Goal: Transaction & Acquisition: Purchase product/service

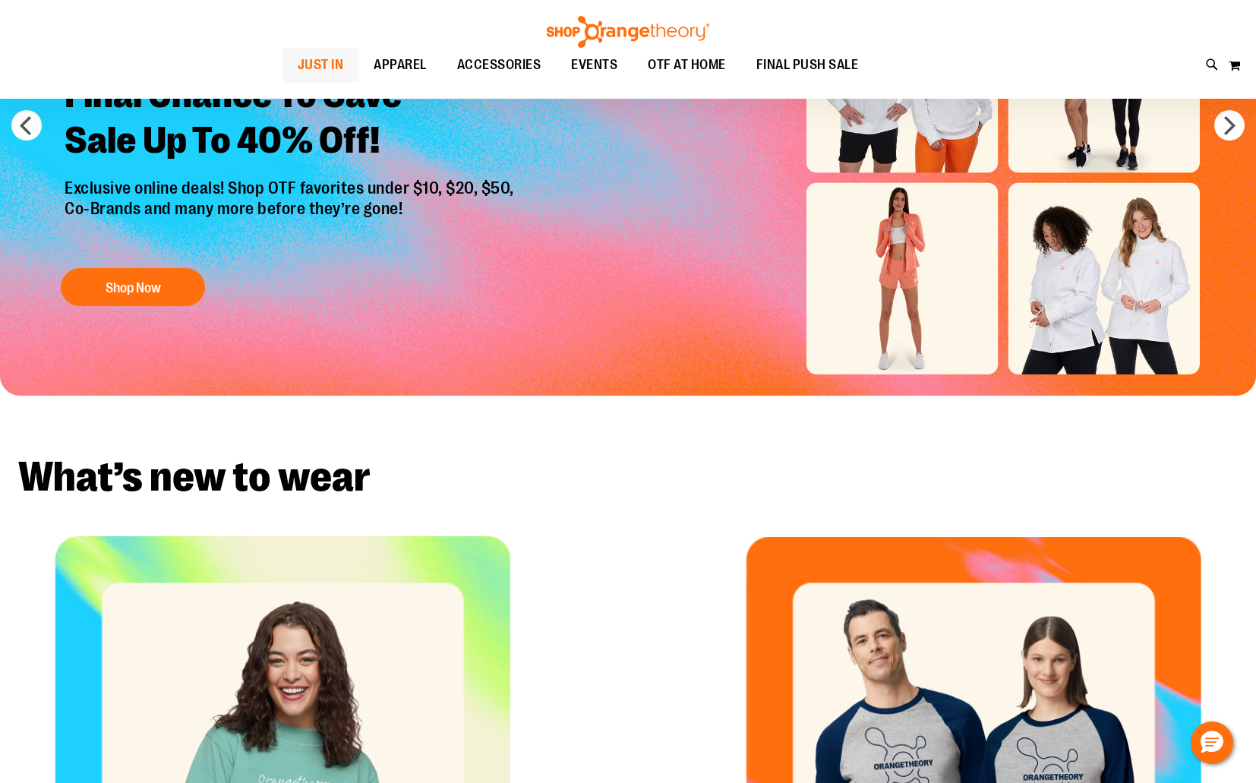
scroll to position [207, 0]
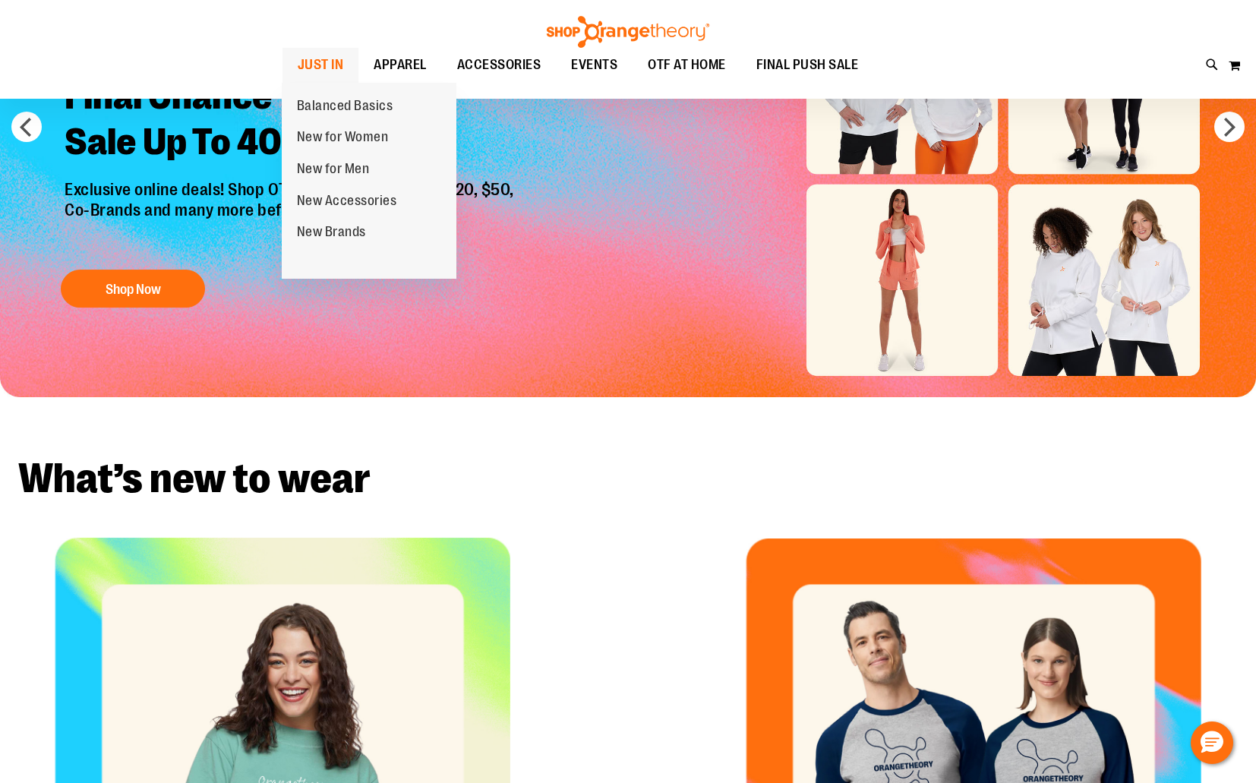
type input "**********"
click at [342, 65] on span "JUST IN" at bounding box center [321, 65] width 46 height 34
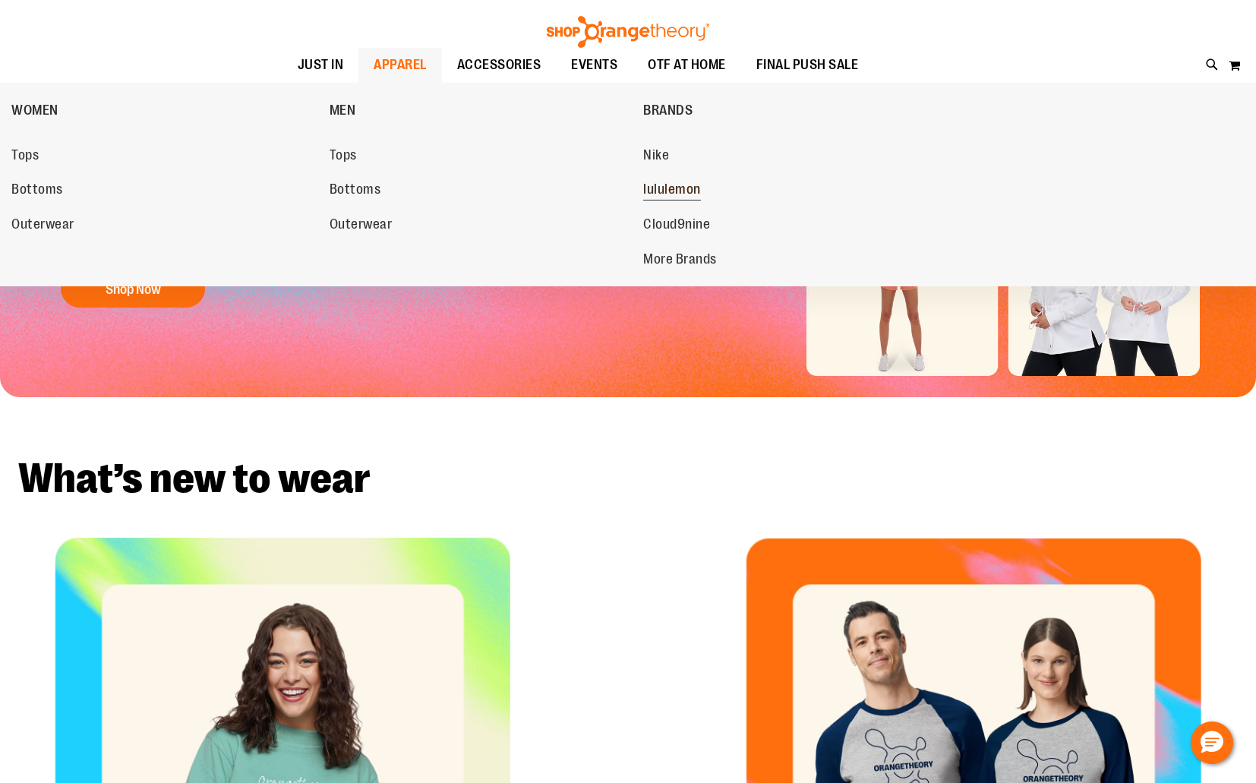
scroll to position [0, 0]
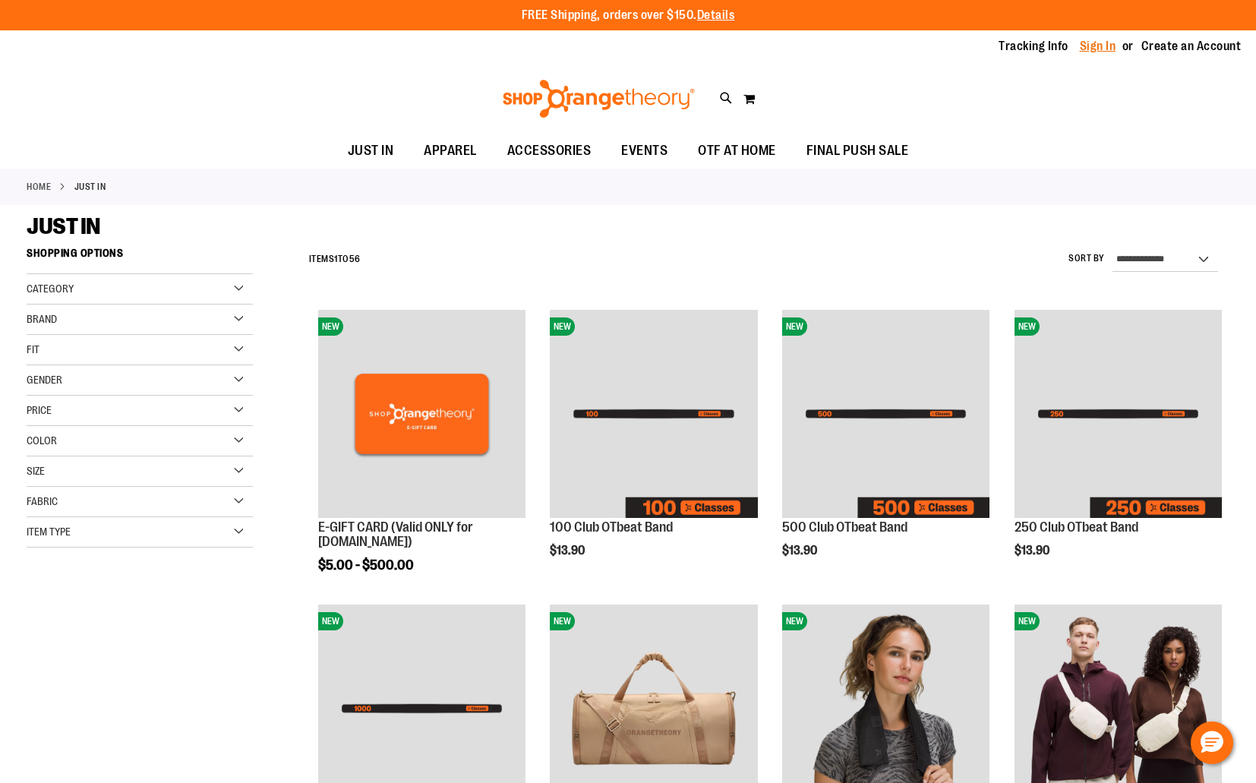
type input "**********"
click at [1103, 43] on link "Sign In" at bounding box center [1098, 46] width 36 height 17
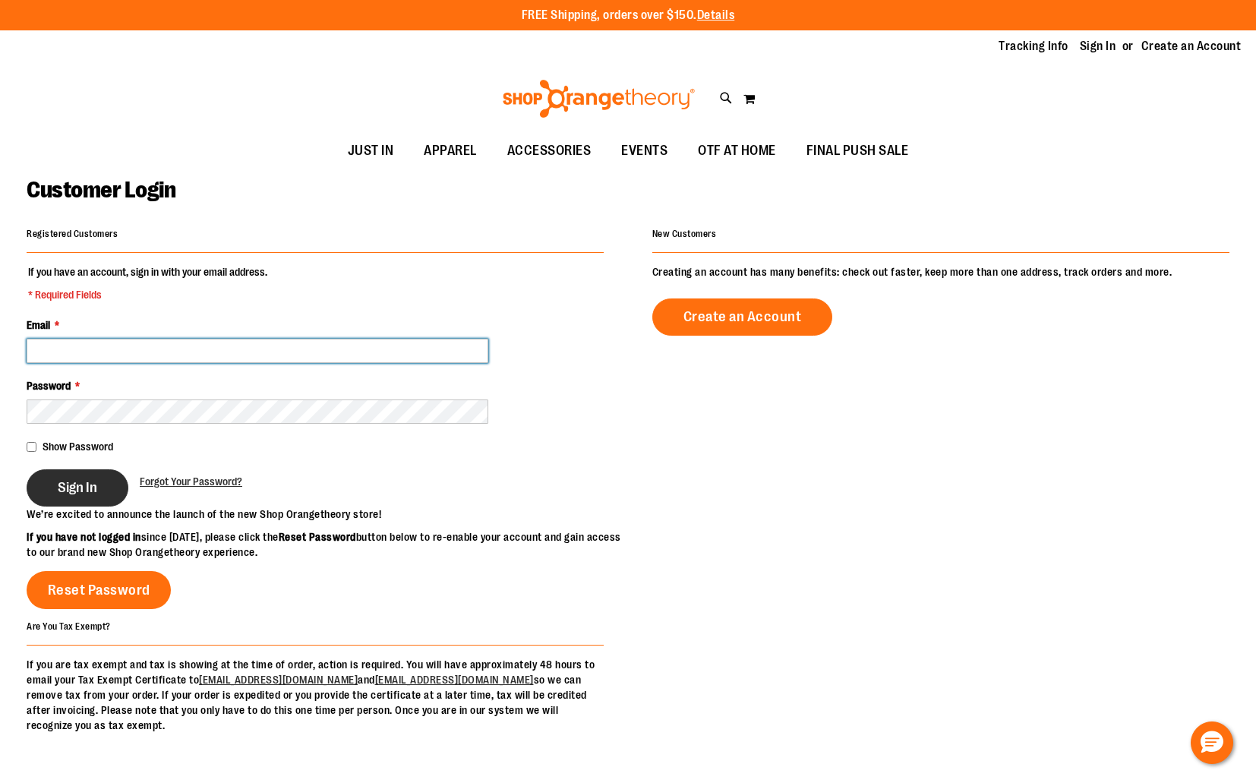
type input "**********"
click at [123, 490] on button "Sign In" at bounding box center [78, 487] width 102 height 37
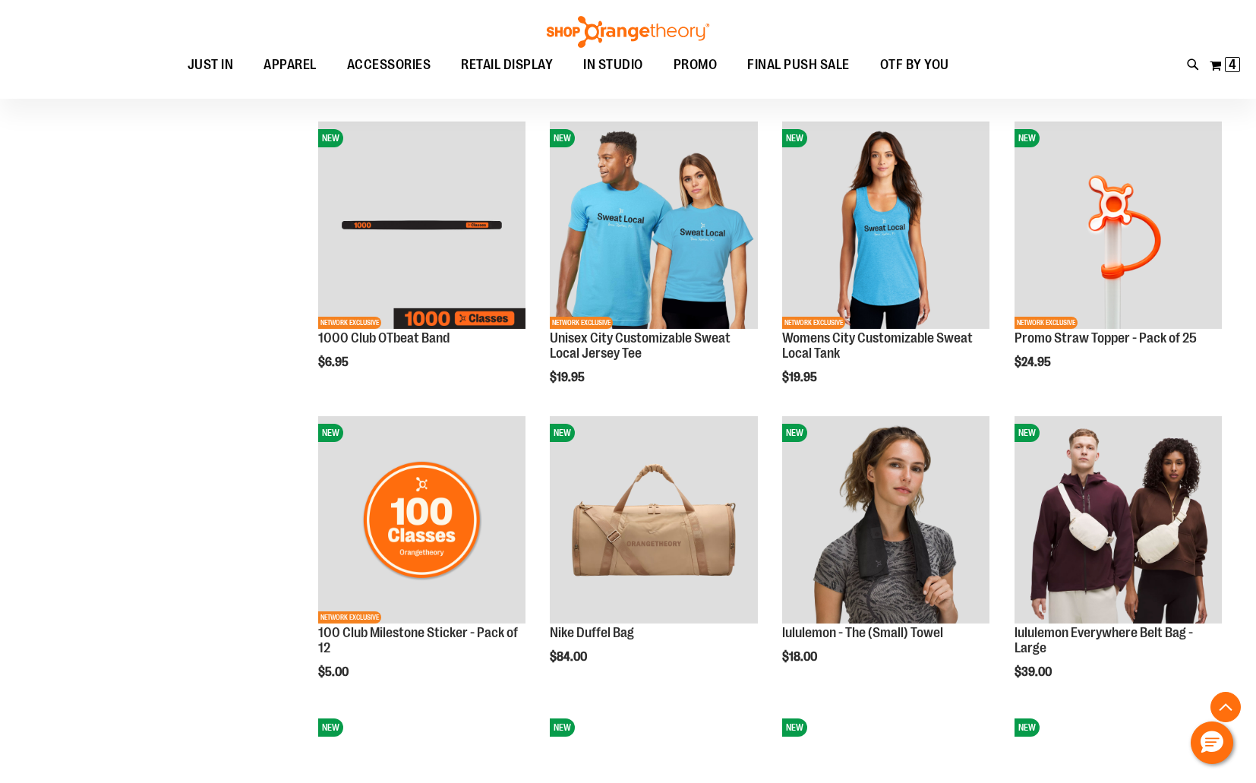
scroll to position [767, 0]
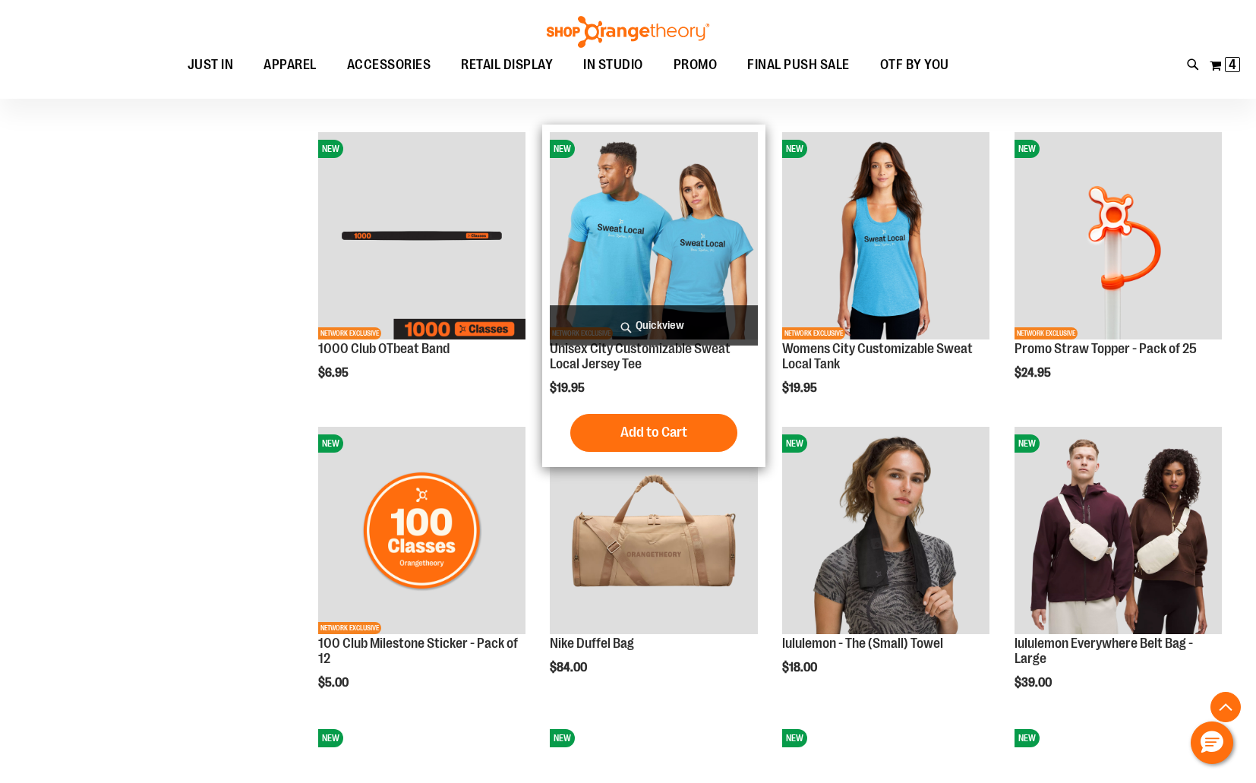
type input "**********"
click at [620, 260] on img "product" at bounding box center [653, 235] width 207 height 207
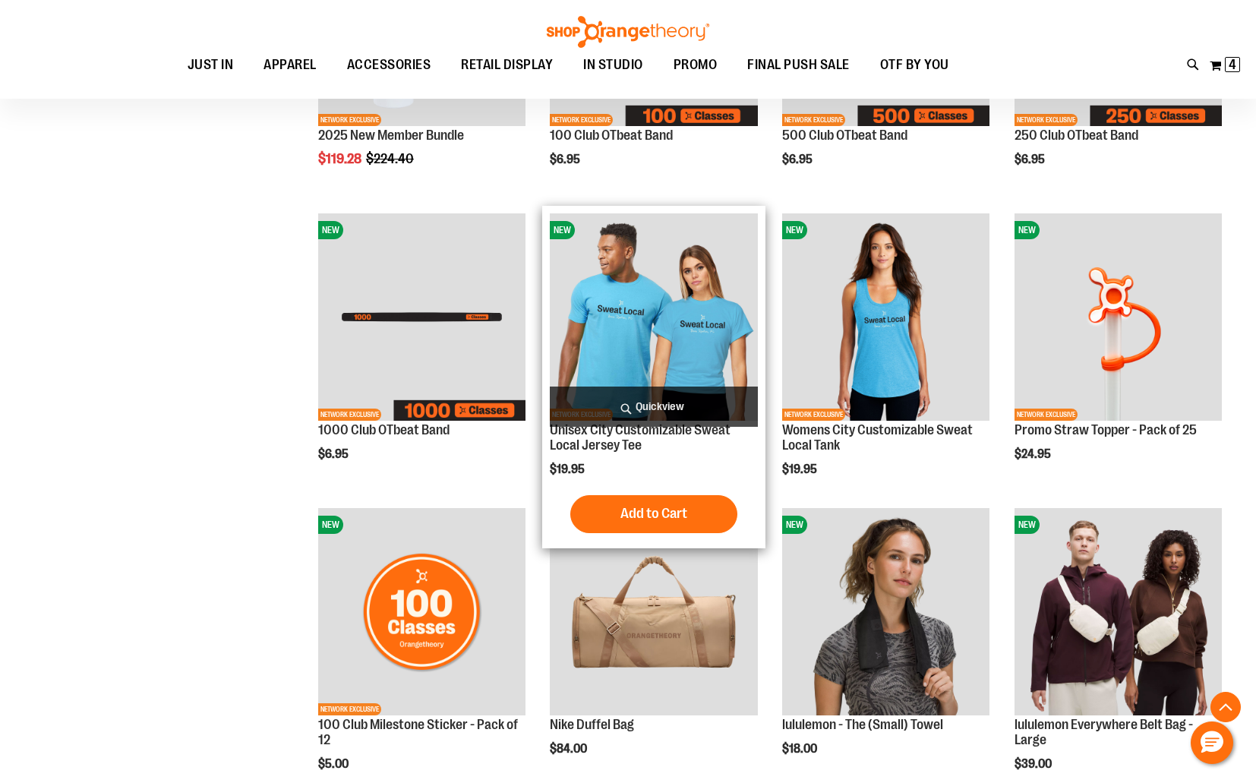
scroll to position [642, 0]
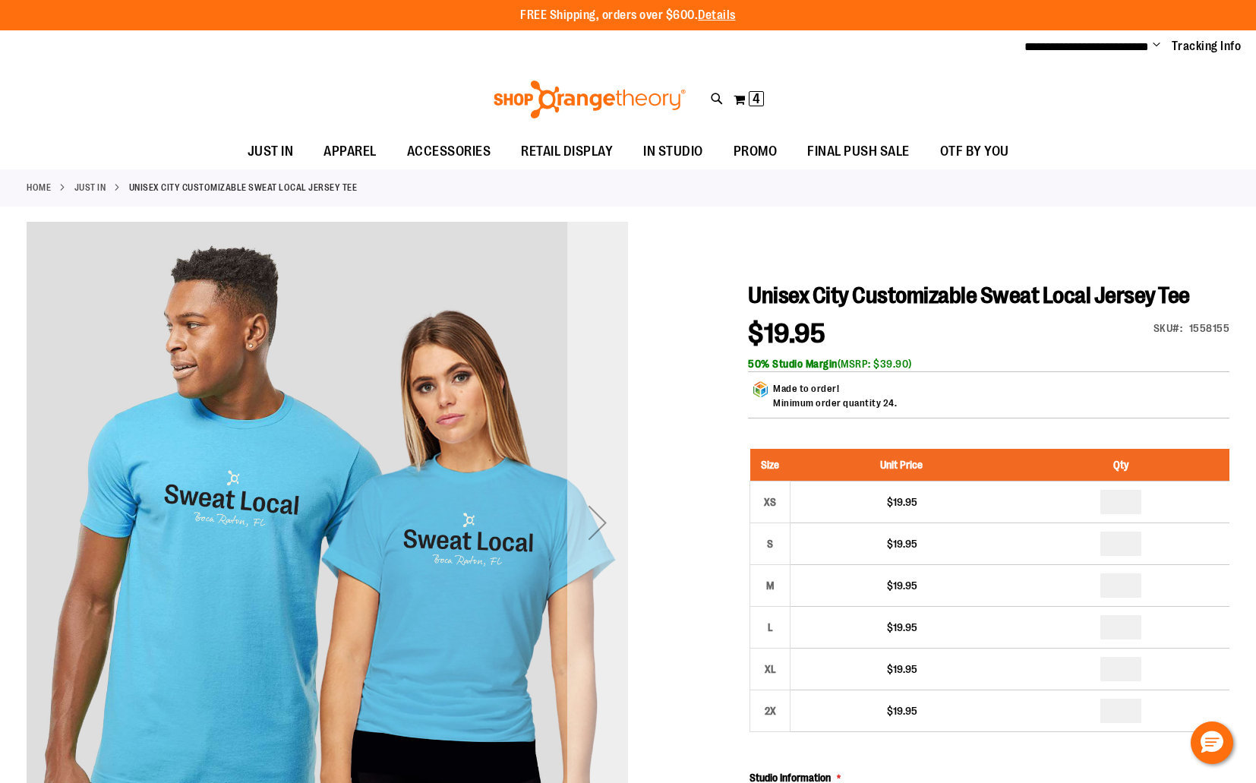
type input "**********"
click at [585, 481] on div "Next" at bounding box center [597, 522] width 61 height 601
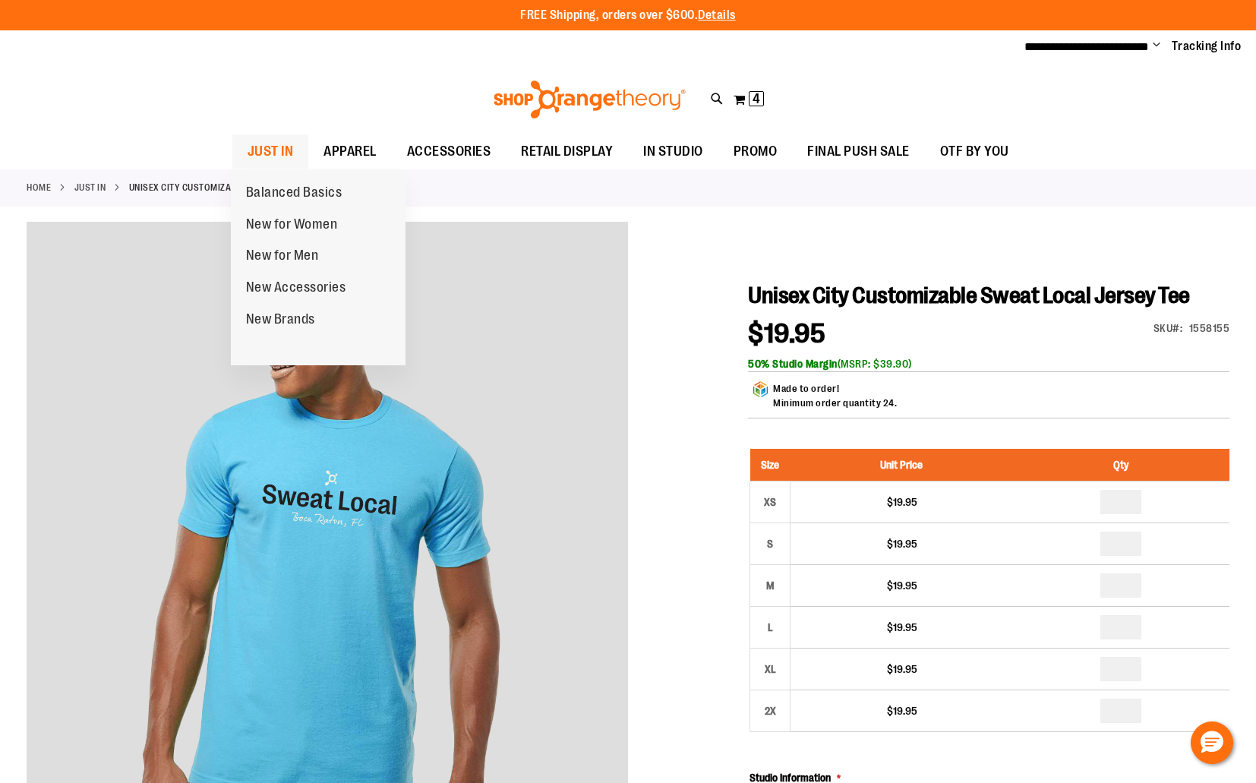
click at [273, 138] on span "JUST IN" at bounding box center [271, 151] width 46 height 34
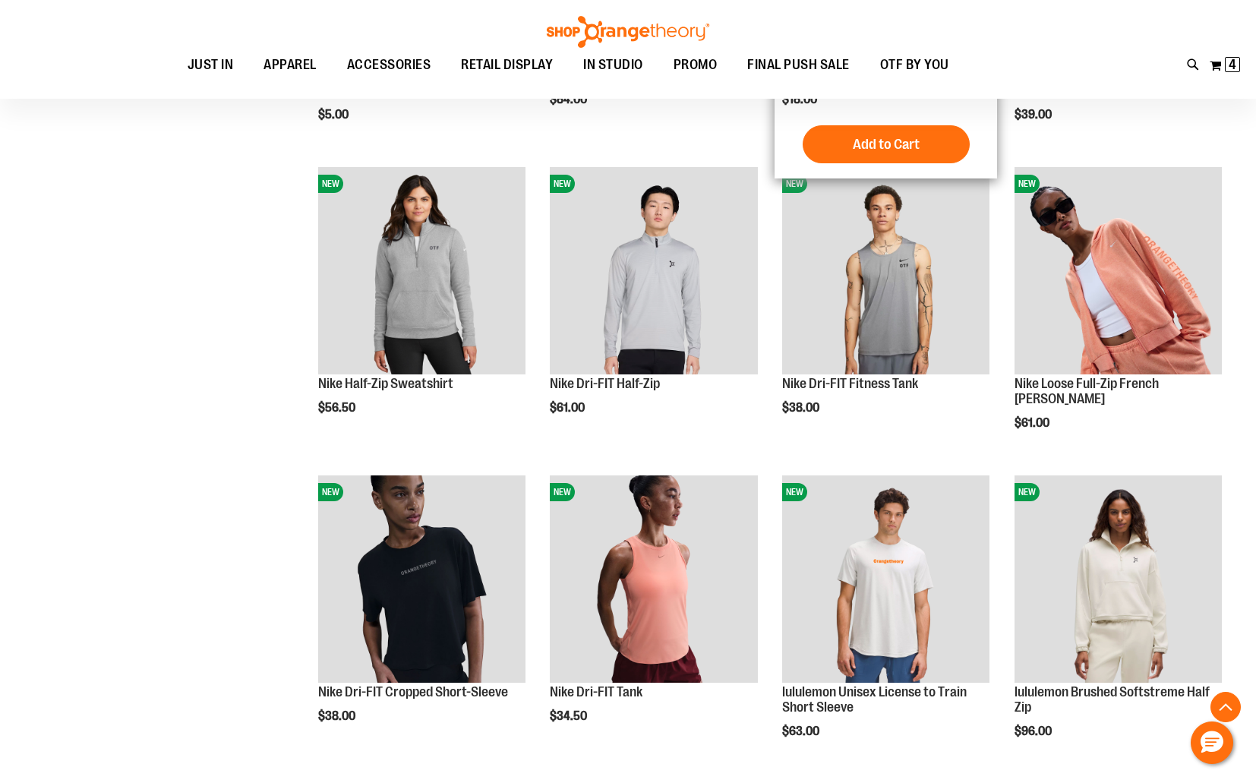
scroll to position [1392, 0]
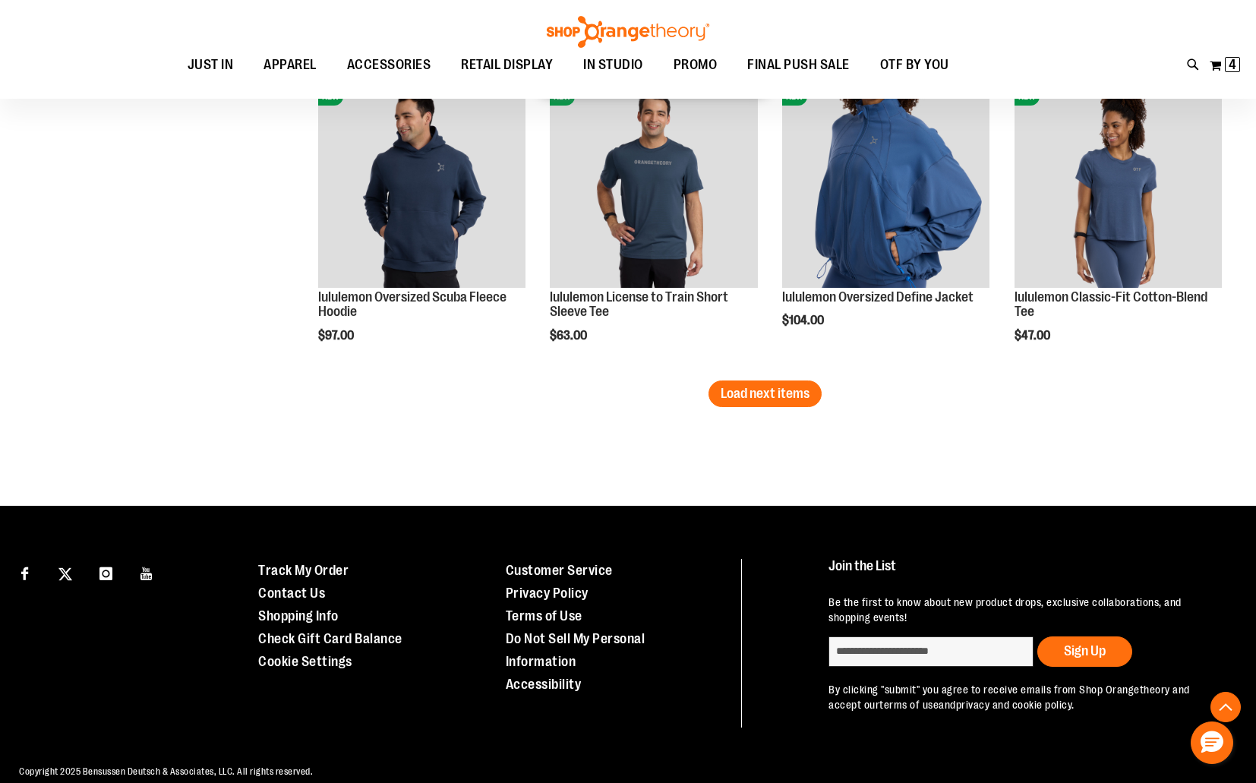
scroll to position [2716, 0]
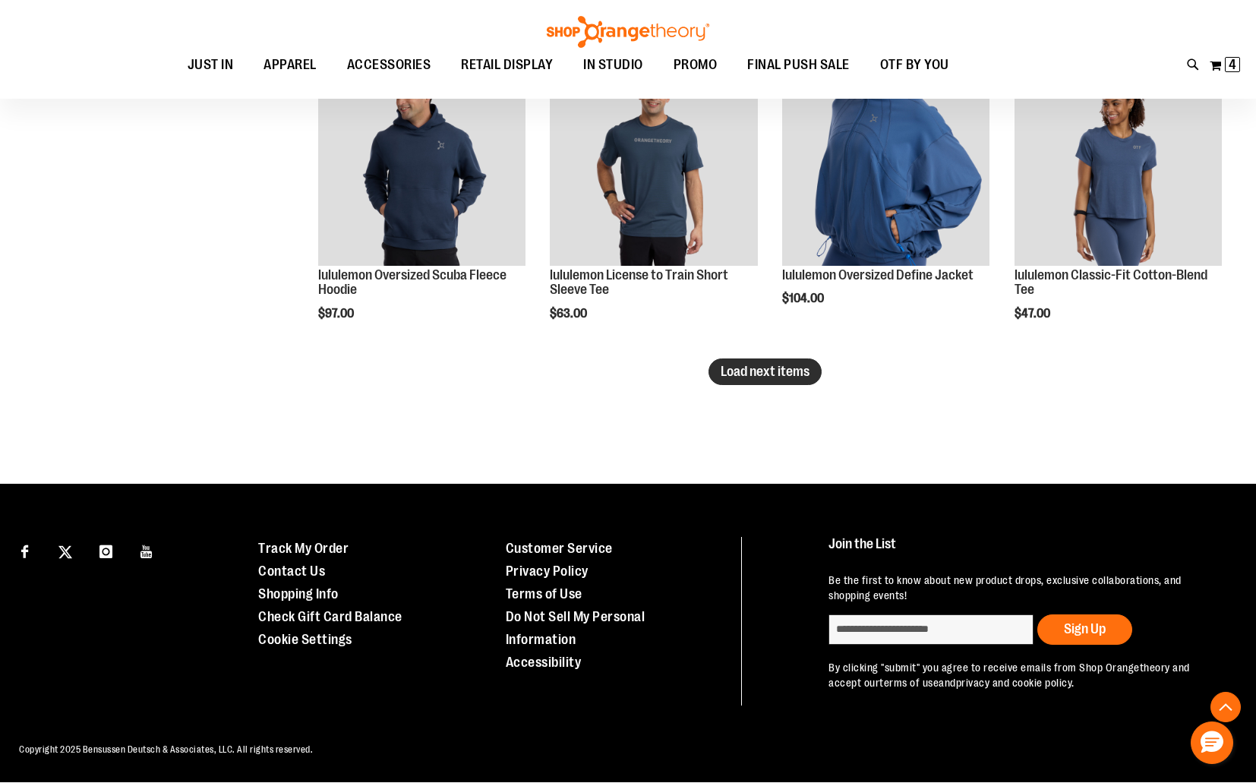
type input "**********"
click at [815, 373] on button "Load next items" at bounding box center [764, 371] width 113 height 27
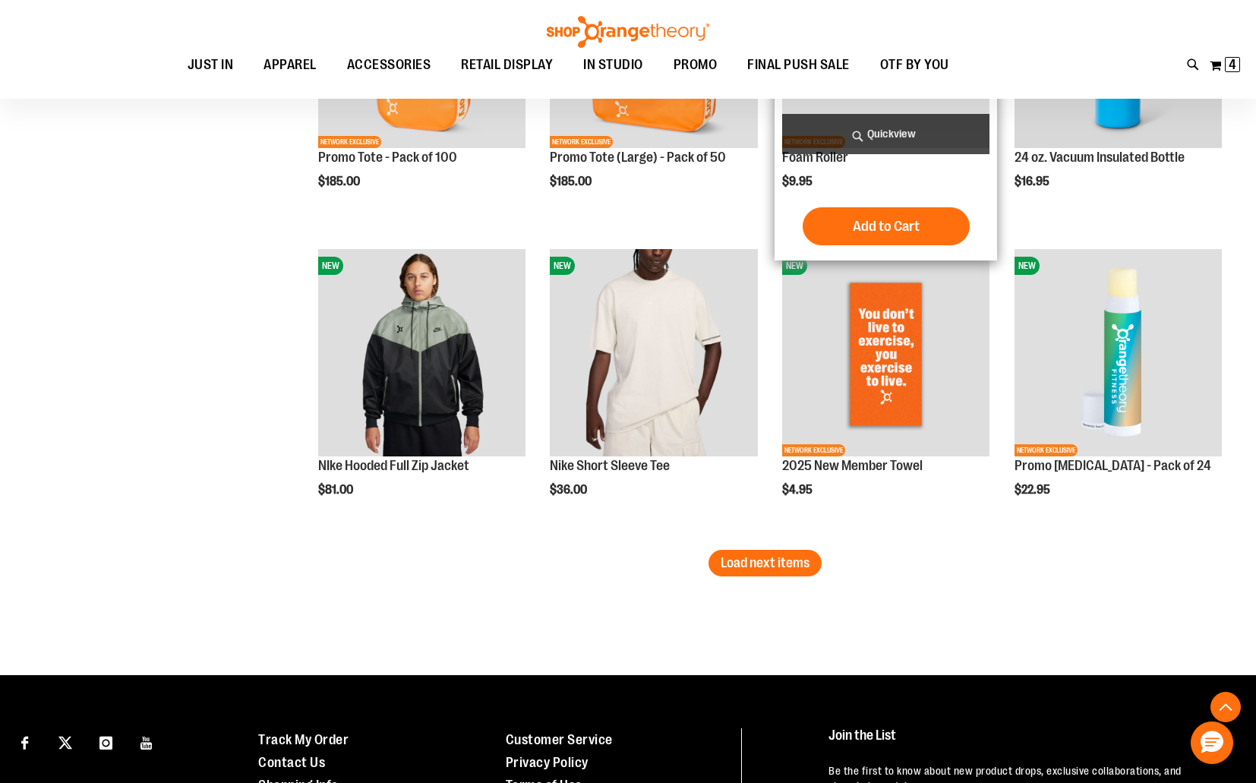
scroll to position [3451, 0]
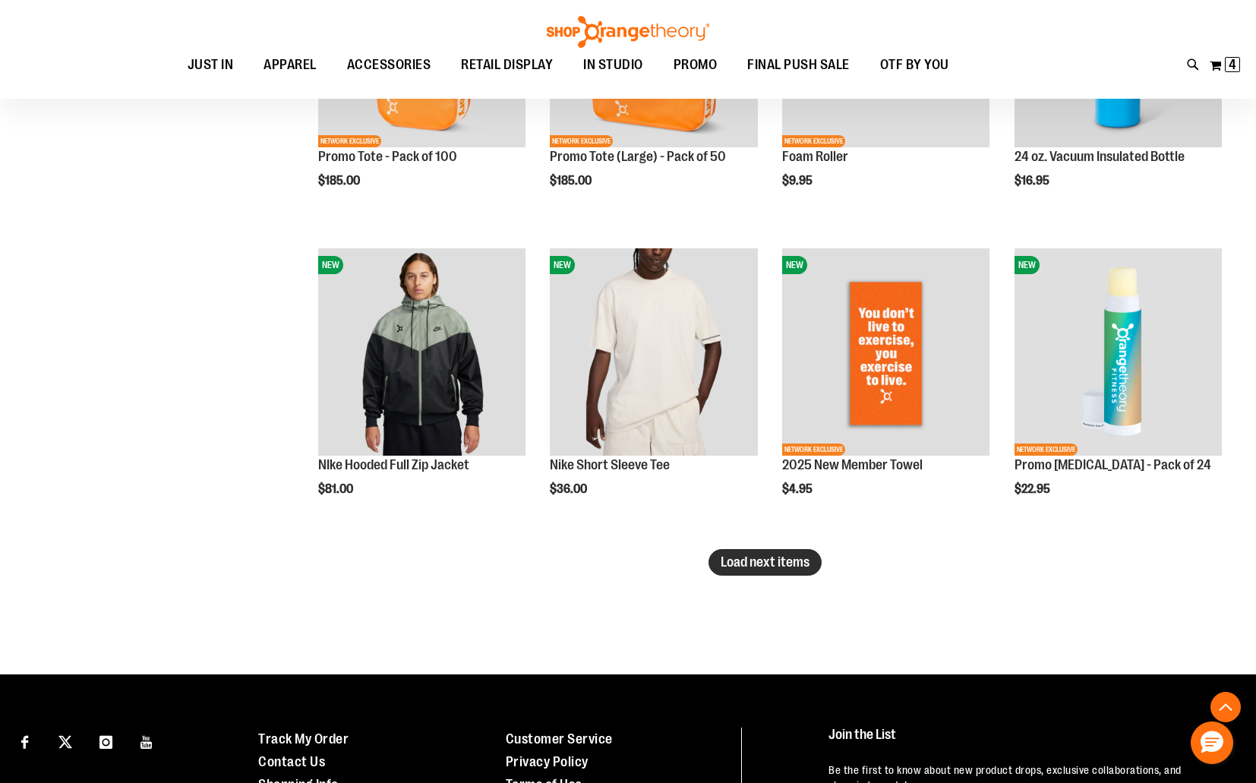
click at [765, 569] on button "Load next items" at bounding box center [764, 562] width 113 height 27
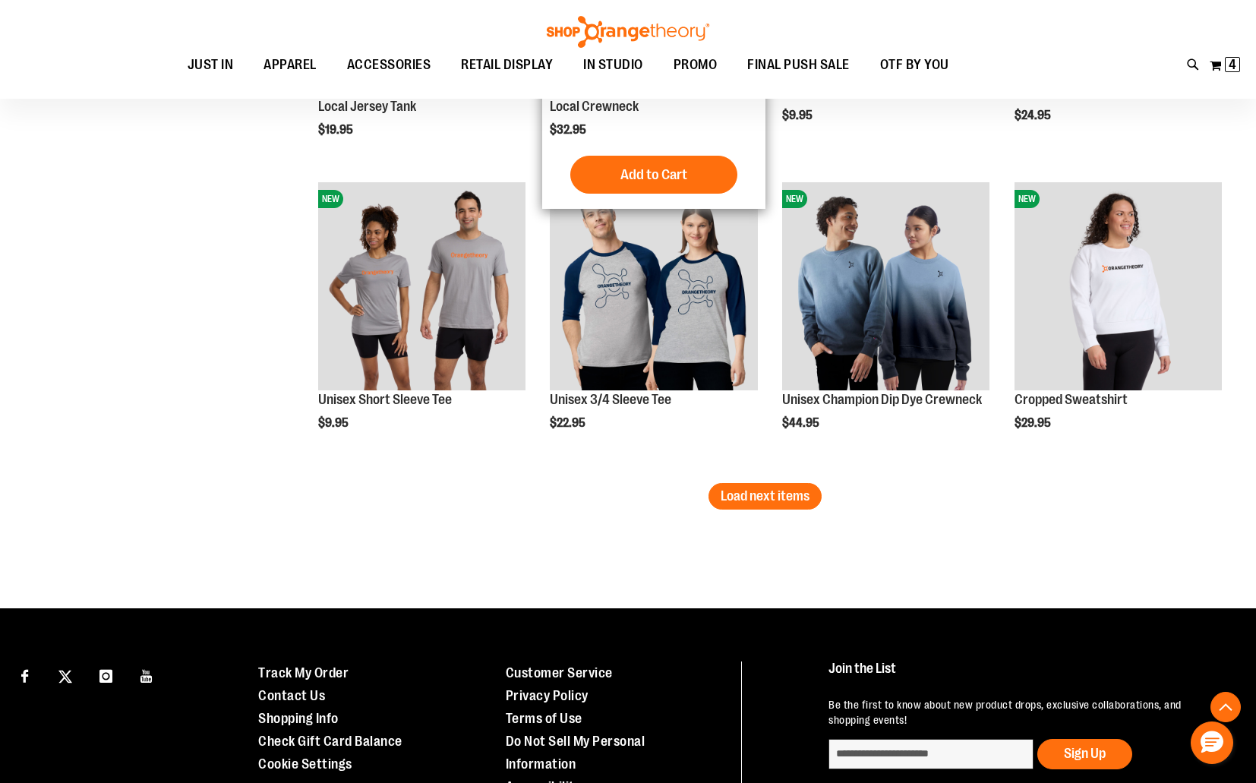
scroll to position [4466, 0]
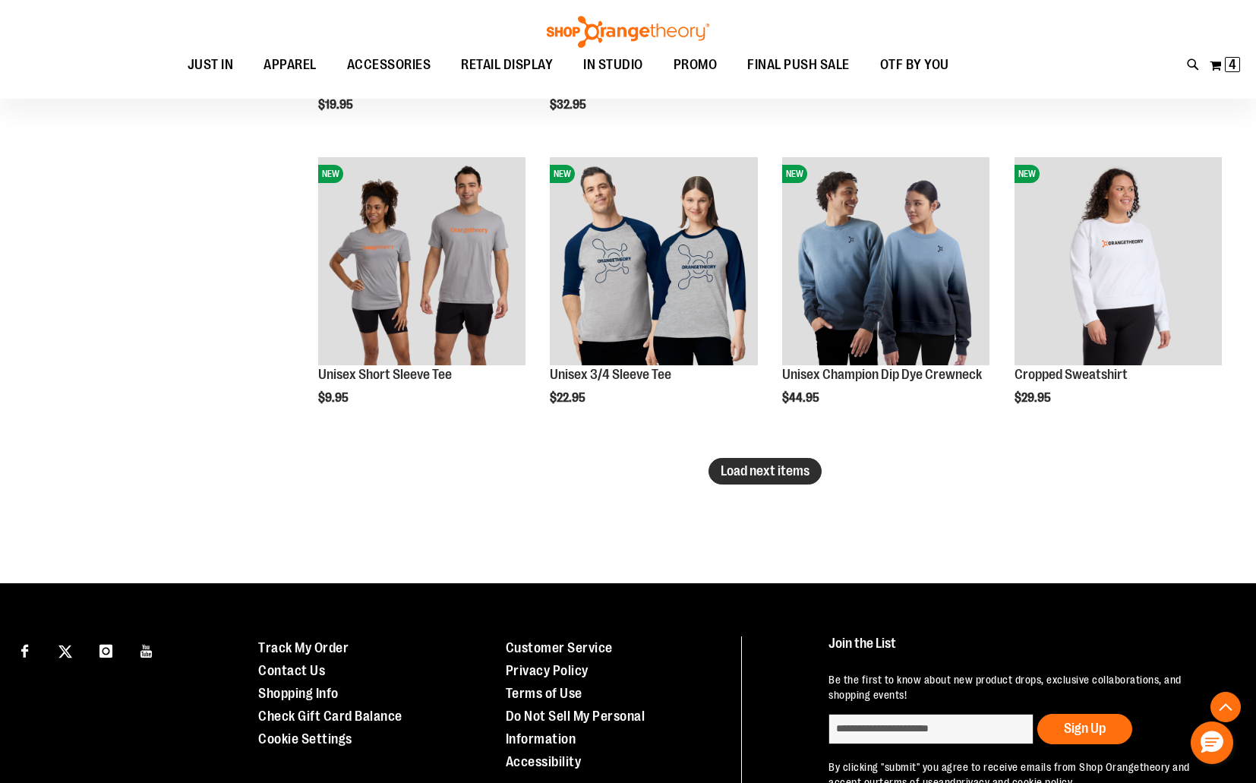
click at [758, 465] on span "Load next items" at bounding box center [765, 470] width 89 height 15
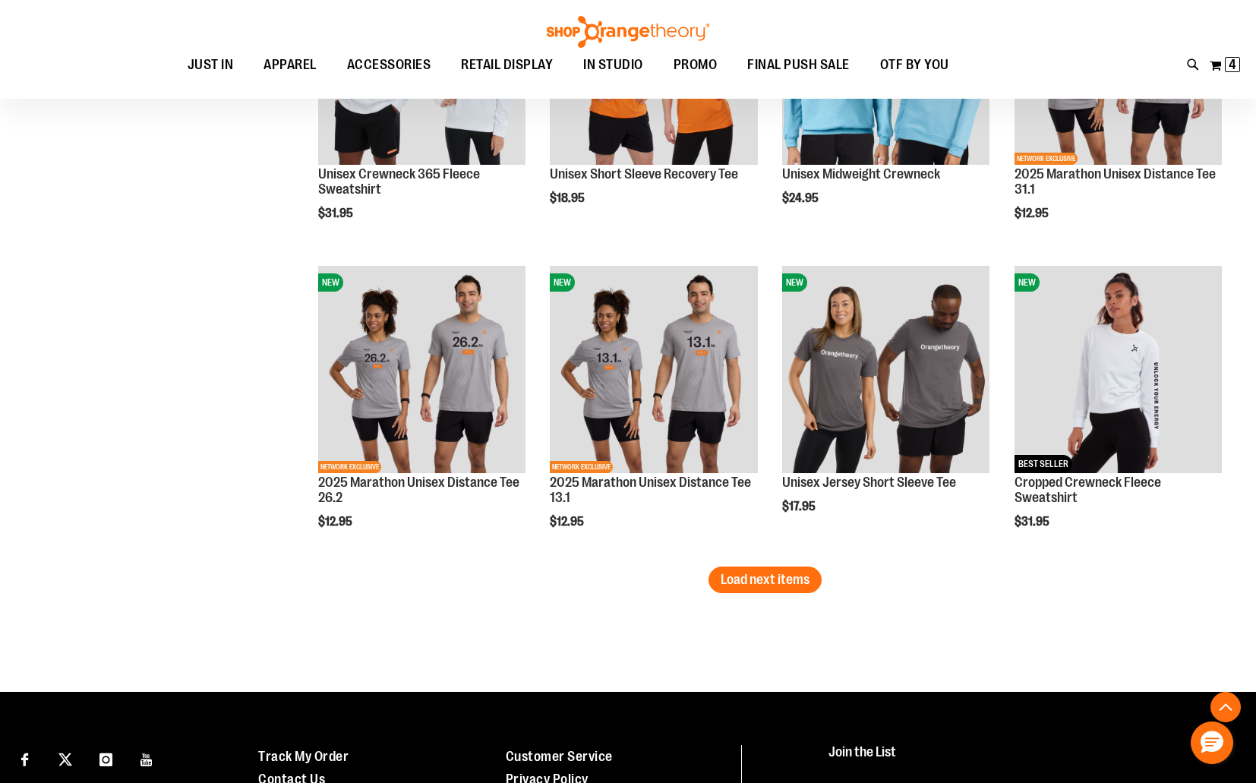
scroll to position [5299, 0]
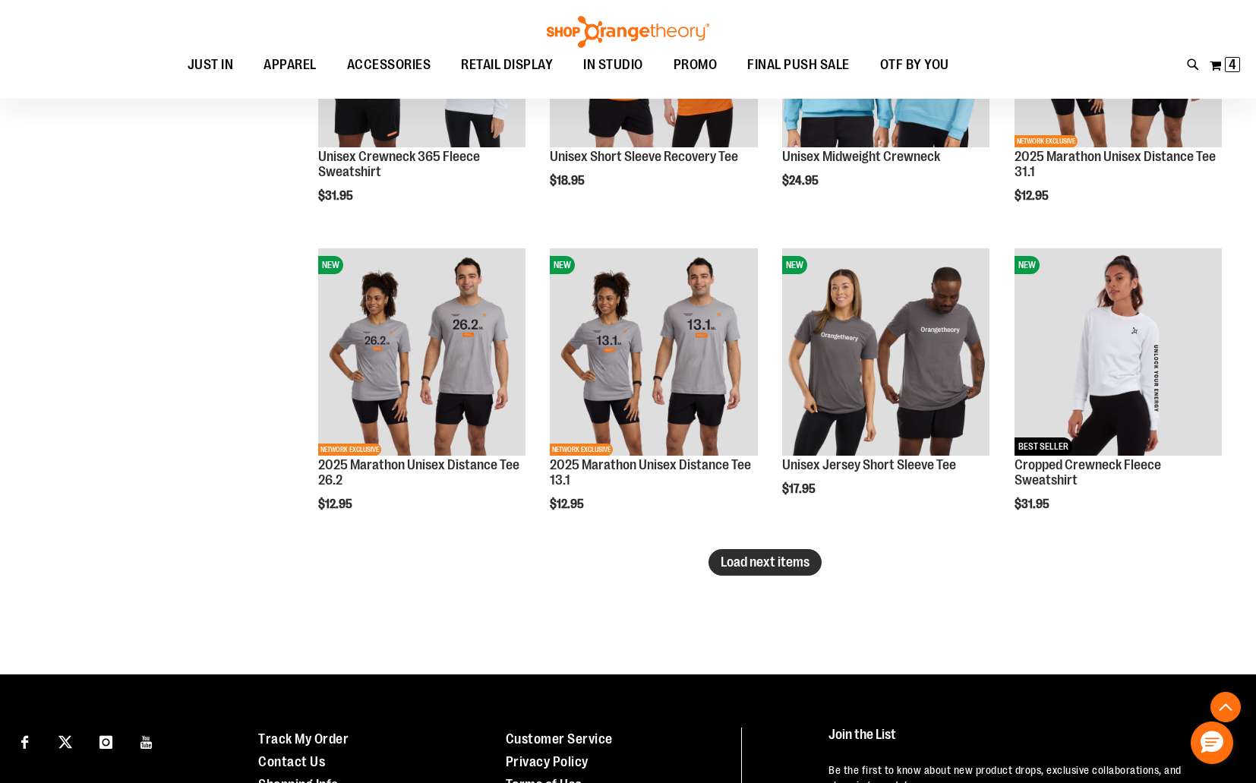
click at [802, 562] on span "Load next items" at bounding box center [765, 561] width 89 height 15
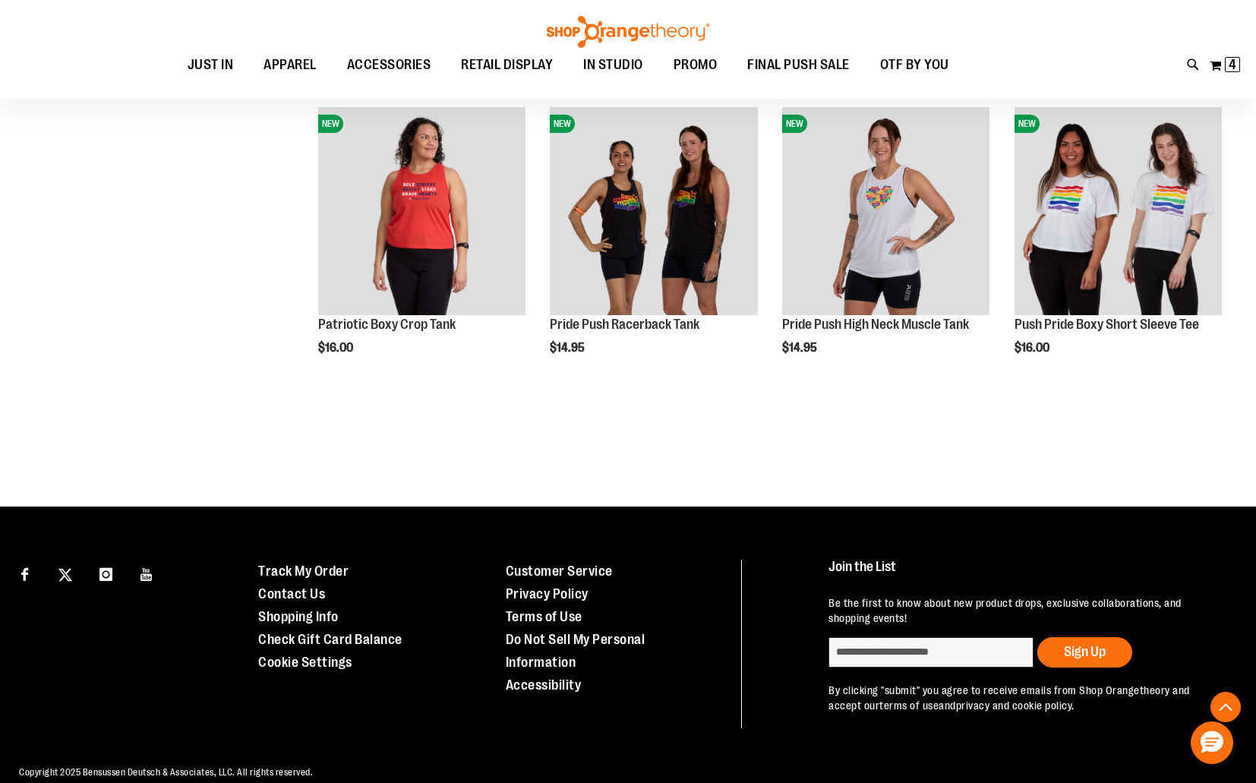
scroll to position [6371, 0]
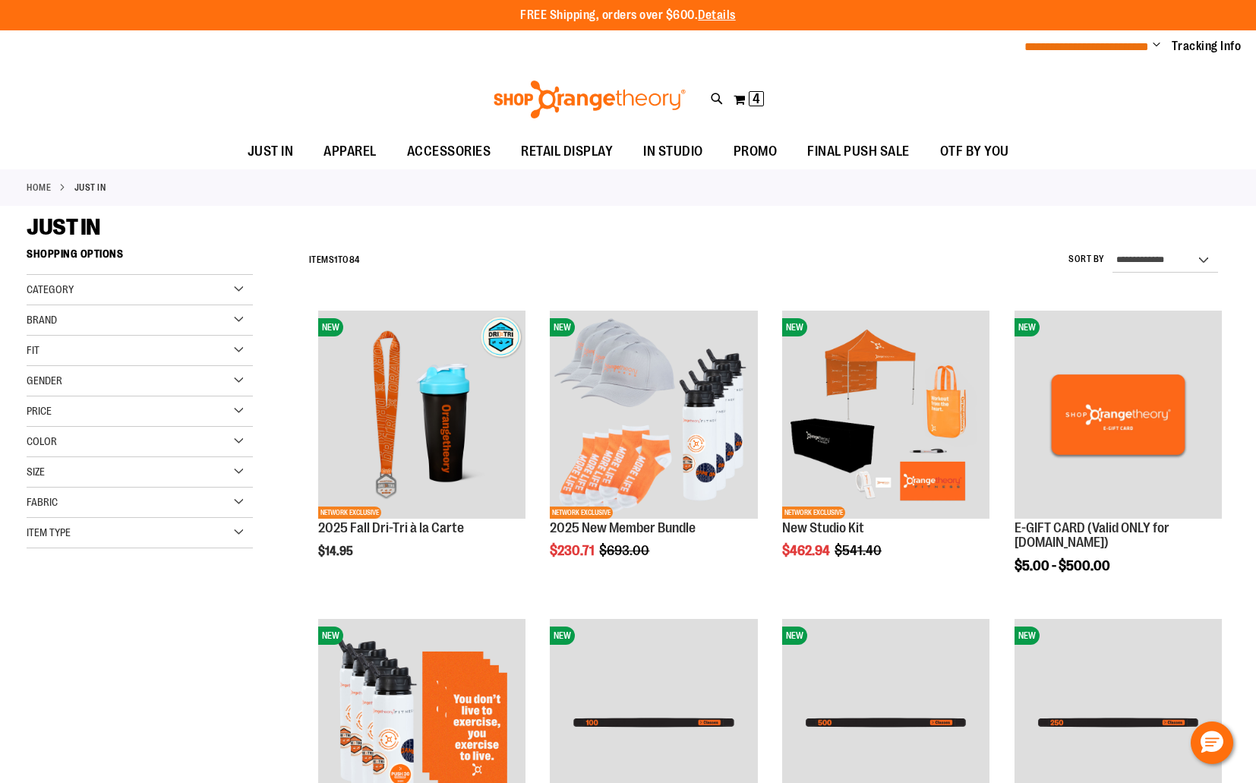
click at [1117, 49] on span "**********" at bounding box center [1086, 46] width 125 height 11
click at [1156, 50] on span "Change" at bounding box center [1156, 46] width 8 height 14
click at [1115, 82] on link "My Account" at bounding box center [1102, 73] width 133 height 29
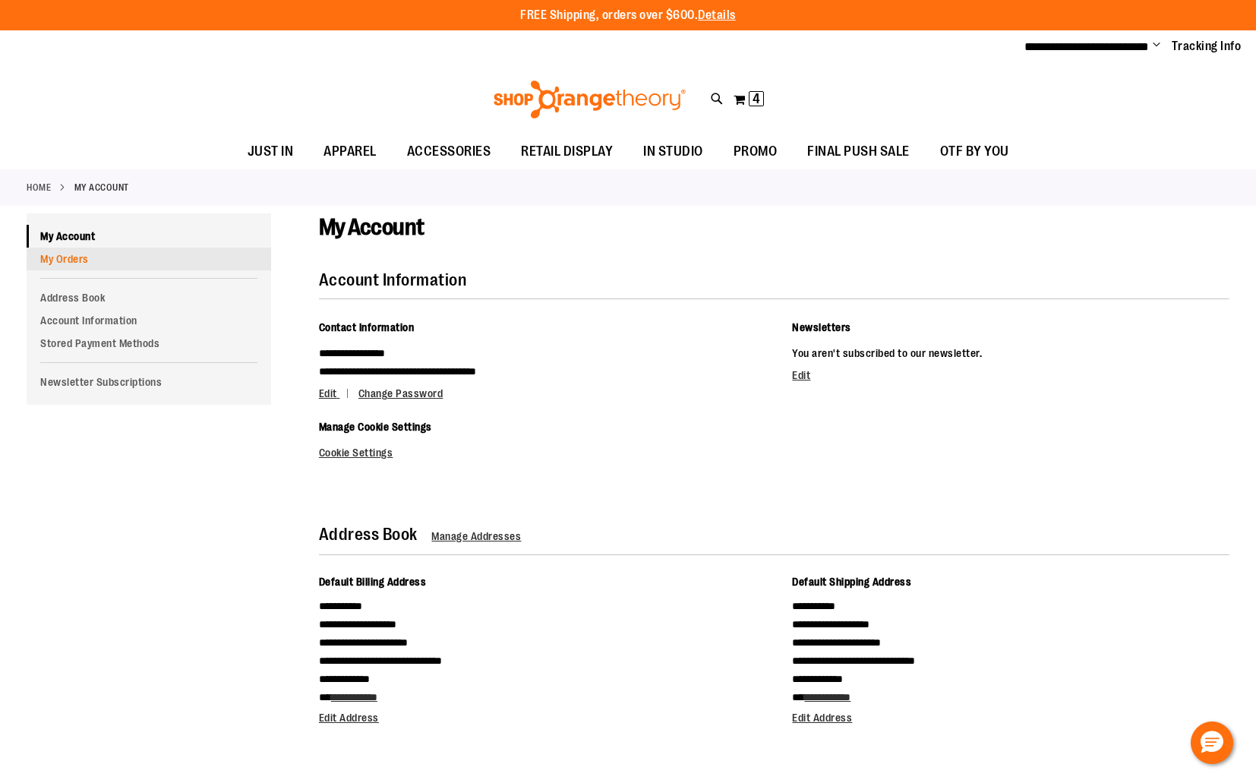
type input "**********"
click at [77, 260] on link "My Orders" at bounding box center [149, 259] width 244 height 23
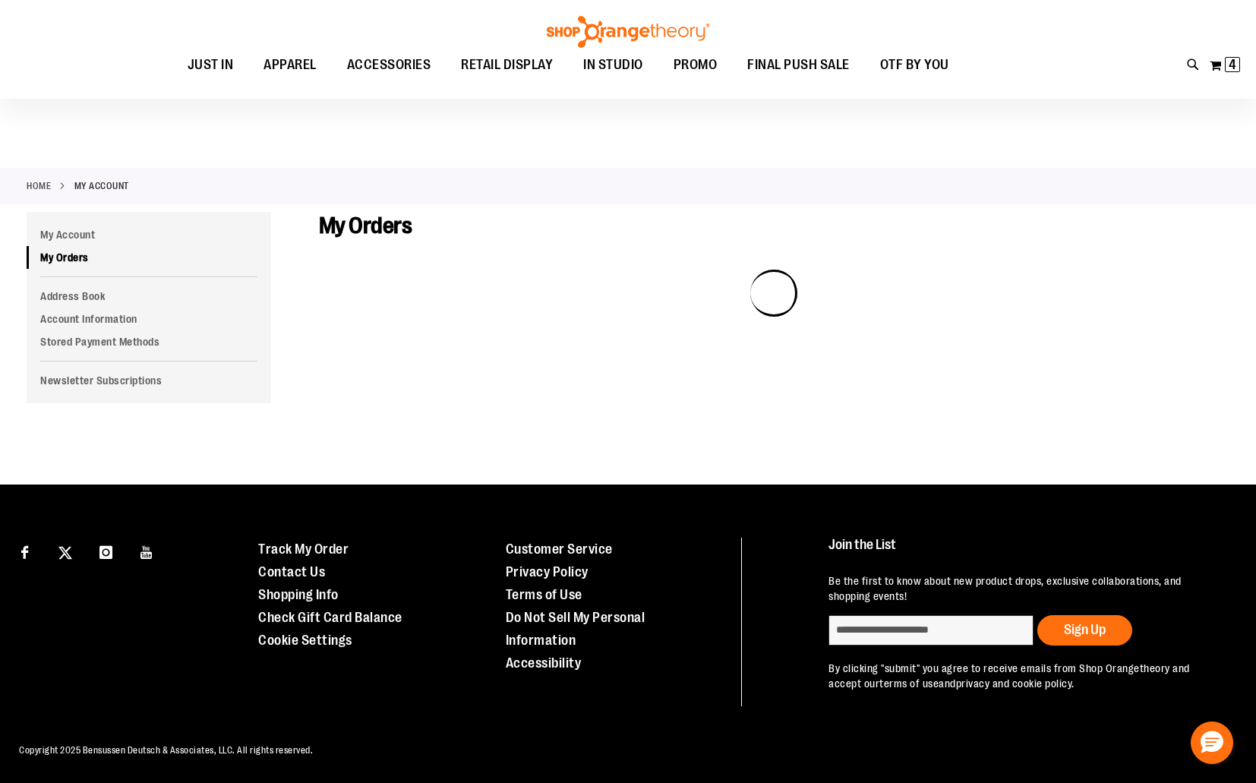
scroll to position [1, 0]
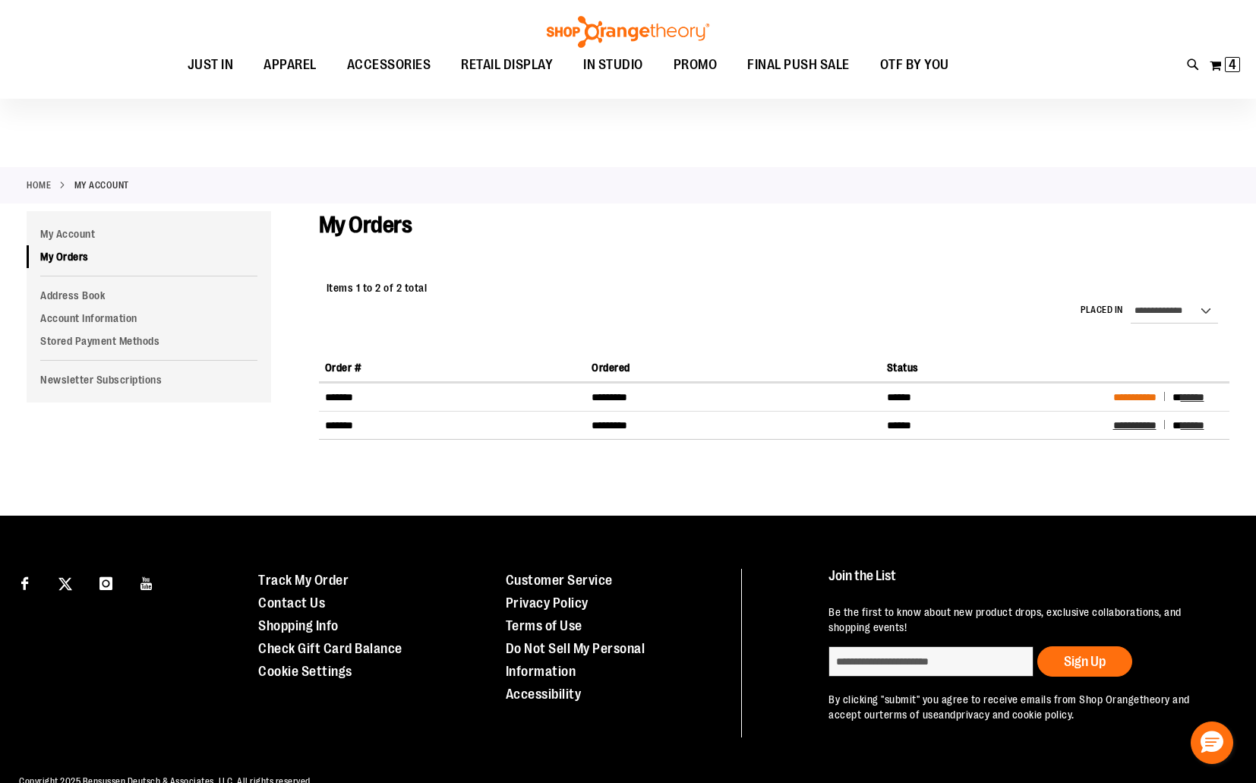
type input "**********"
click at [1154, 392] on span "**********" at bounding box center [1134, 397] width 43 height 11
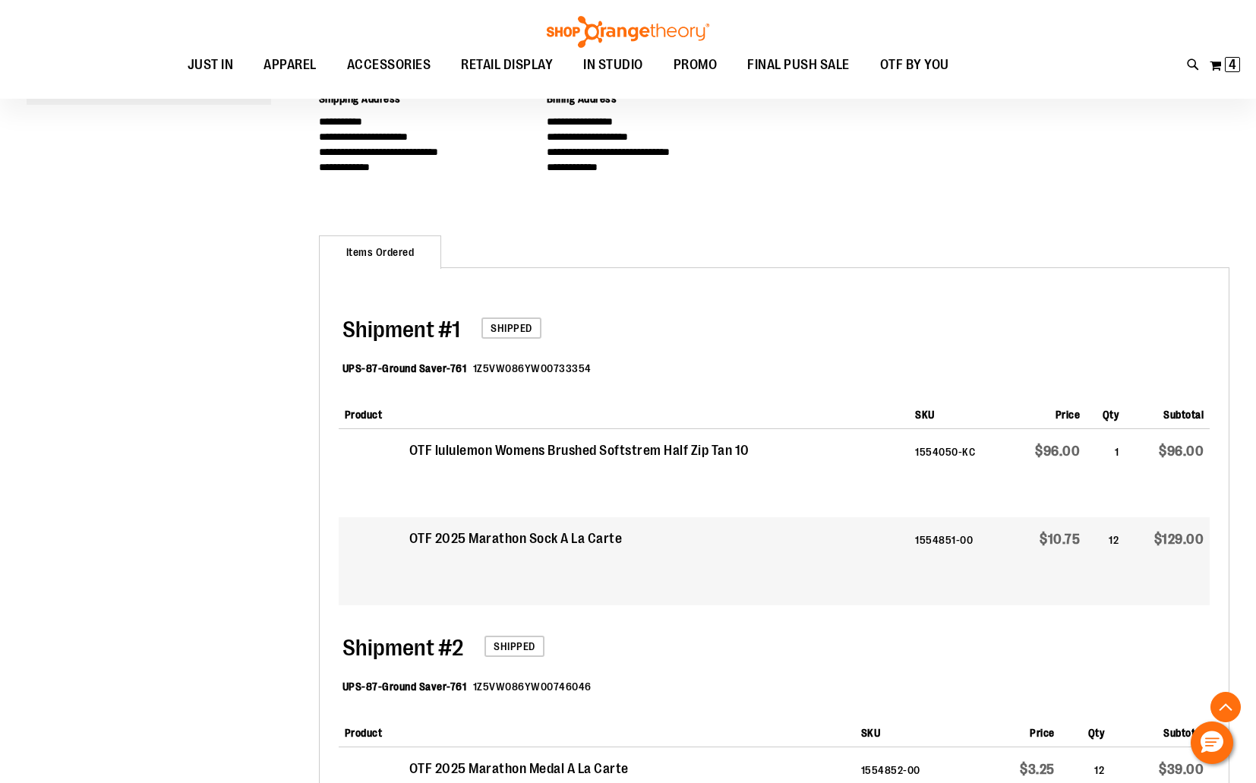
scroll to position [304, 0]
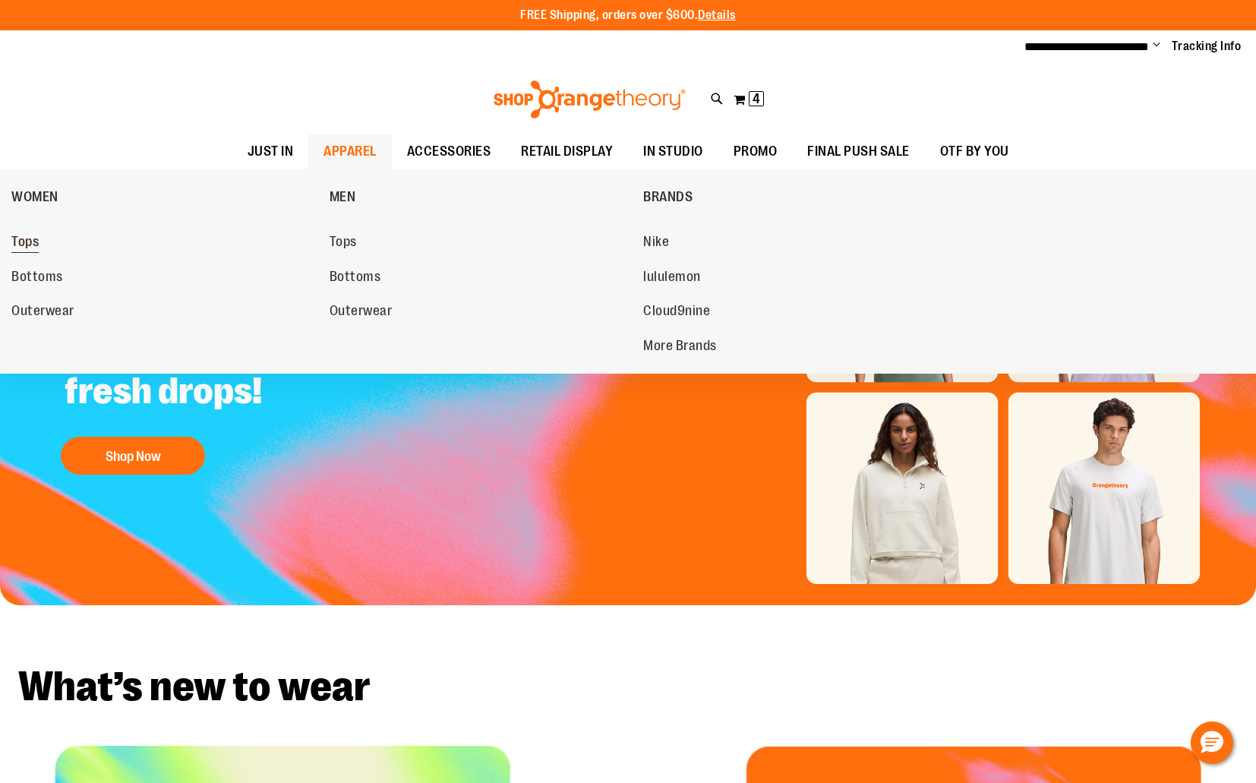
type input "**********"
click at [14, 235] on span "Tops" at bounding box center [24, 243] width 27 height 19
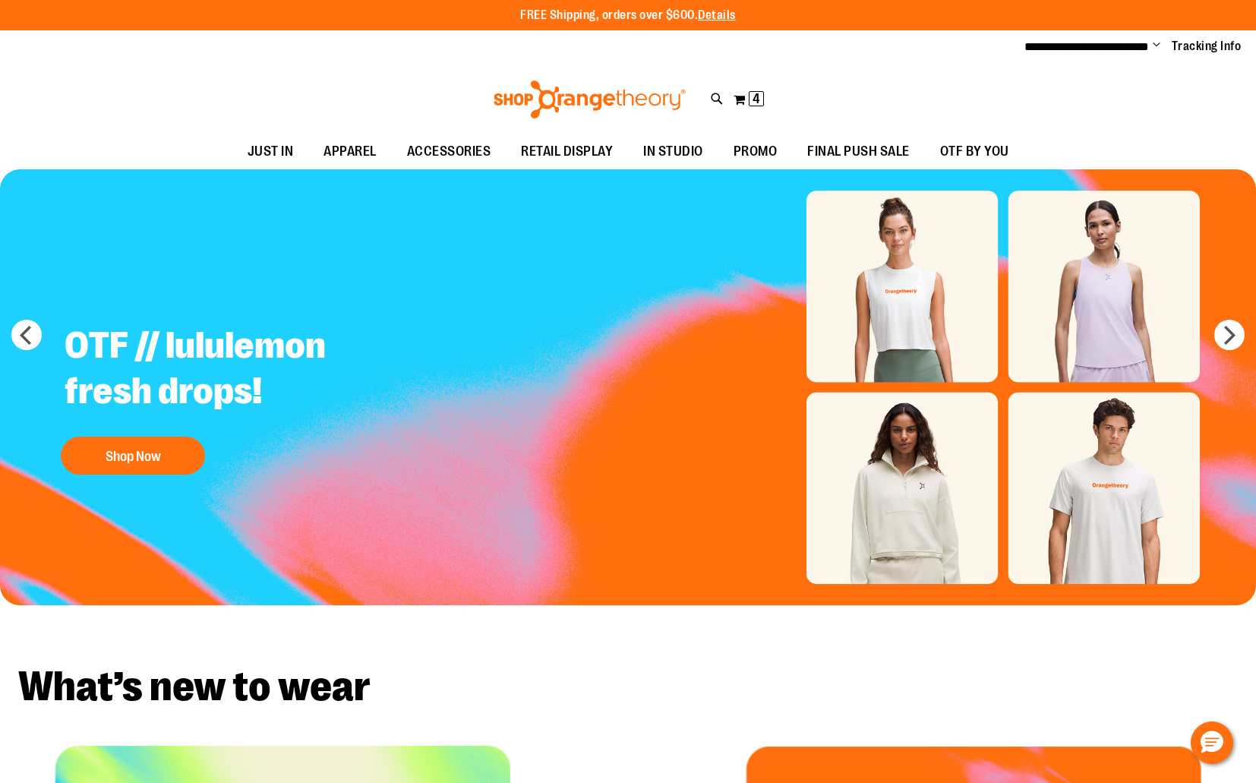
scroll to position [51, 0]
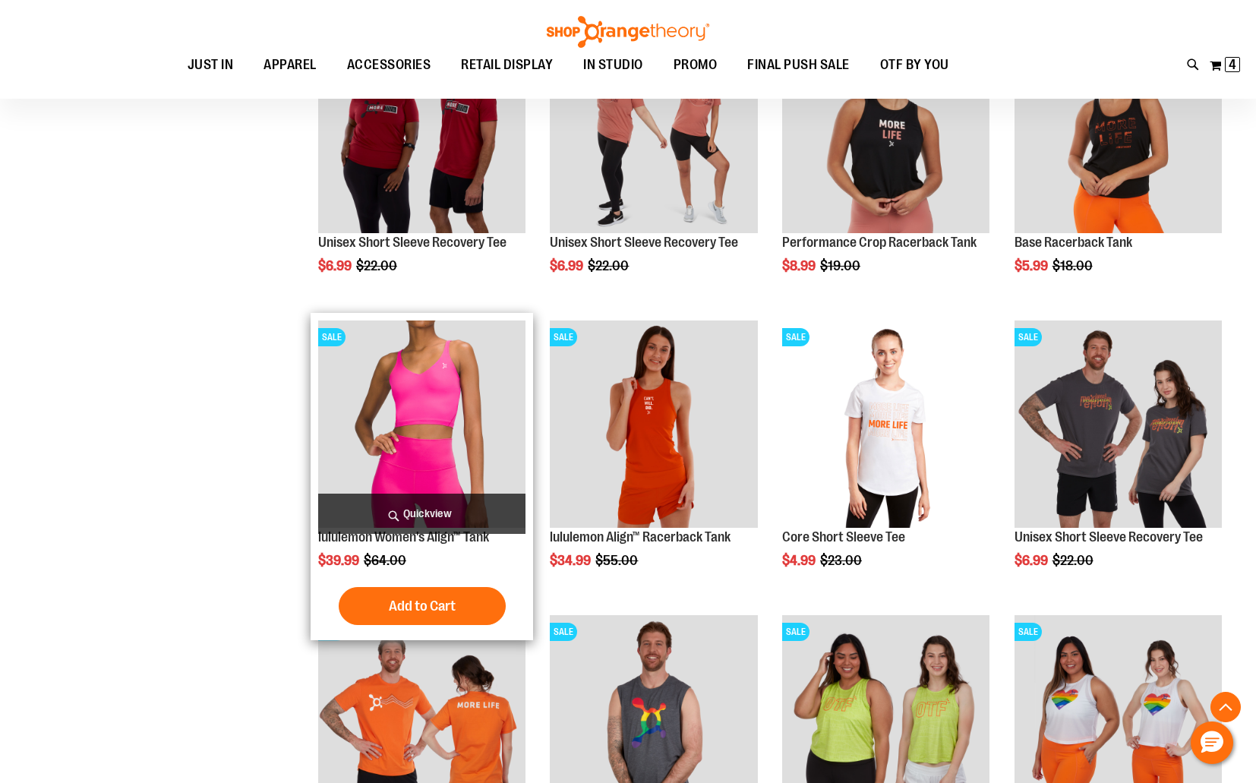
scroll to position [1022, 0]
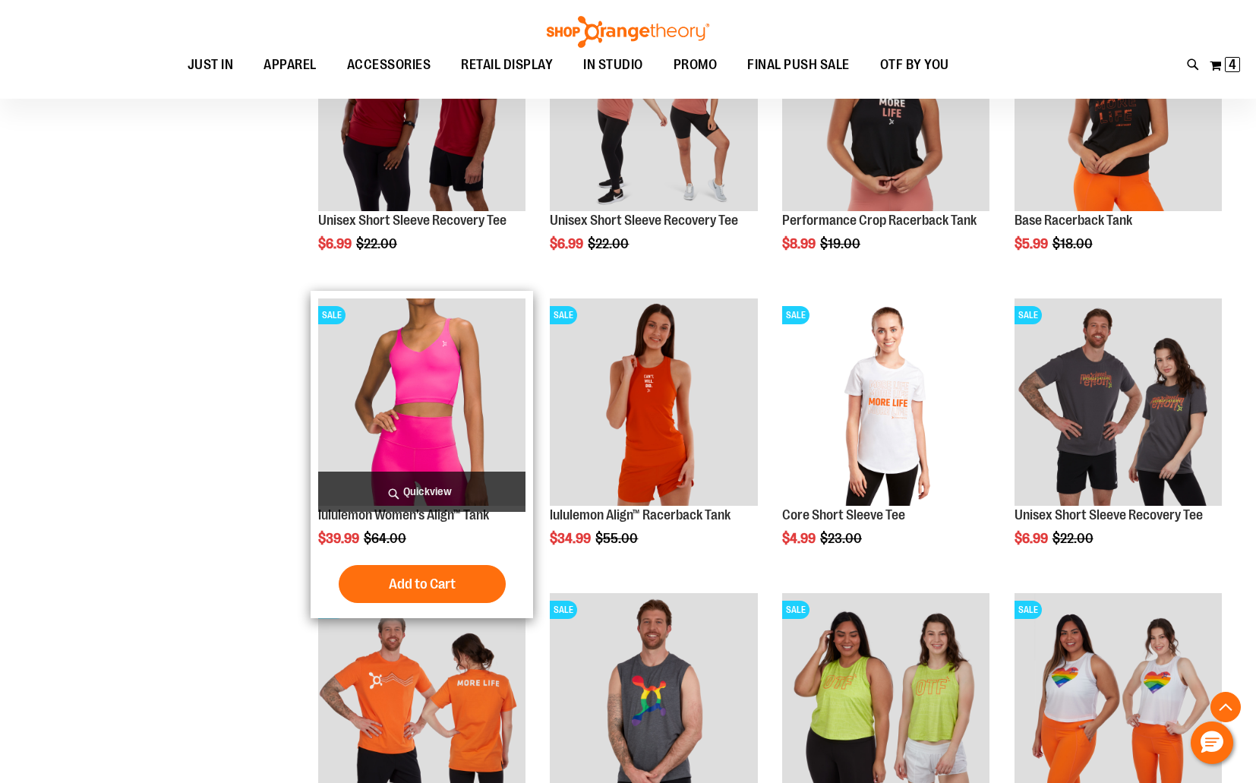
type input "**********"
click at [440, 372] on img "product" at bounding box center [421, 401] width 207 height 207
click at [471, 408] on img "product" at bounding box center [421, 401] width 207 height 207
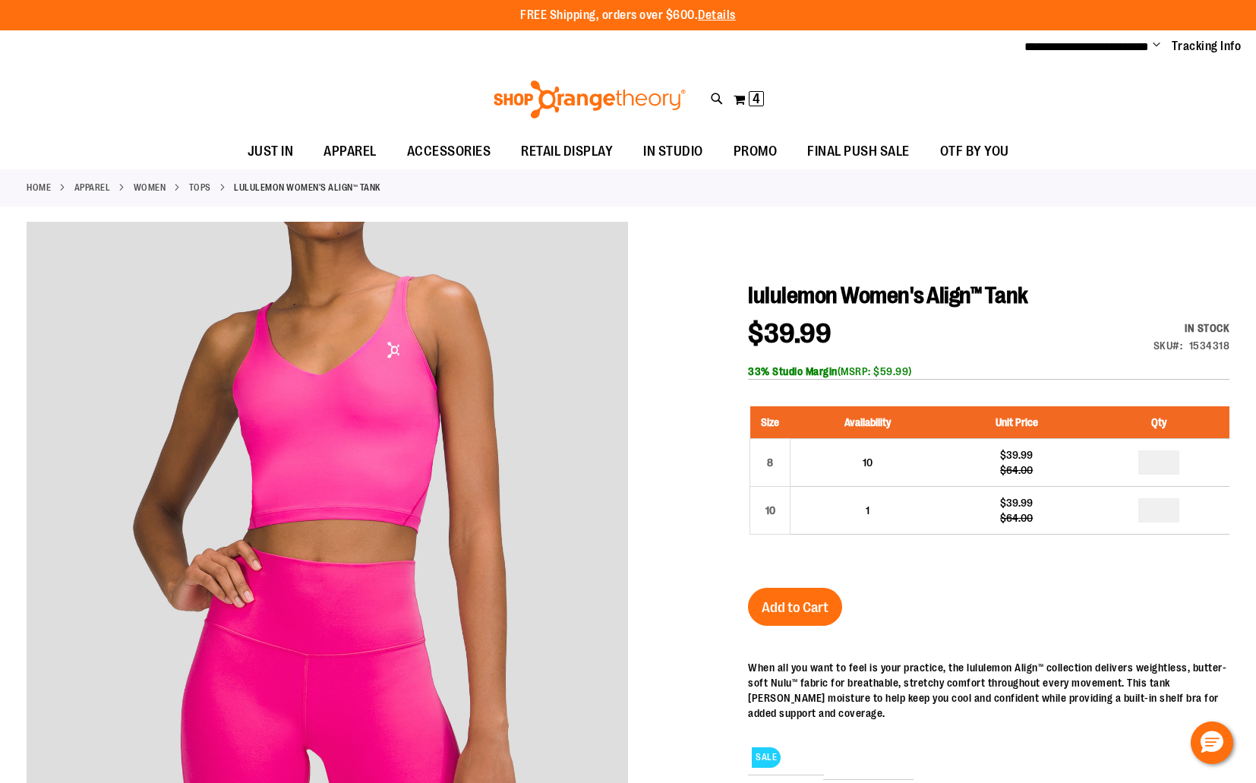
type input "**********"
drag, startPoint x: 938, startPoint y: 369, endPoint x: 840, endPoint y: 369, distance: 97.2
click at [840, 369] on div "33% Studio Margin (MSRP: $59.99)" at bounding box center [988, 371] width 481 height 15
click at [1001, 352] on div "$39.99 Regular Price $64.00 In stock Only %1 left SKU 1534318 33% Studio Margin…" at bounding box center [988, 349] width 481 height 59
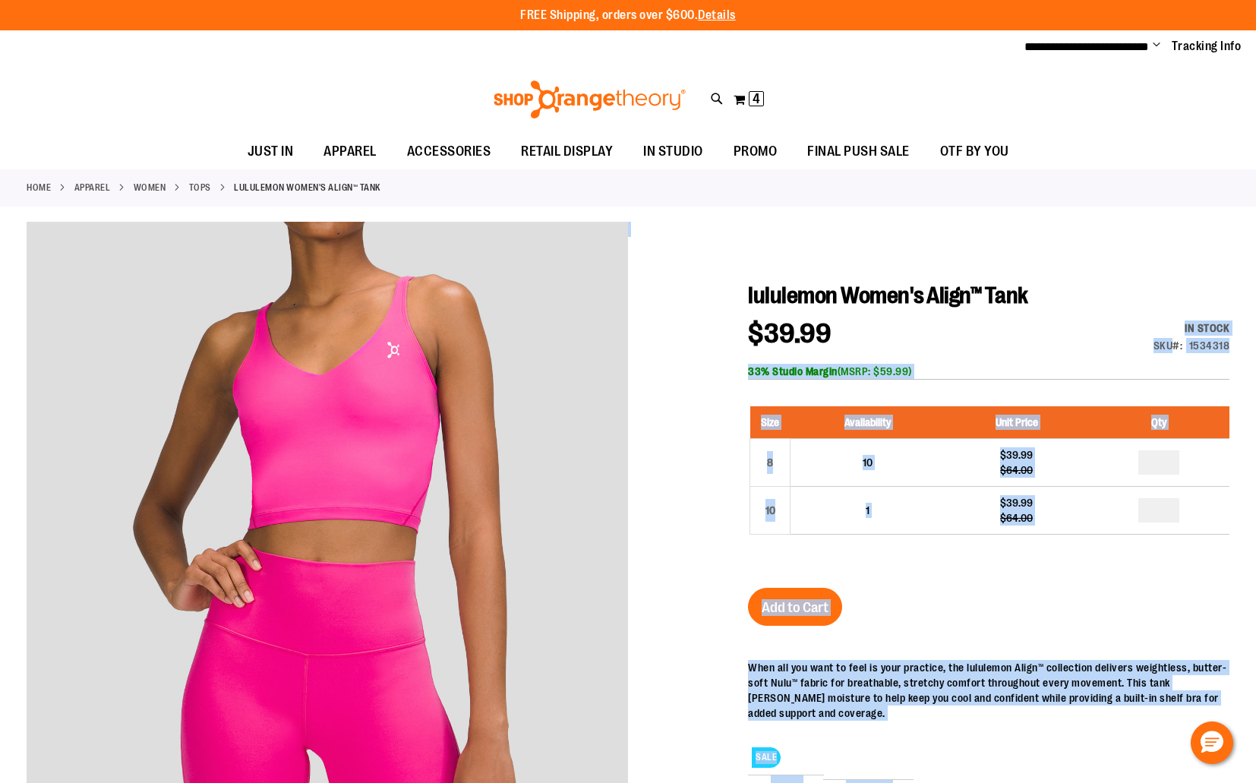
drag, startPoint x: 925, startPoint y: 352, endPoint x: 616, endPoint y: 348, distance: 308.3
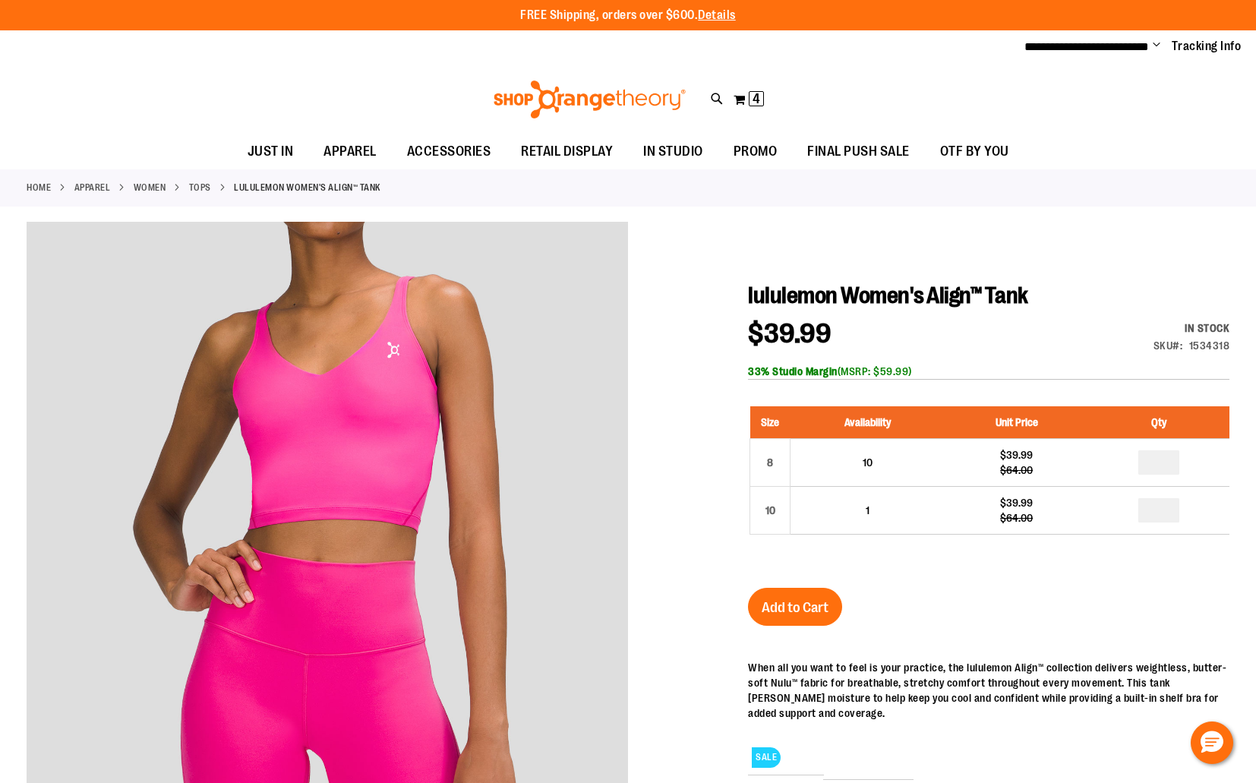
click at [322, 188] on strong "lululemon Women's Align™ Tank" at bounding box center [307, 188] width 147 height 14
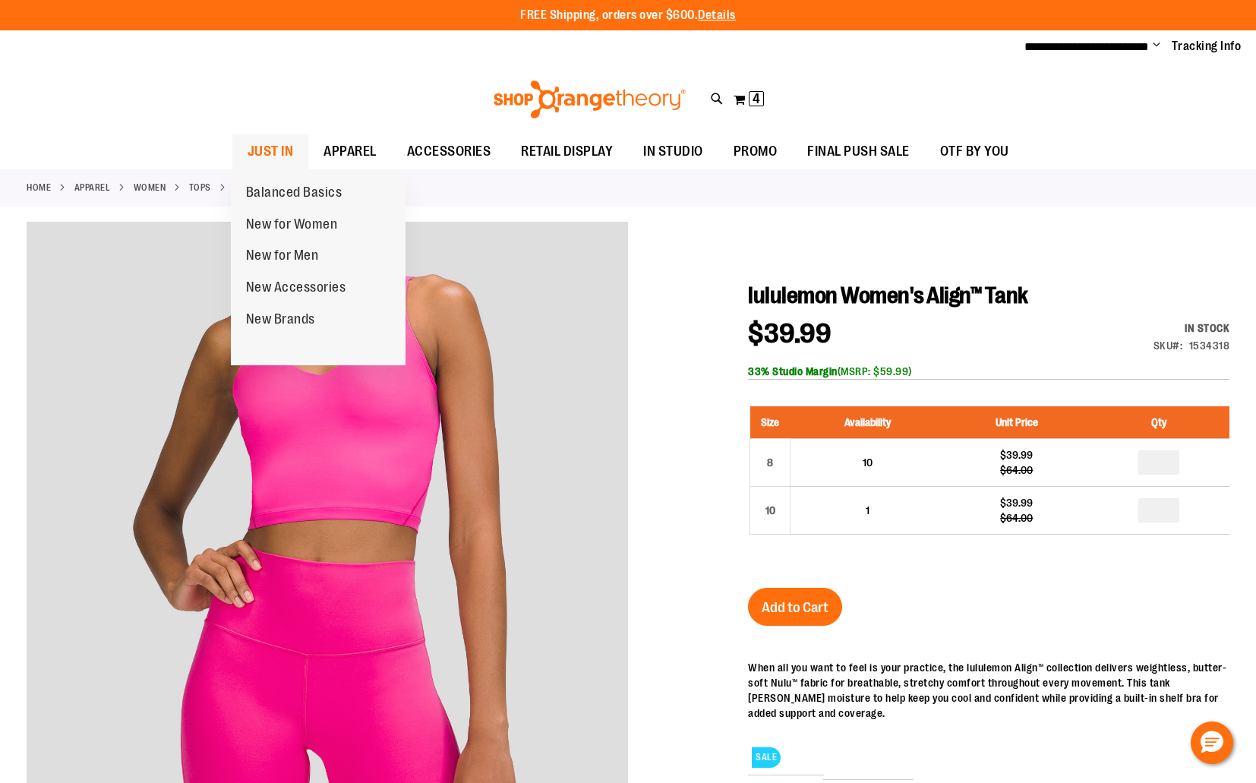
click at [296, 152] on link "JUST IN" at bounding box center [270, 151] width 77 height 35
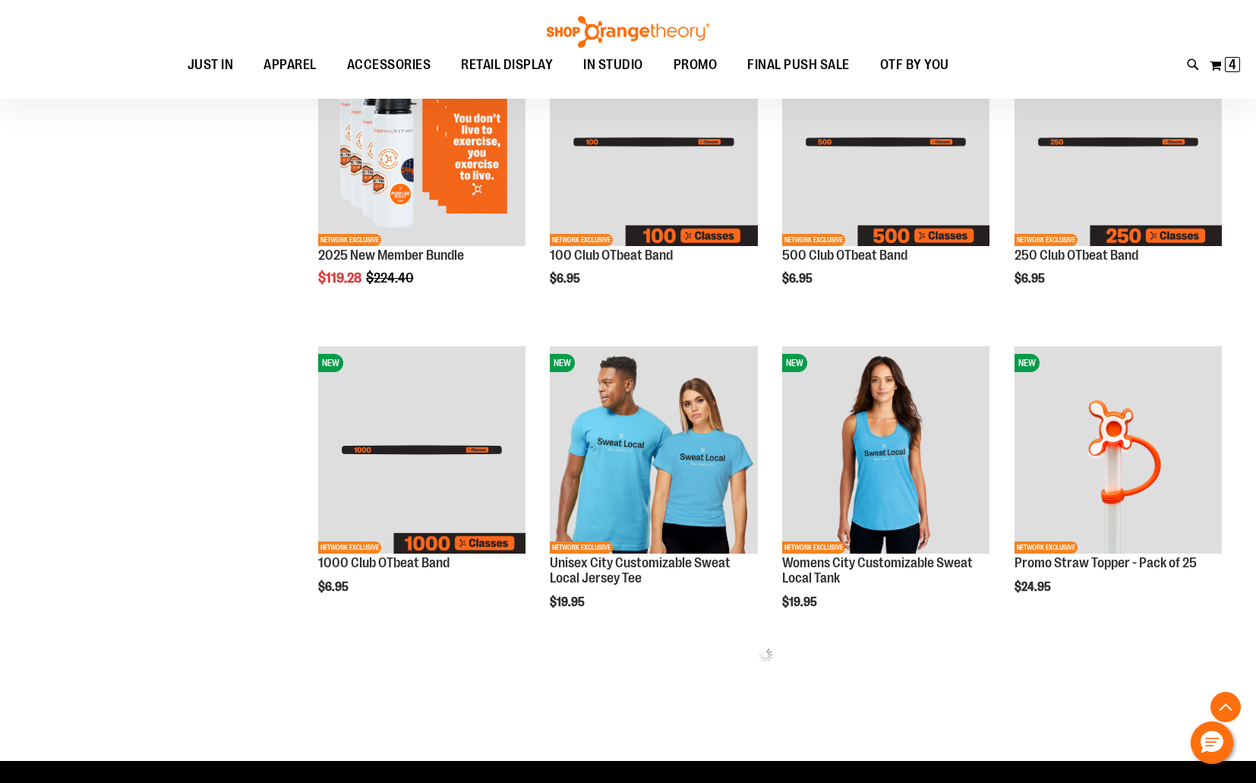
scroll to position [856, 0]
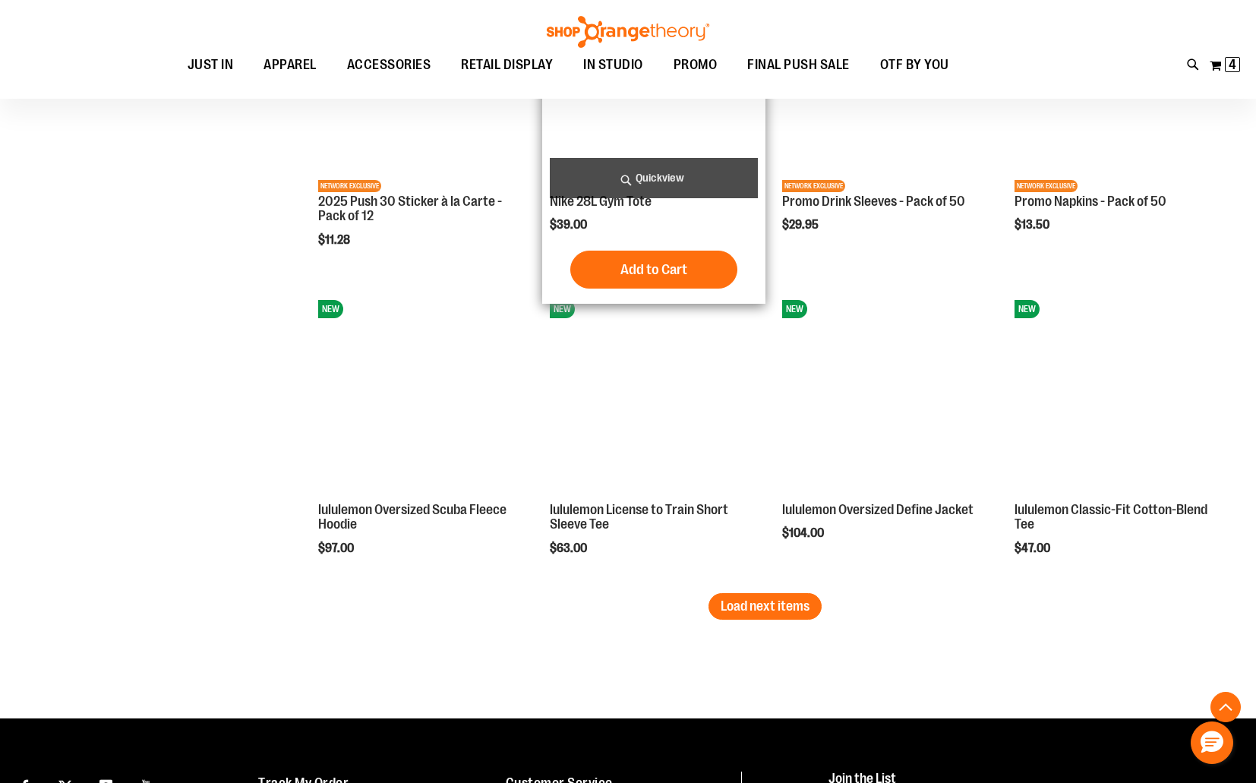
scroll to position [2491, 0]
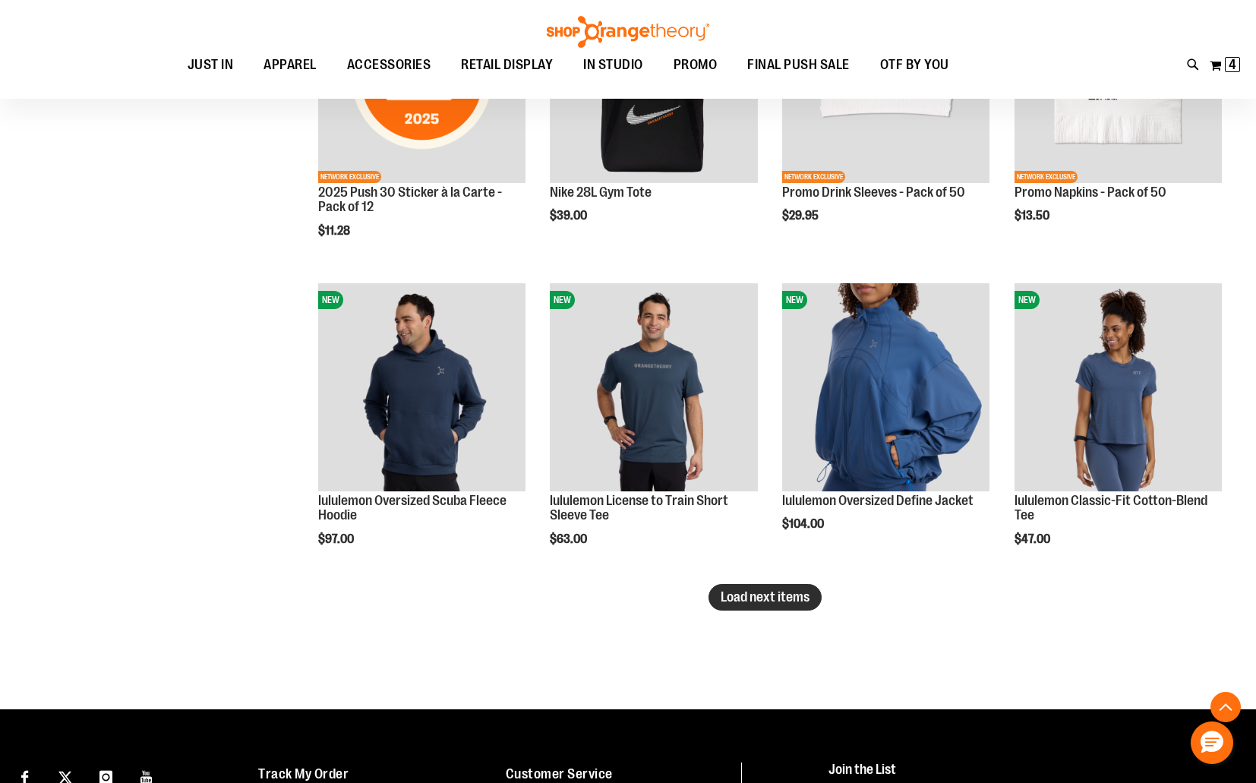
type input "**********"
click at [733, 606] on button "Load next items" at bounding box center [764, 597] width 113 height 27
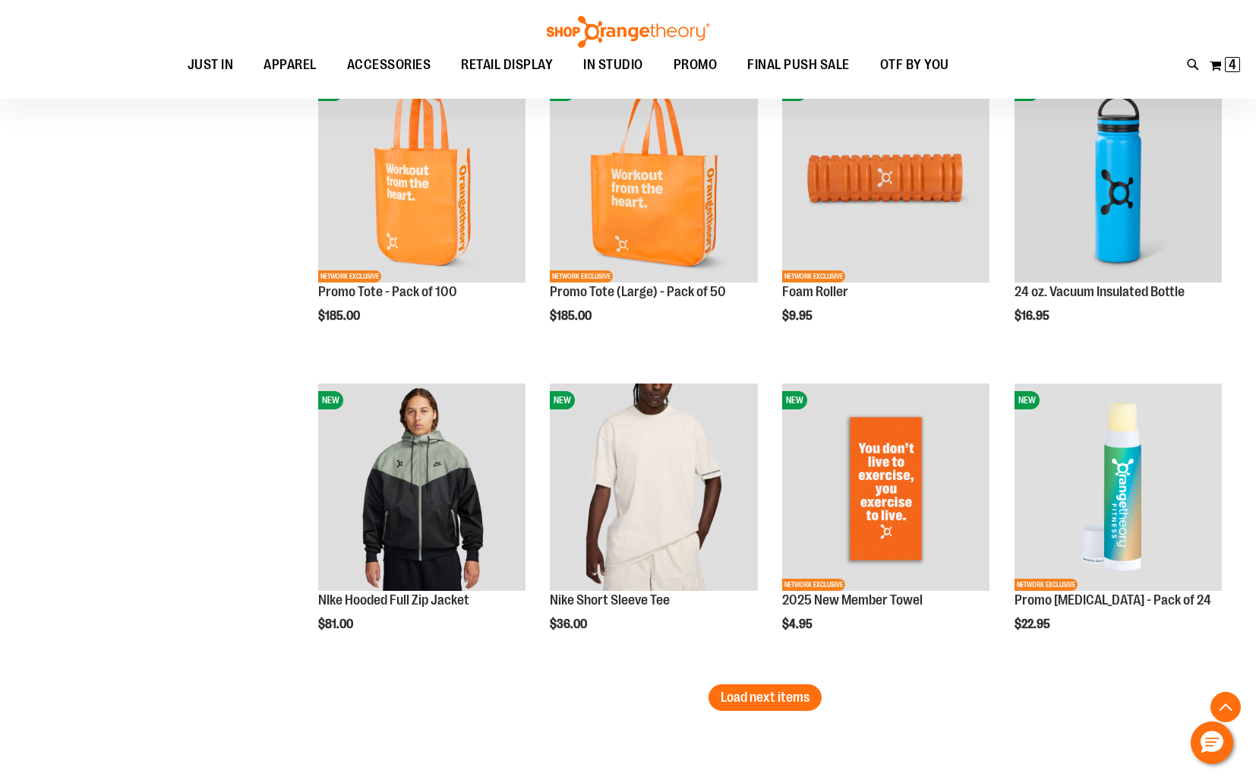
scroll to position [3360, 0]
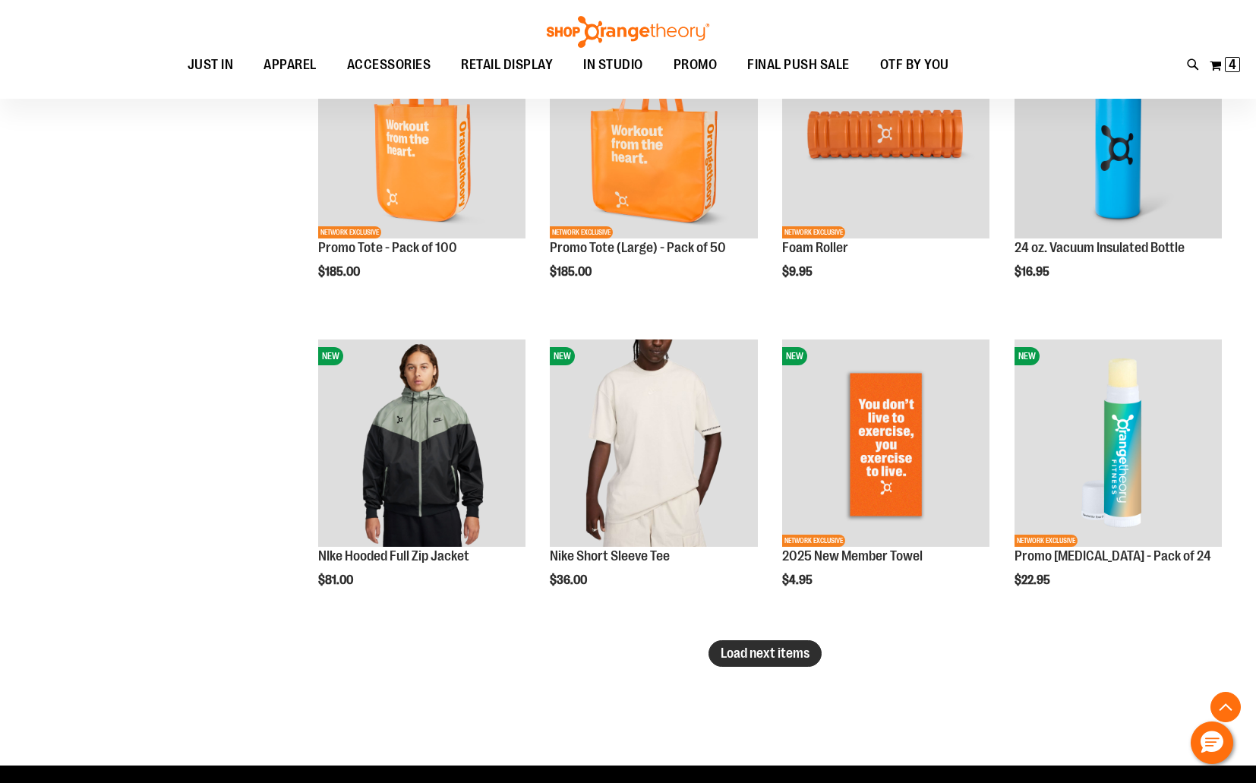
click at [740, 654] on span "Load next items" at bounding box center [765, 652] width 89 height 15
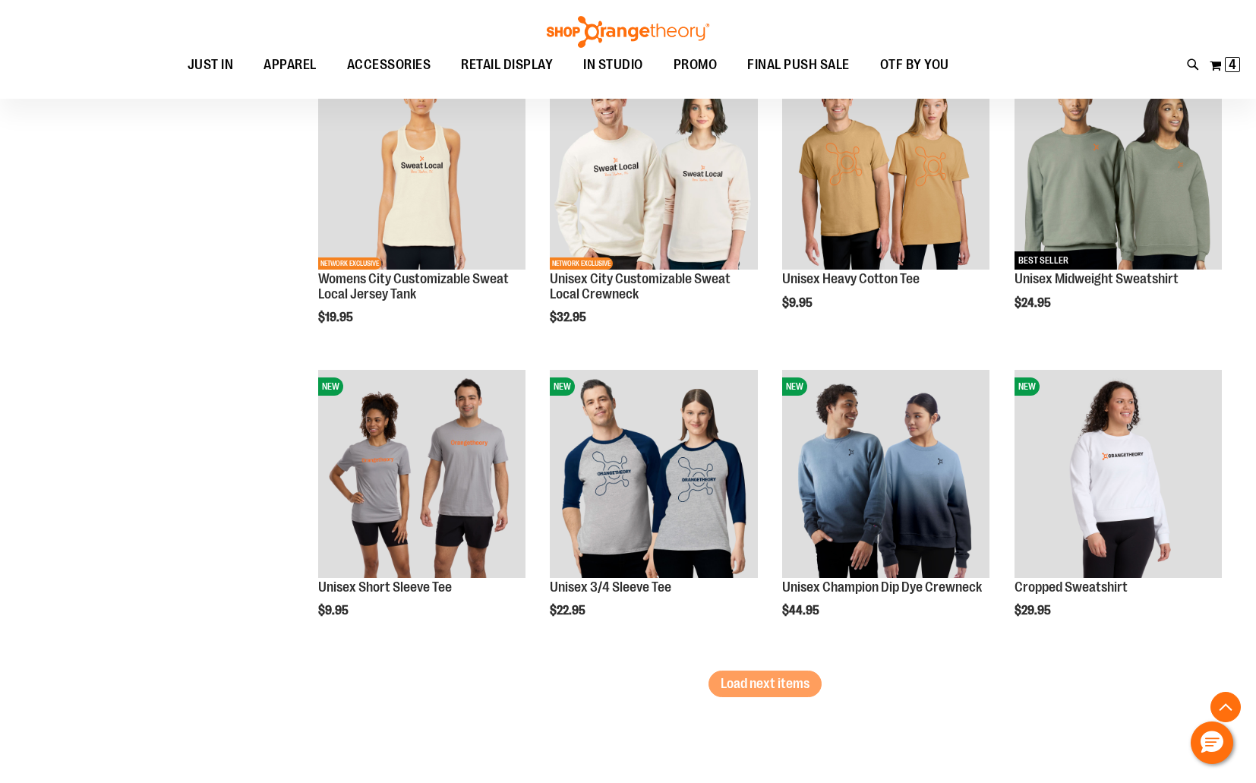
scroll to position [4280, 0]
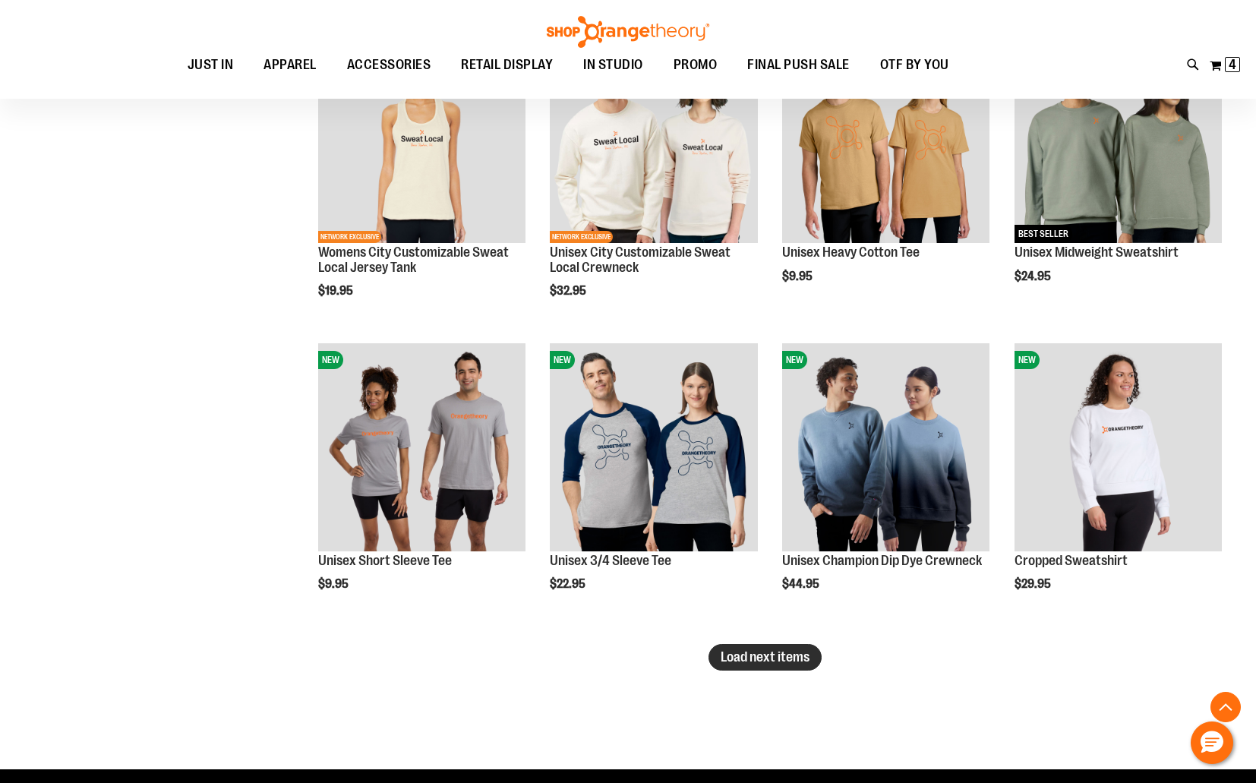
click at [779, 667] on button "Load next items" at bounding box center [764, 657] width 113 height 27
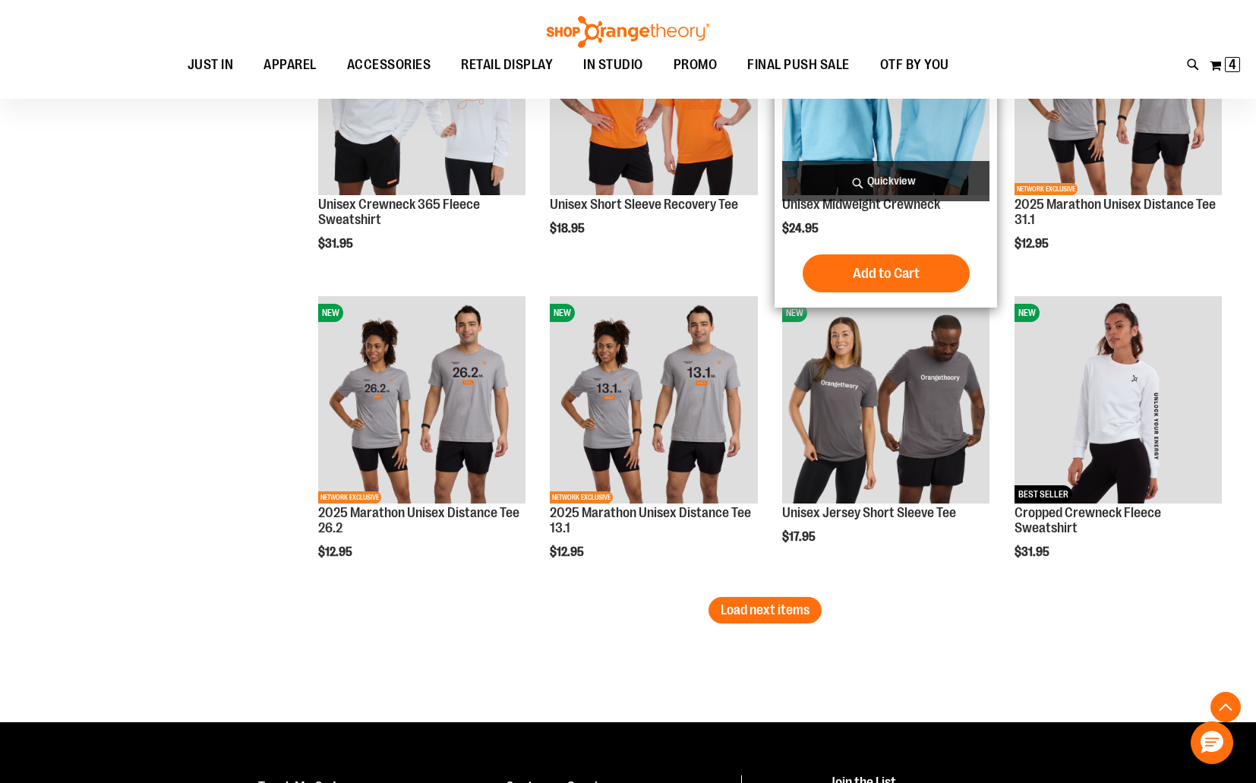
scroll to position [5253, 0]
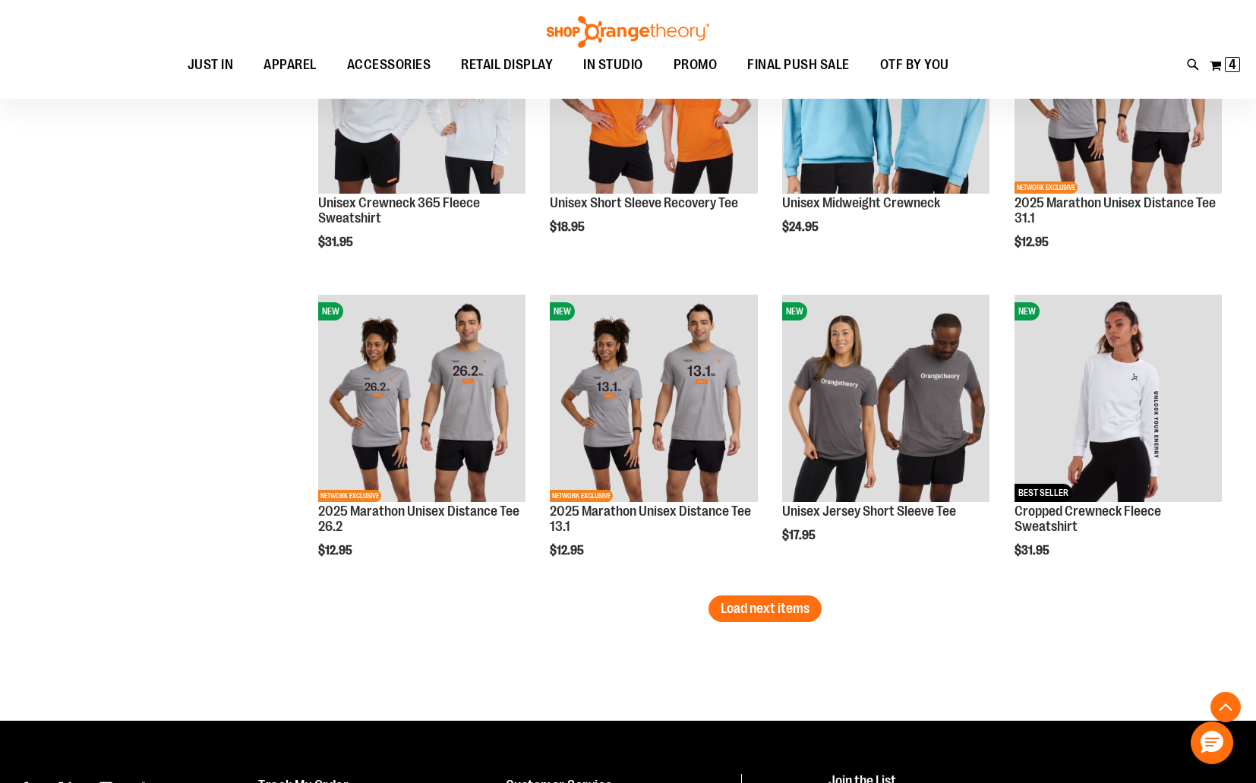
click at [768, 617] on button "Load next items" at bounding box center [764, 608] width 113 height 27
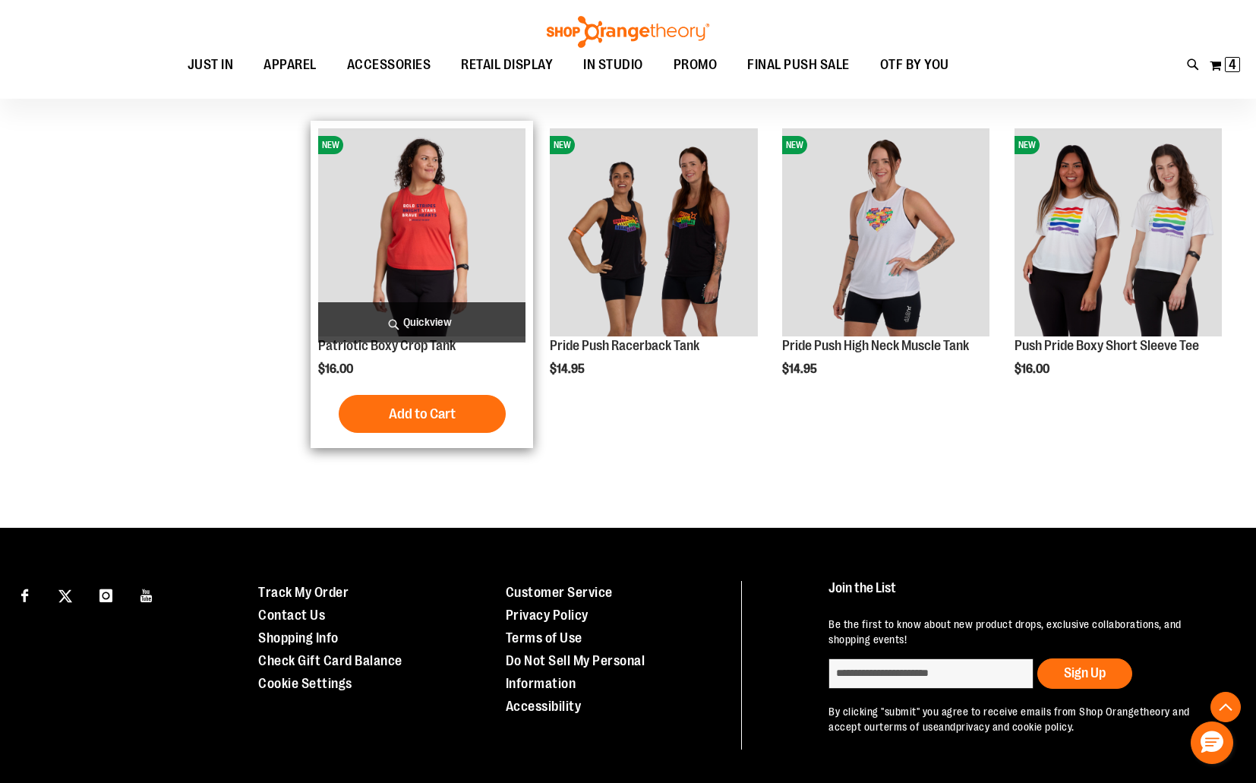
scroll to position [6336, 0]
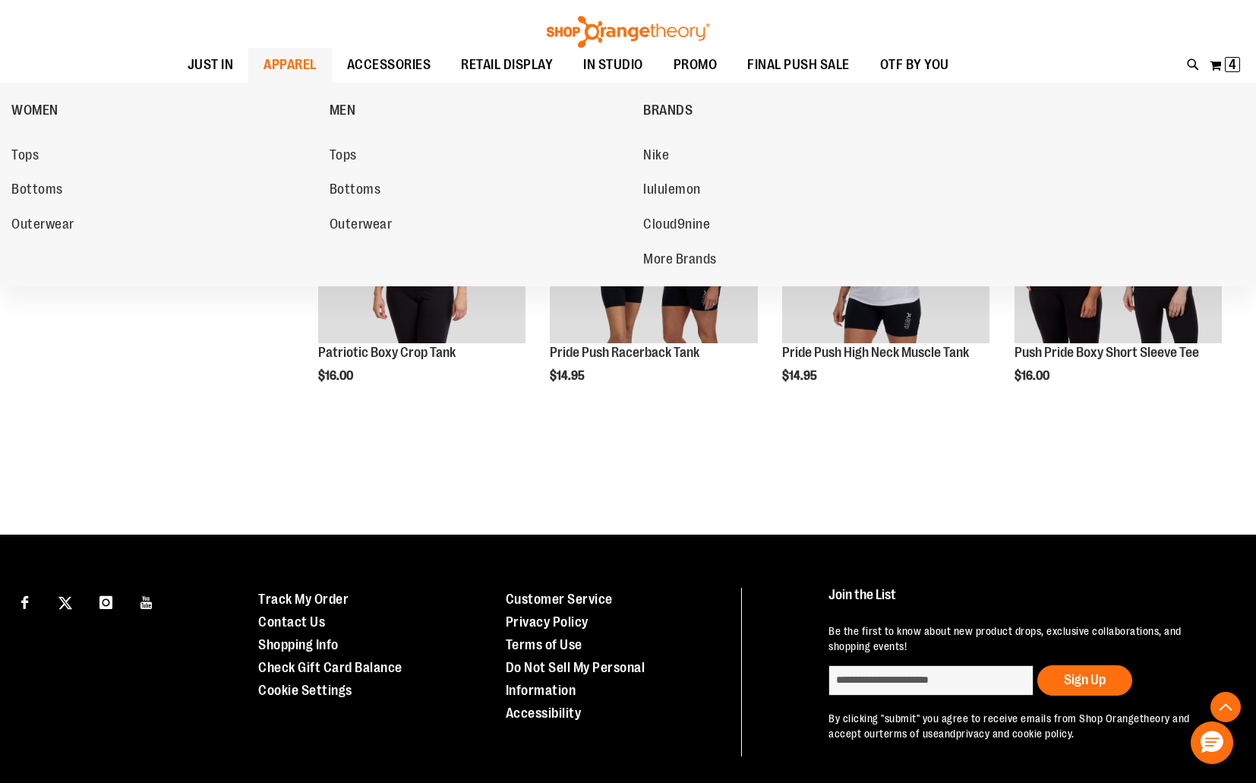
click at [282, 72] on span "APPAREL" at bounding box center [289, 65] width 53 height 34
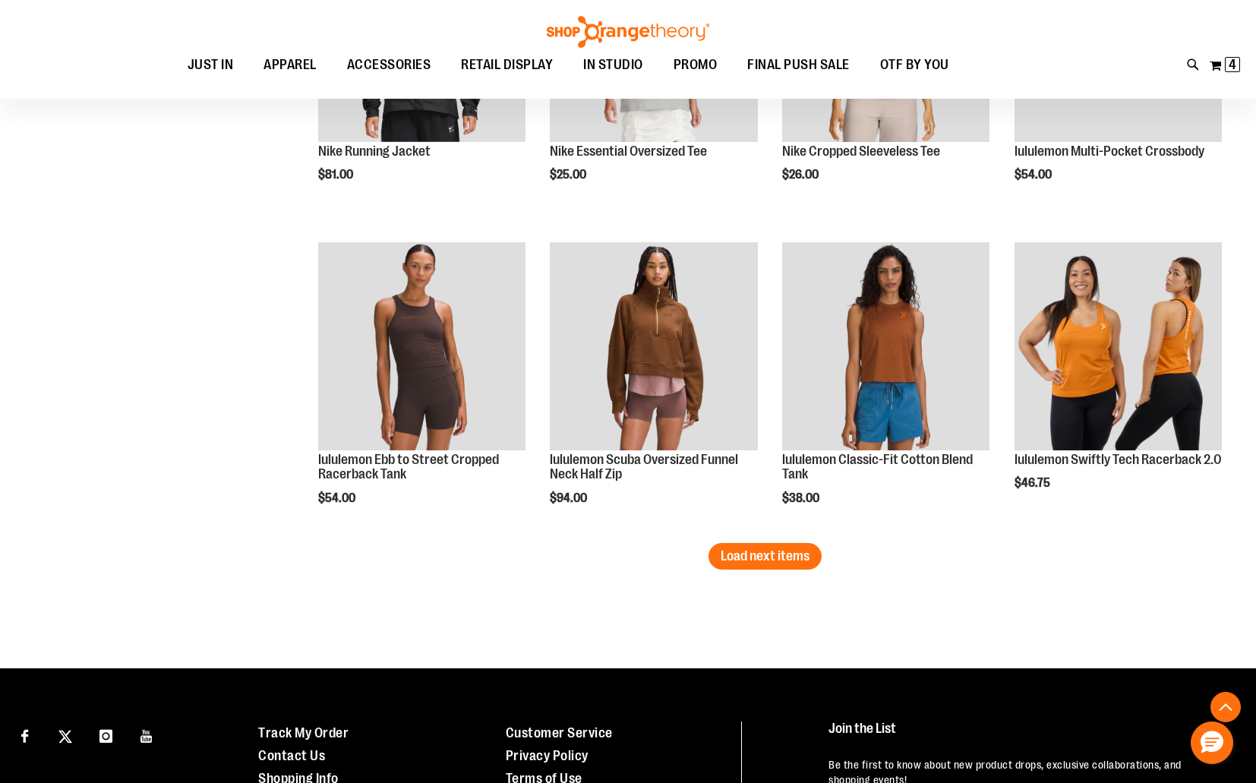
scroll to position [2563, 0]
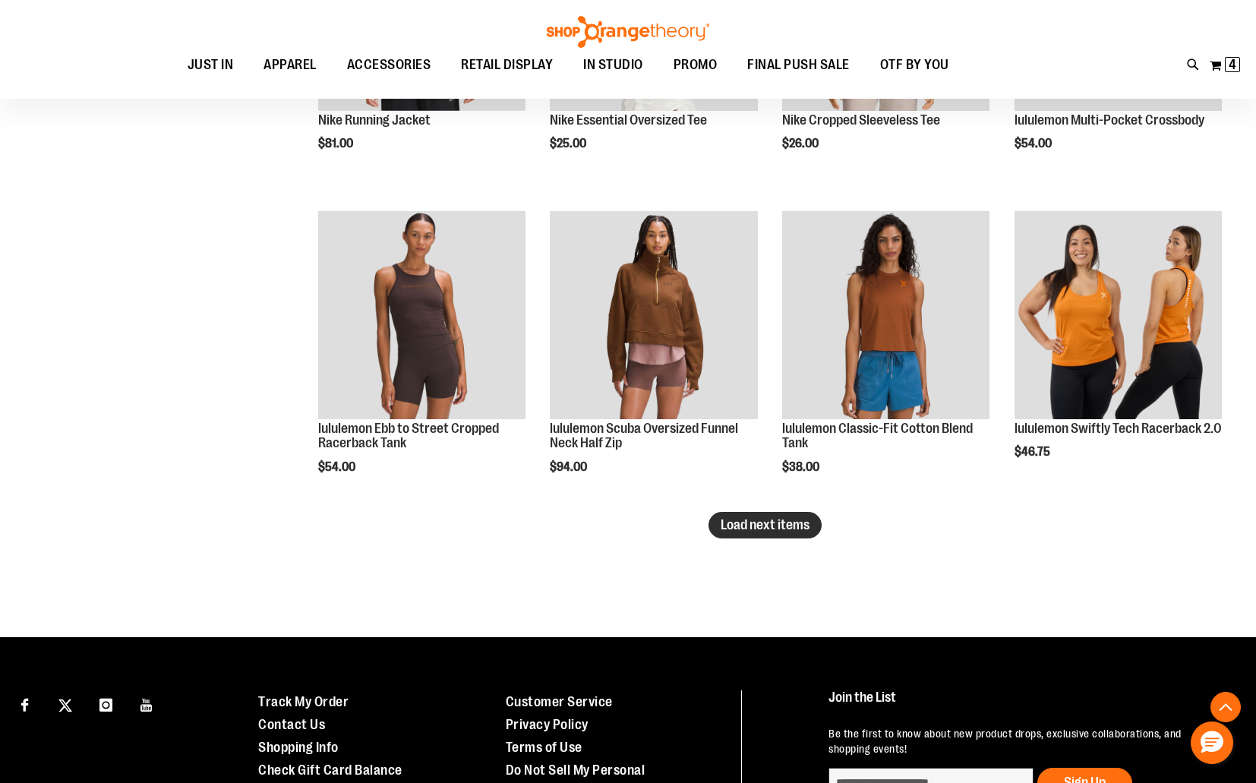
type input "**********"
click at [767, 521] on span "Load next items" at bounding box center [765, 524] width 89 height 15
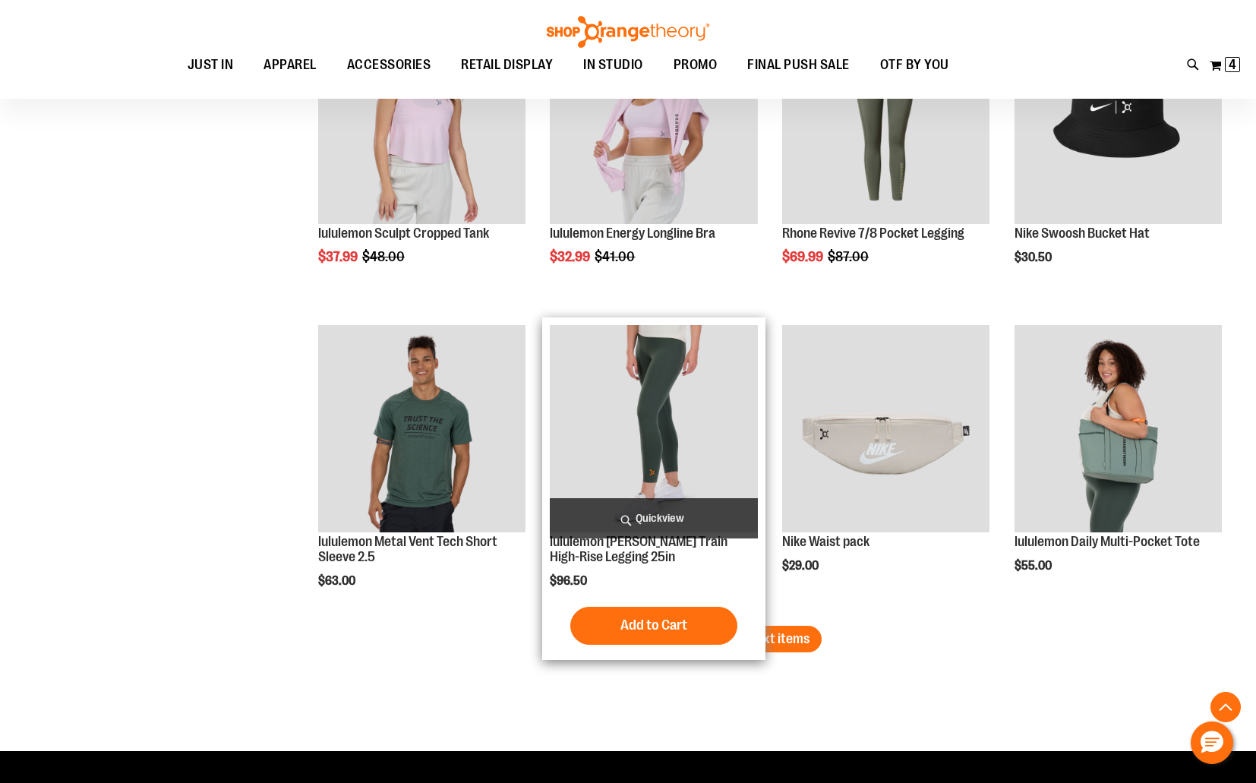
scroll to position [3390, 0]
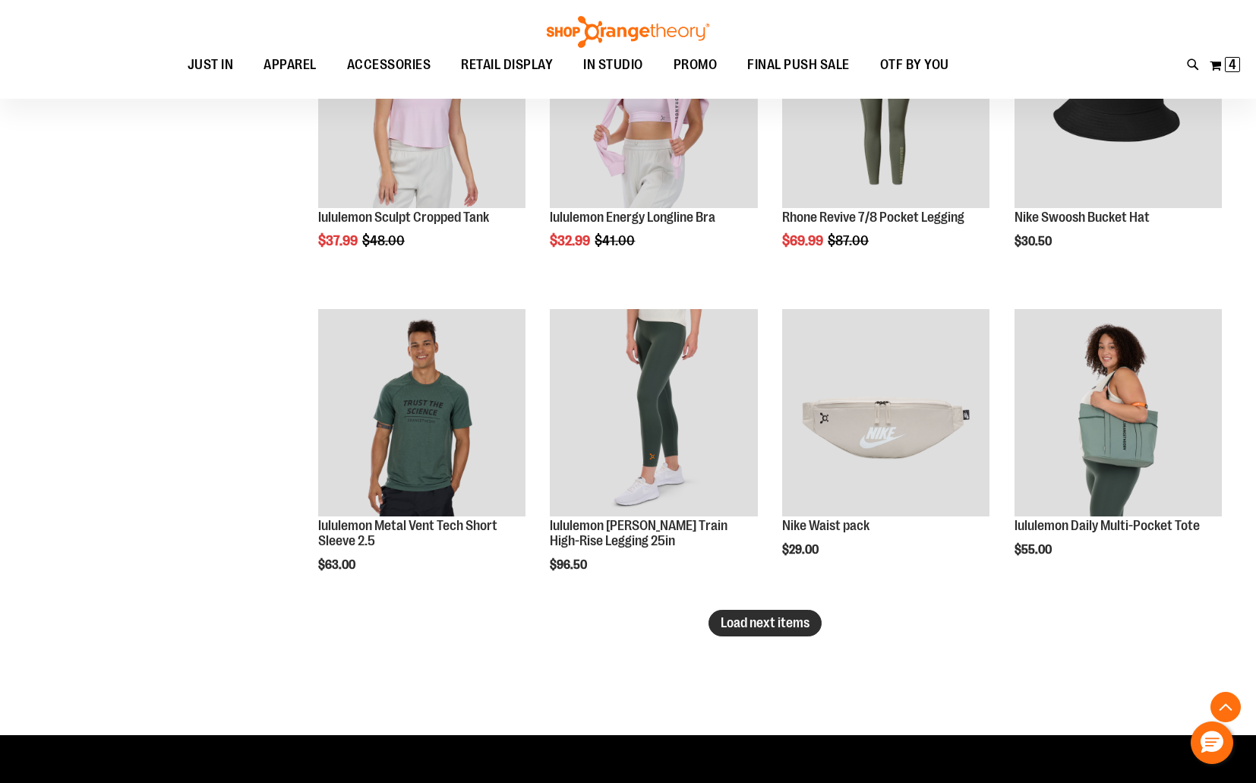
click at [812, 626] on button "Load next items" at bounding box center [764, 623] width 113 height 27
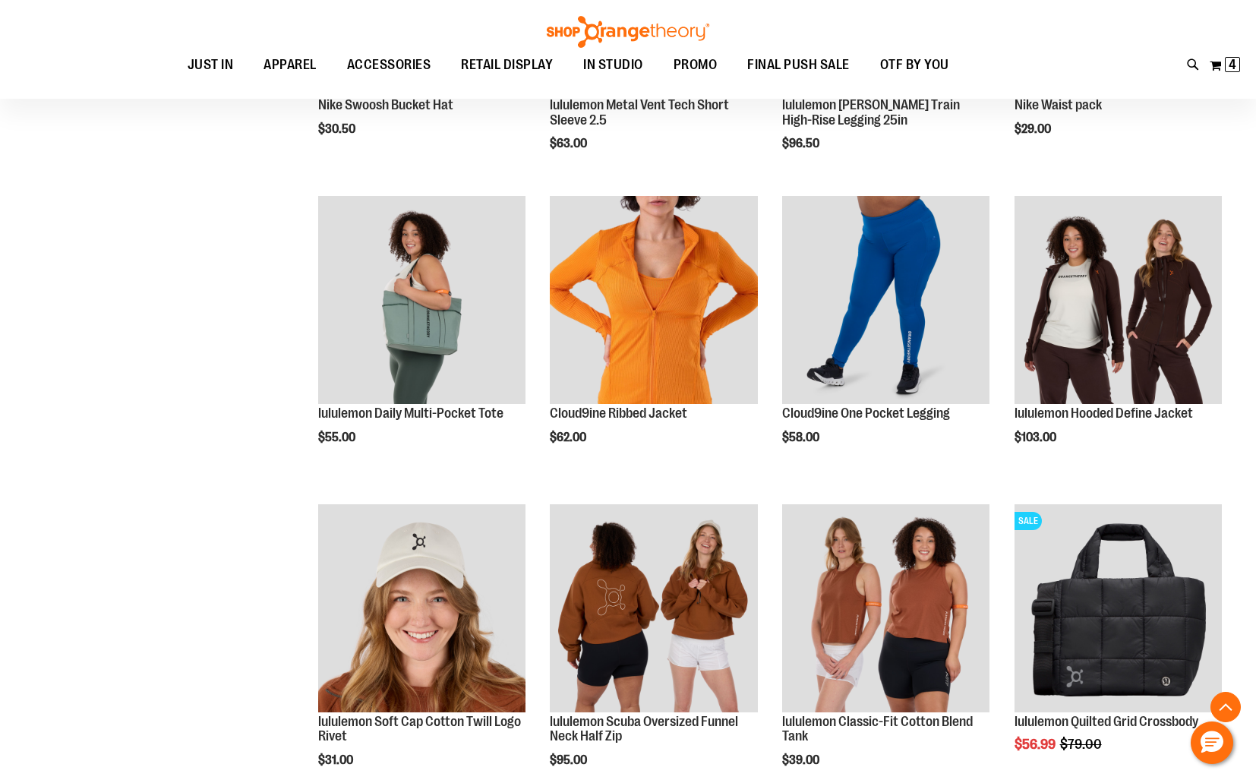
scroll to position [4318, 0]
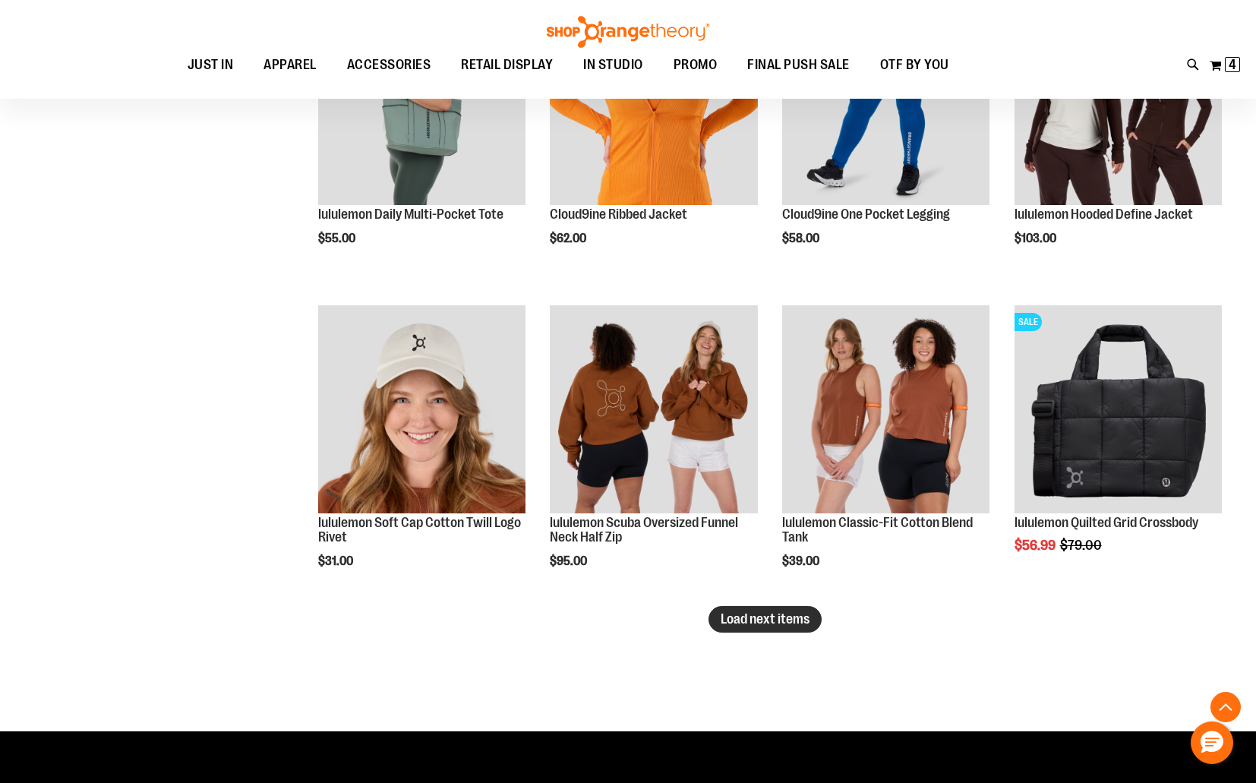
click at [750, 616] on span "Load next items" at bounding box center [765, 618] width 89 height 15
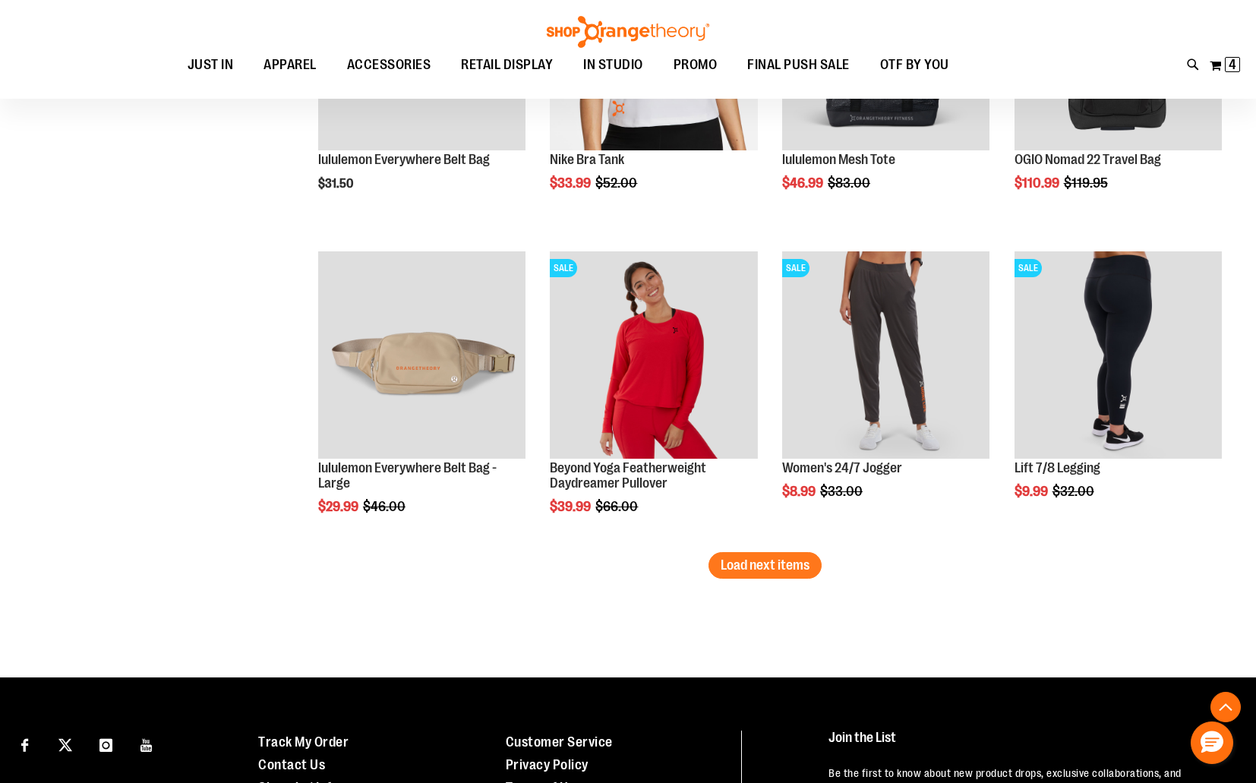
scroll to position [5304, 0]
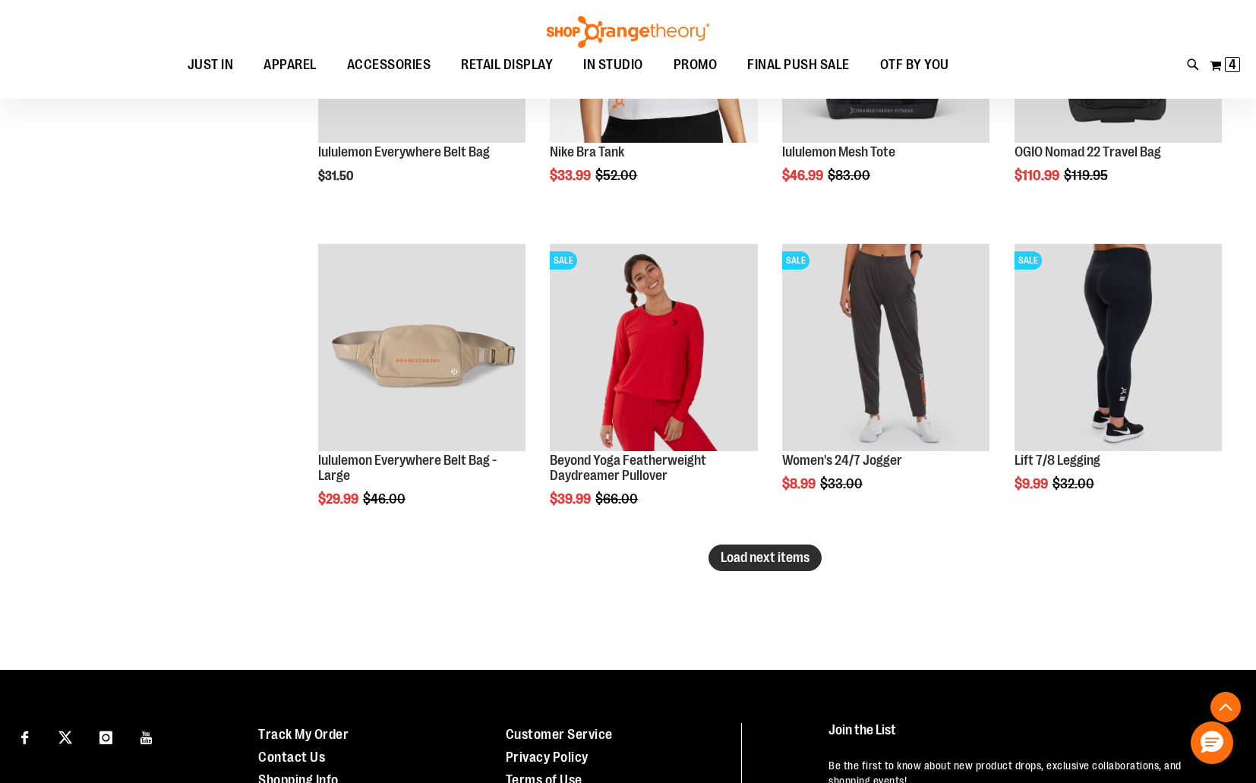
click at [719, 565] on button "Load next items" at bounding box center [764, 557] width 113 height 27
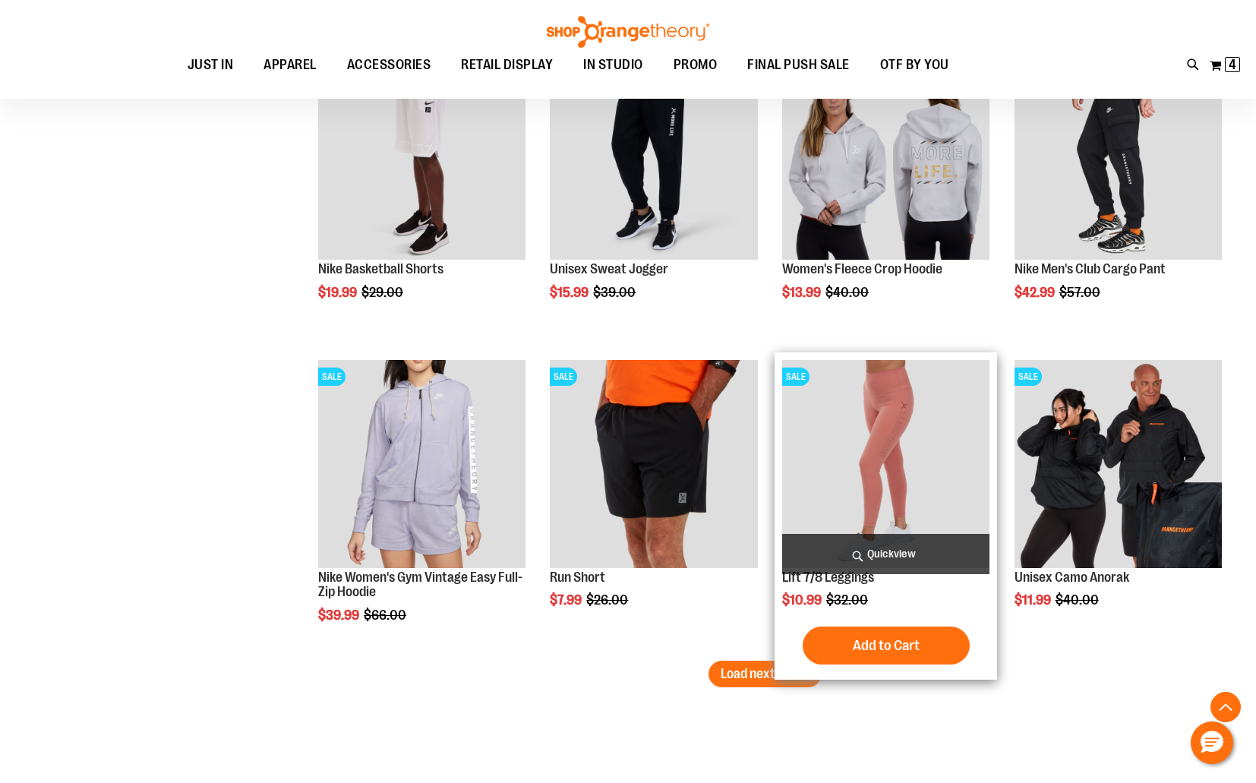
scroll to position [6112, 0]
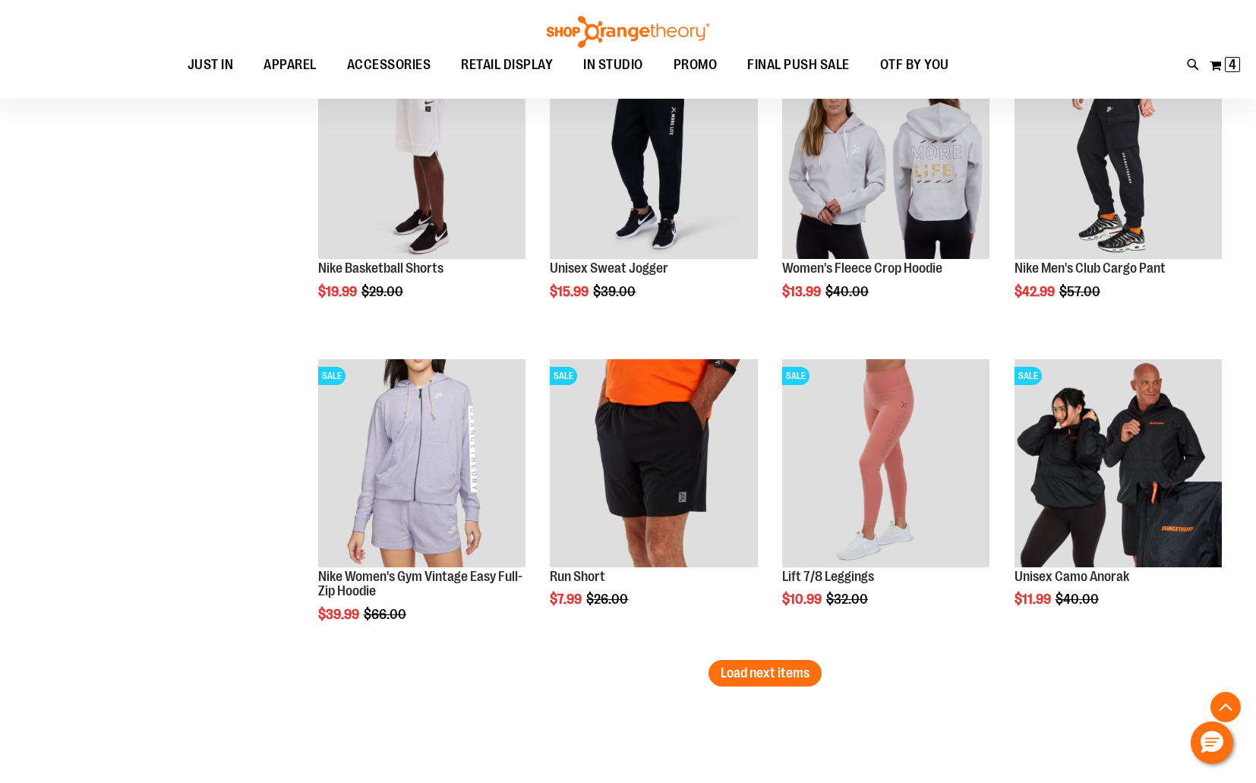
click at [751, 673] on span "Load next items" at bounding box center [765, 672] width 89 height 15
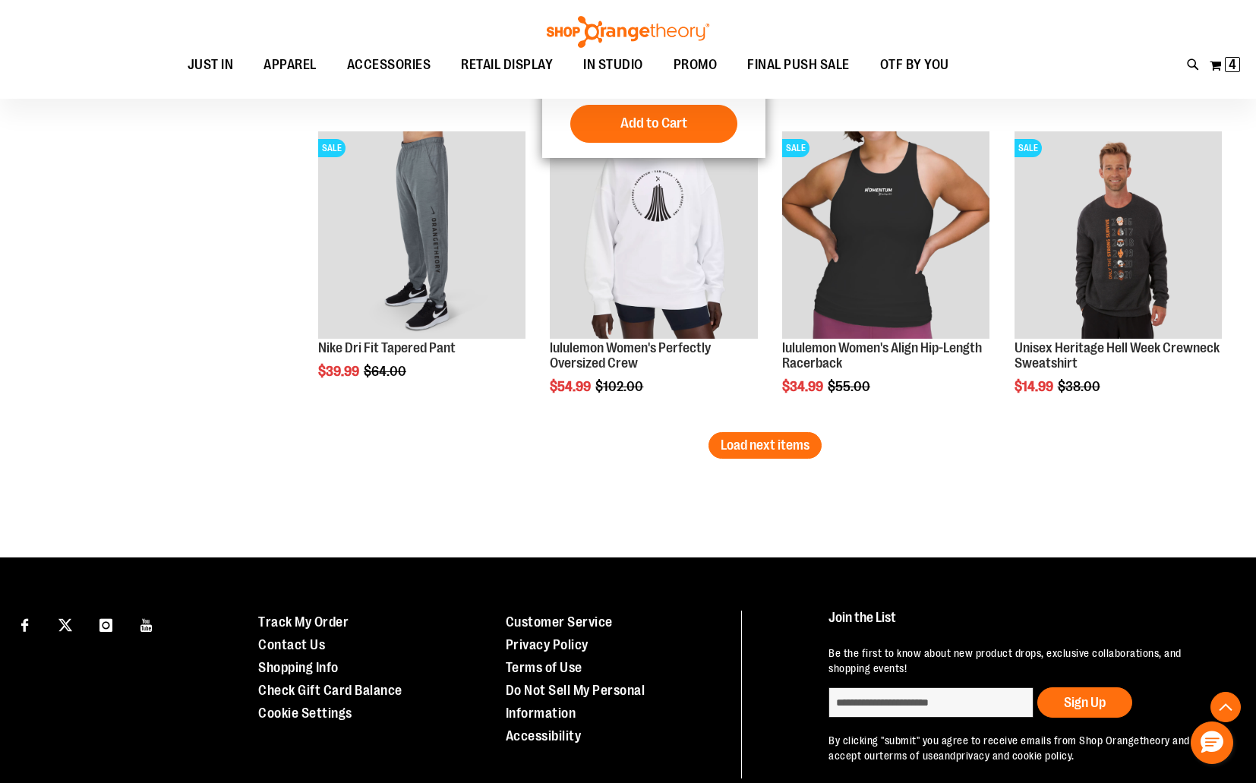
scroll to position [7270, 0]
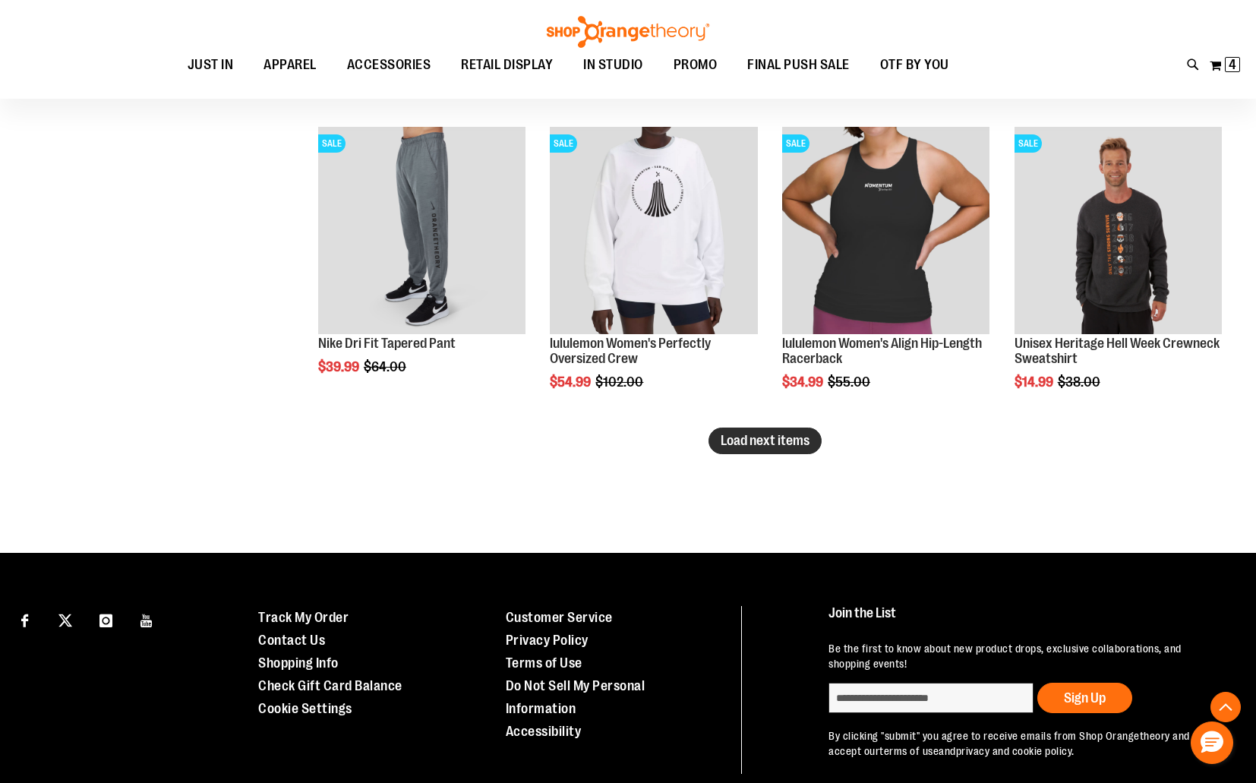
click at [780, 443] on span "Load next items" at bounding box center [765, 440] width 89 height 15
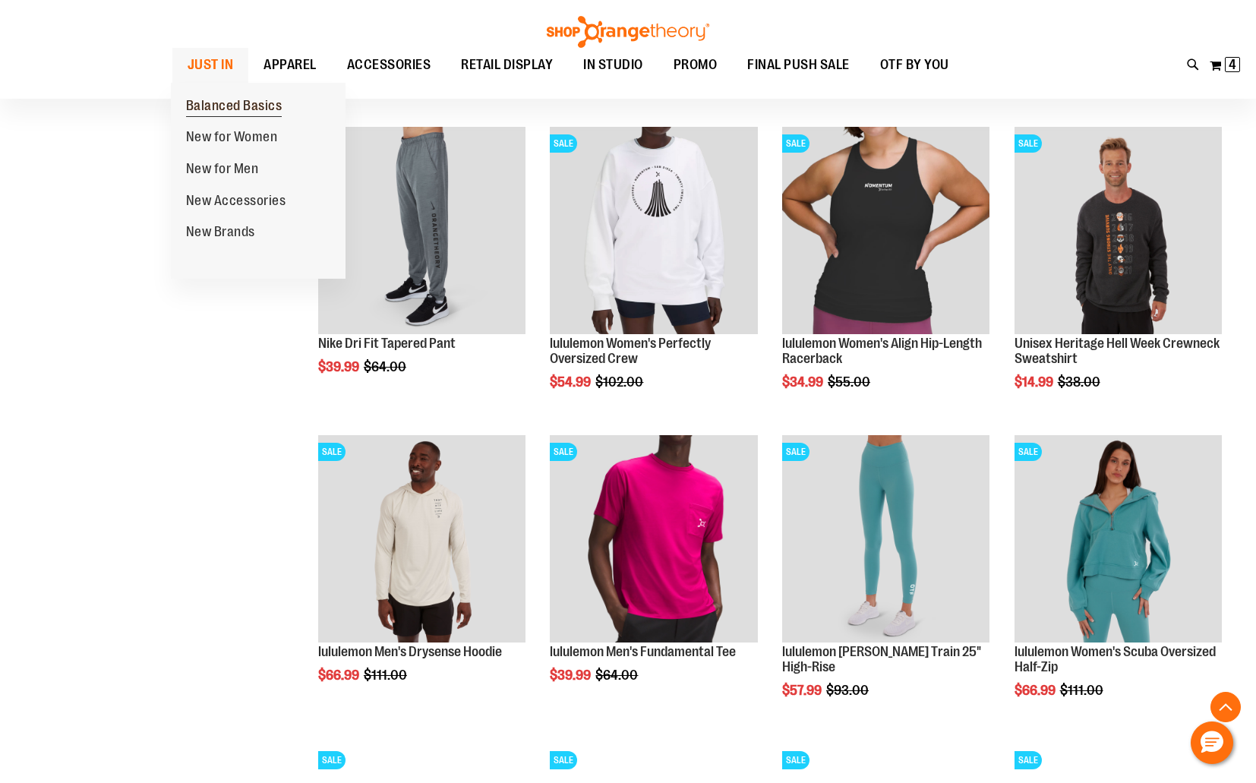
click at [194, 98] on span "Balanced Basics" at bounding box center [234, 107] width 96 height 19
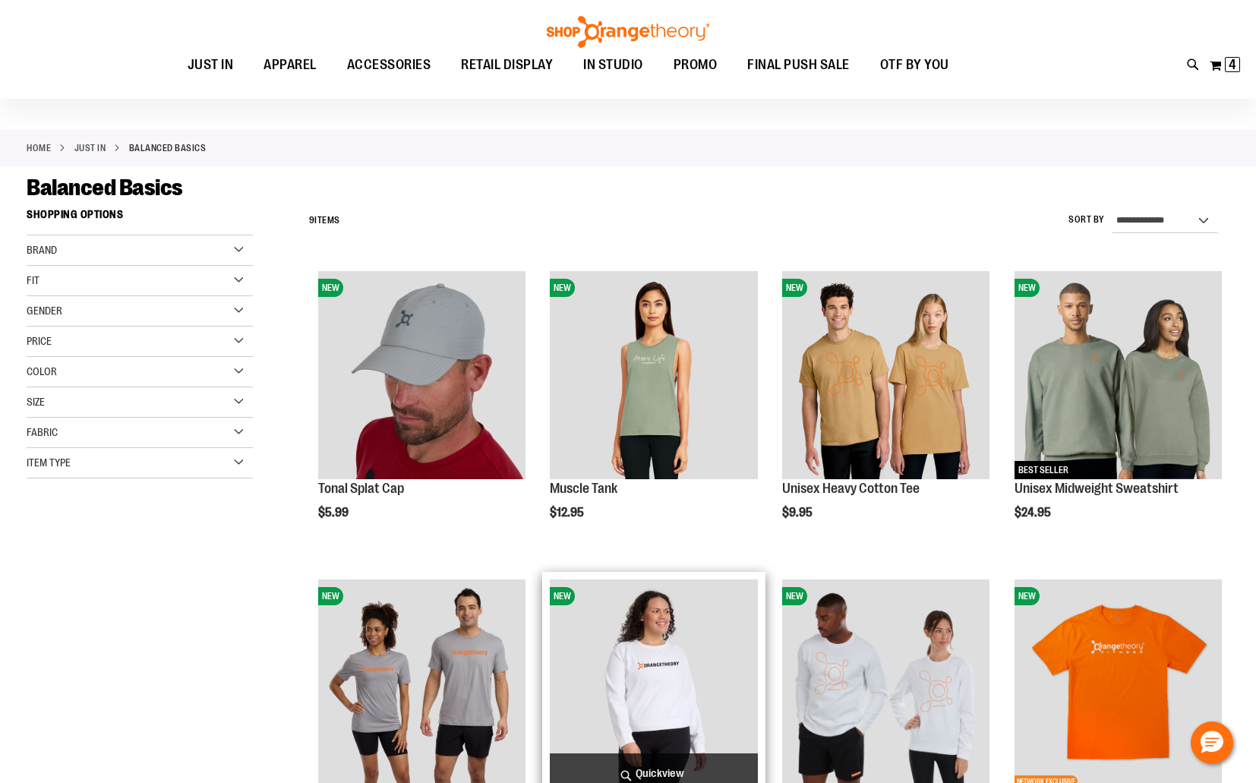
scroll to position [47, 0]
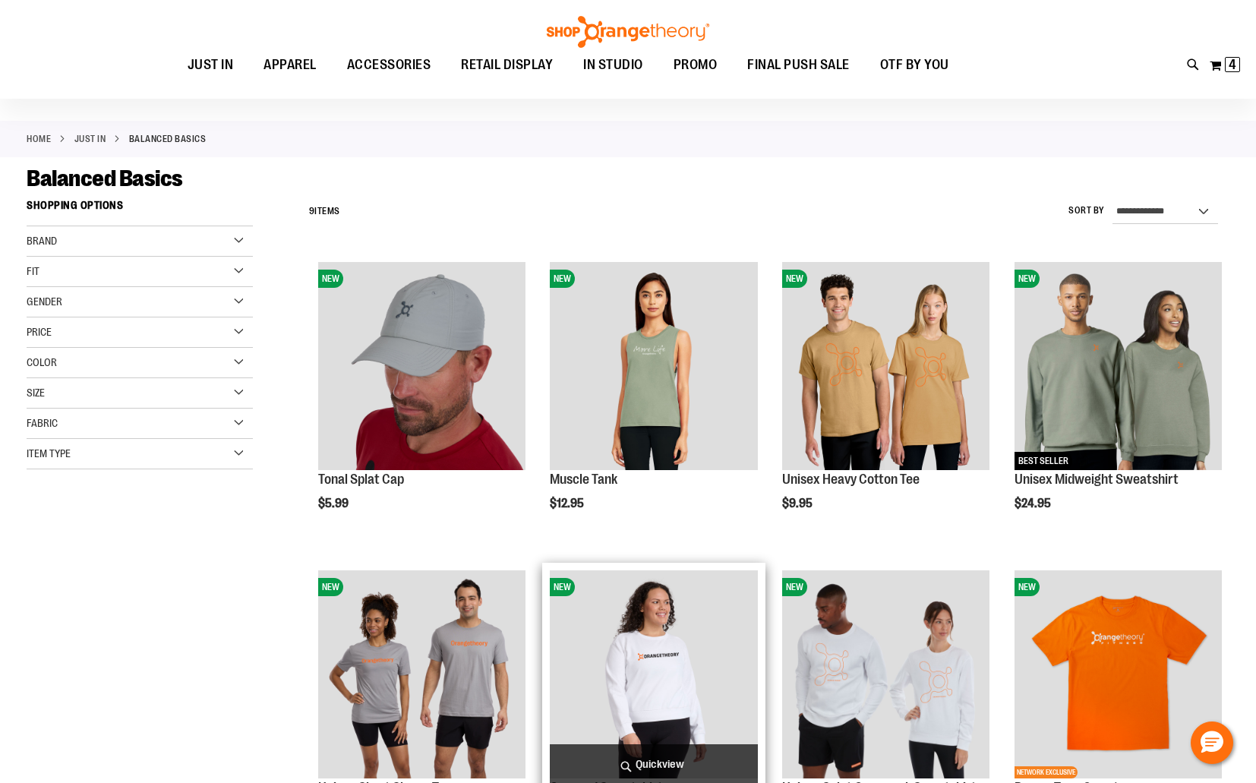
type input "**********"
click at [619, 623] on img "product" at bounding box center [653, 673] width 207 height 207
click at [647, 649] on img "product" at bounding box center [653, 673] width 207 height 207
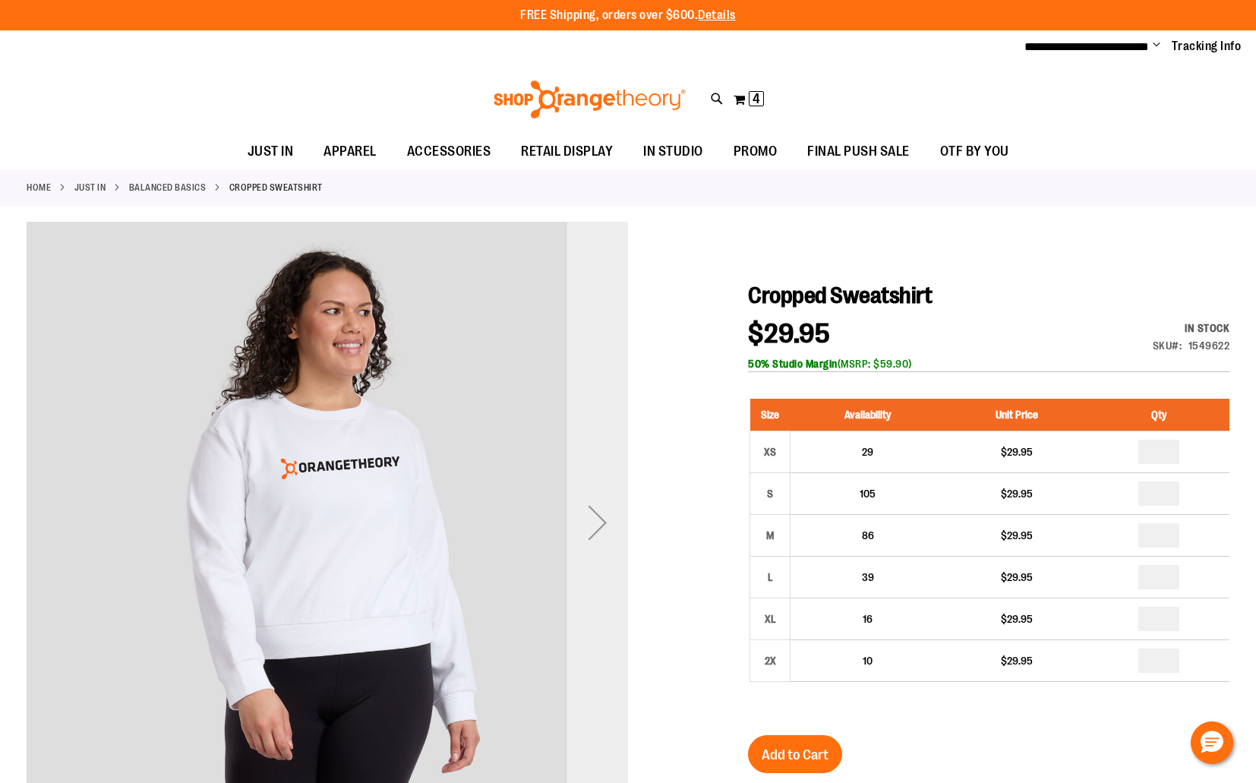
type input "**********"
click at [616, 547] on div "Next" at bounding box center [597, 522] width 61 height 61
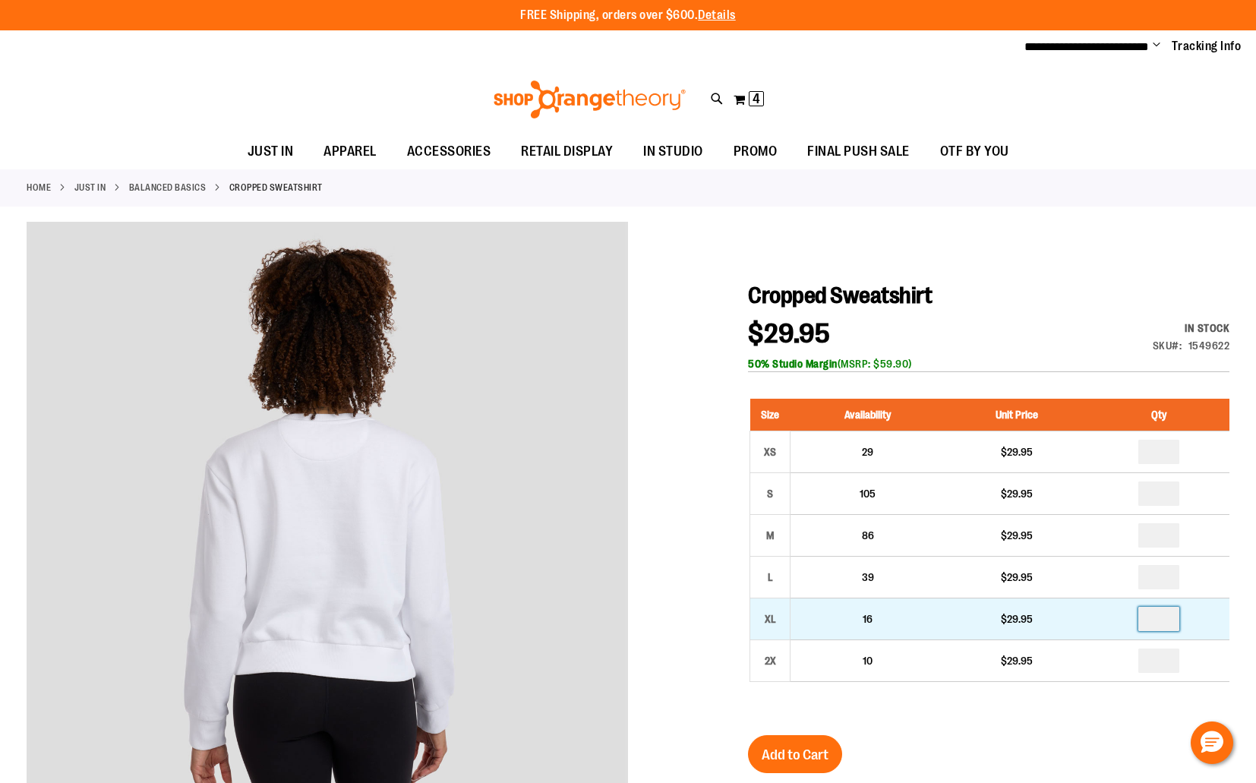
click at [1168, 623] on input "number" at bounding box center [1158, 619] width 41 height 24
type input "*"
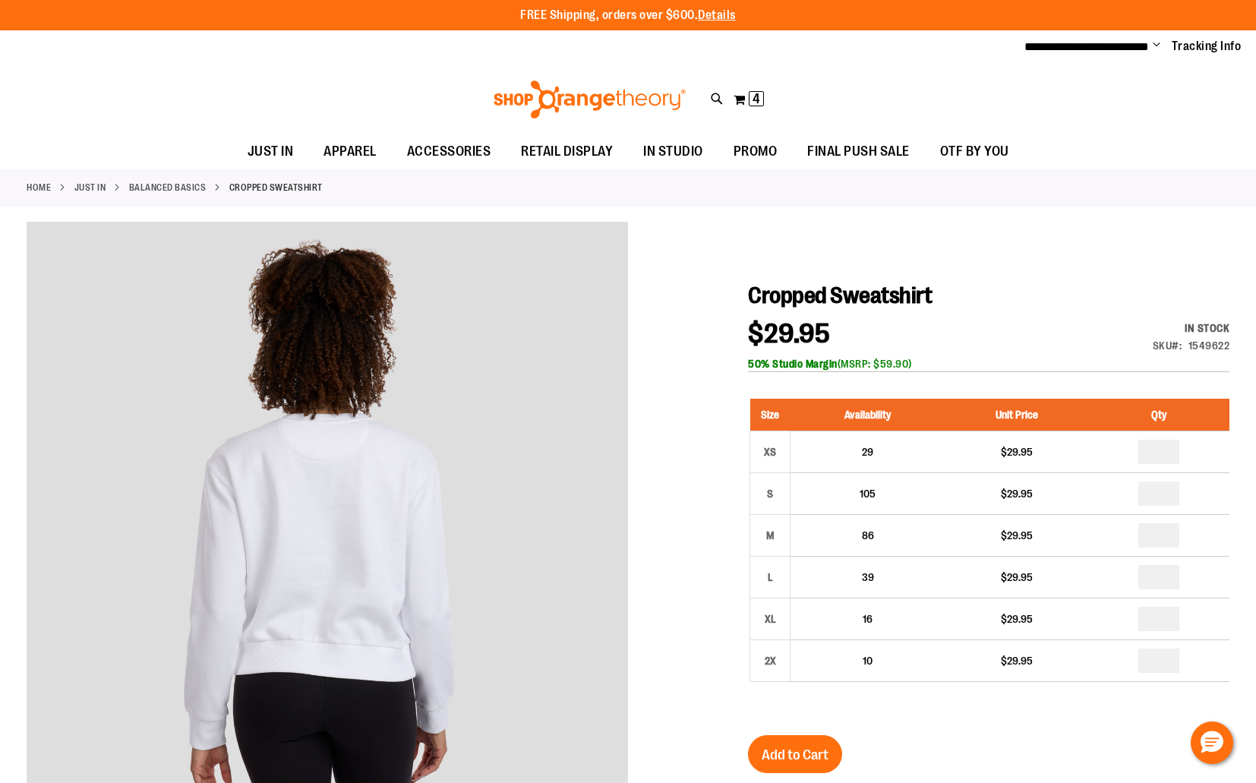
click at [808, 749] on span "Add to Cart" at bounding box center [794, 754] width 67 height 17
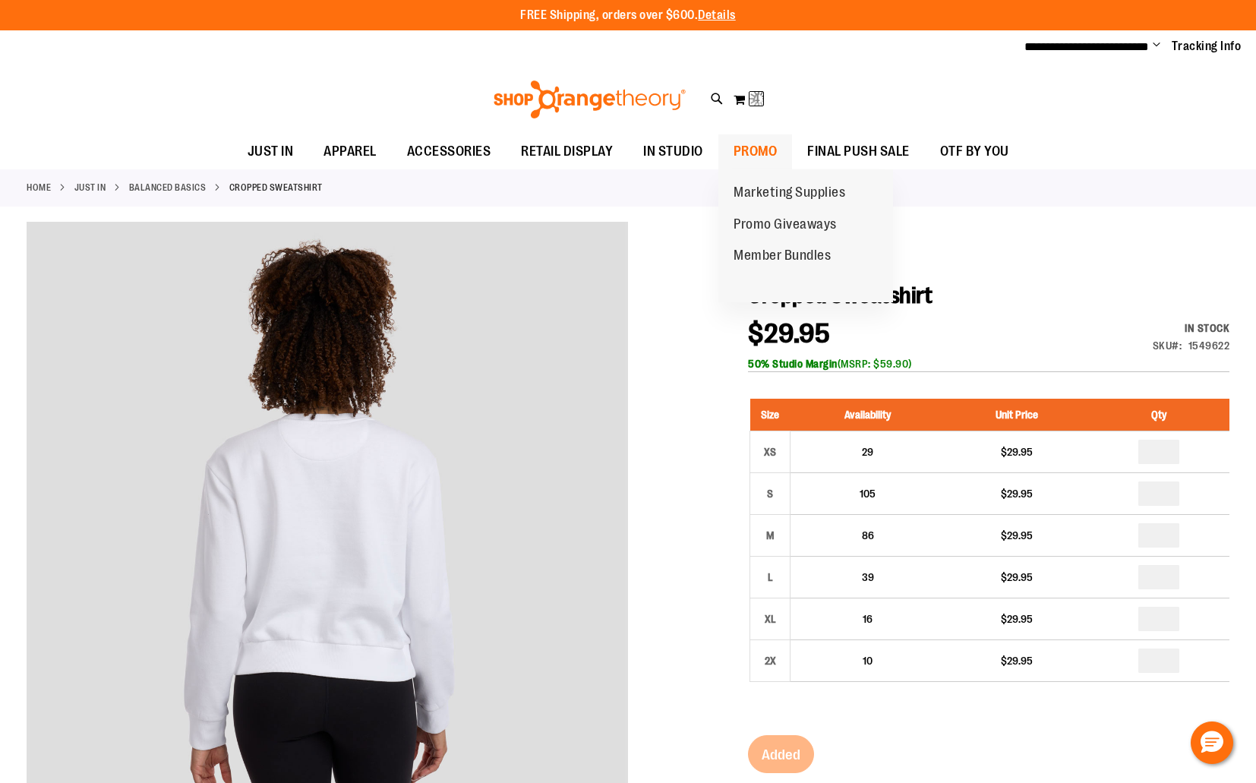
click at [773, 155] on span "PROMO" at bounding box center [755, 151] width 44 height 34
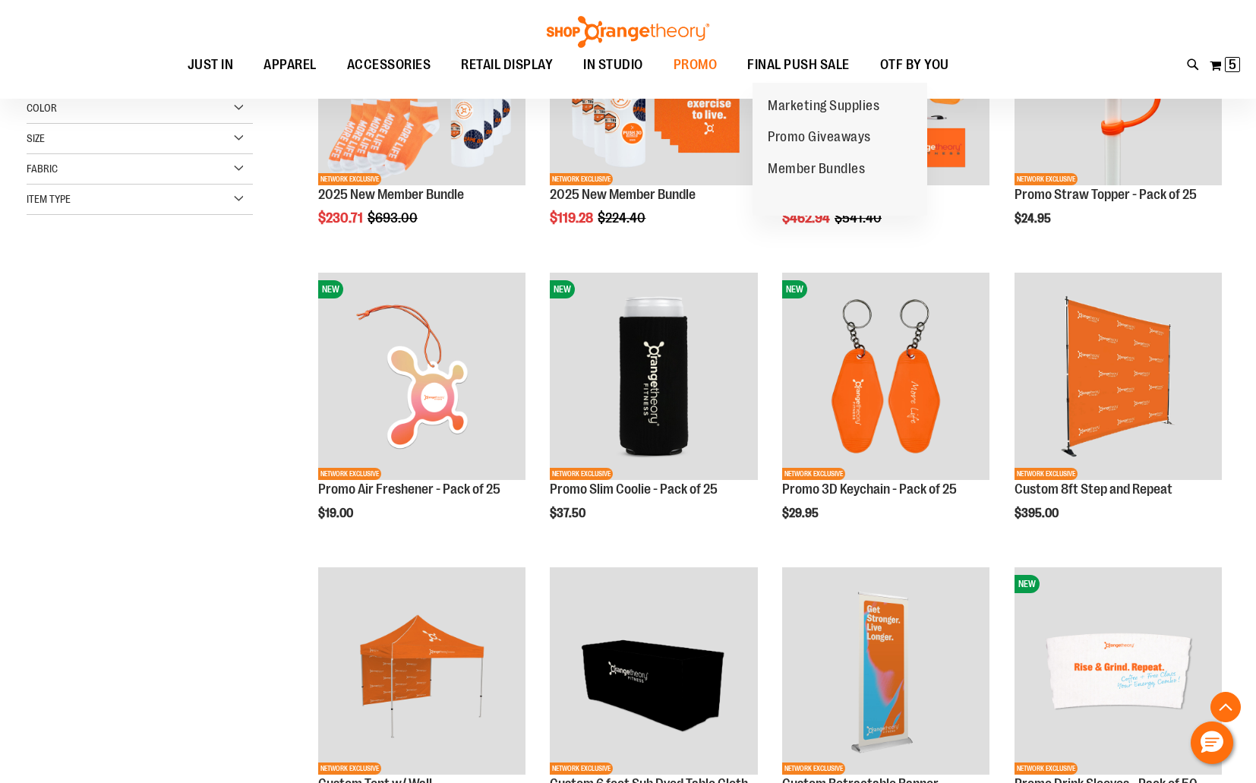
scroll to position [359, 0]
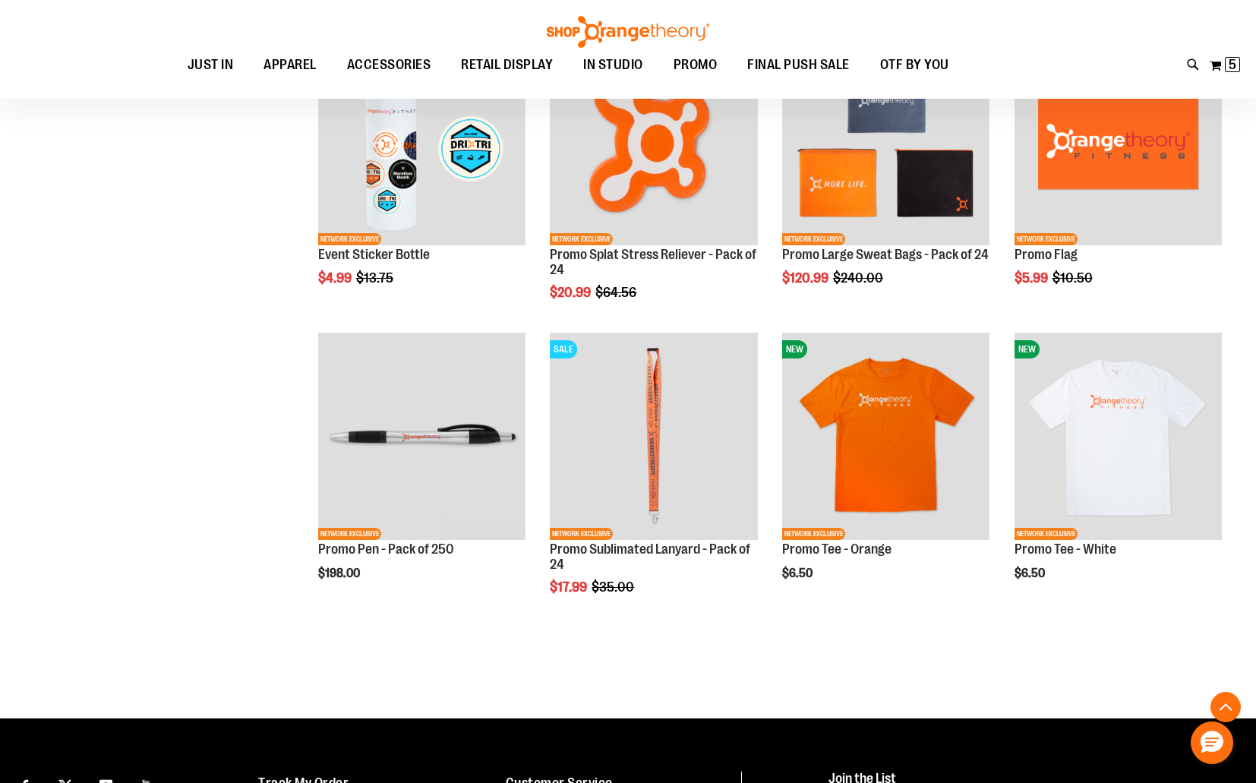
scroll to position [2333, 0]
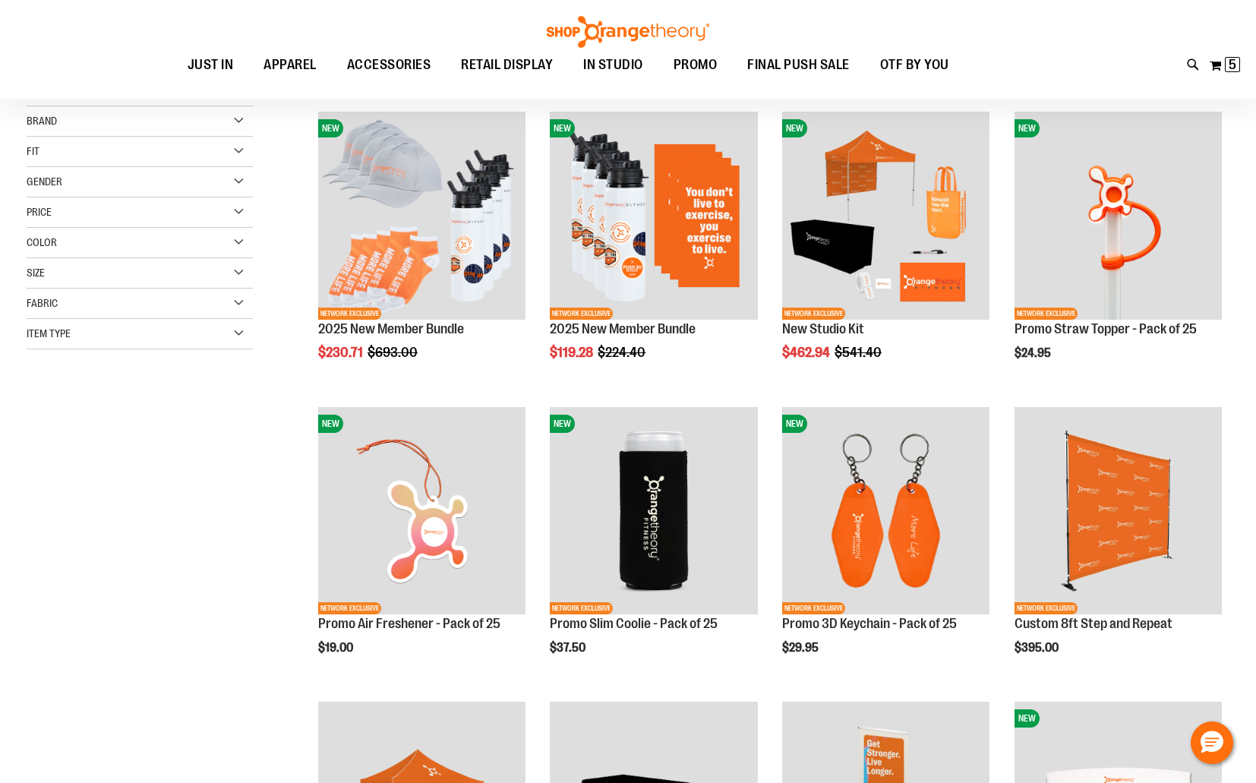
scroll to position [202, 0]
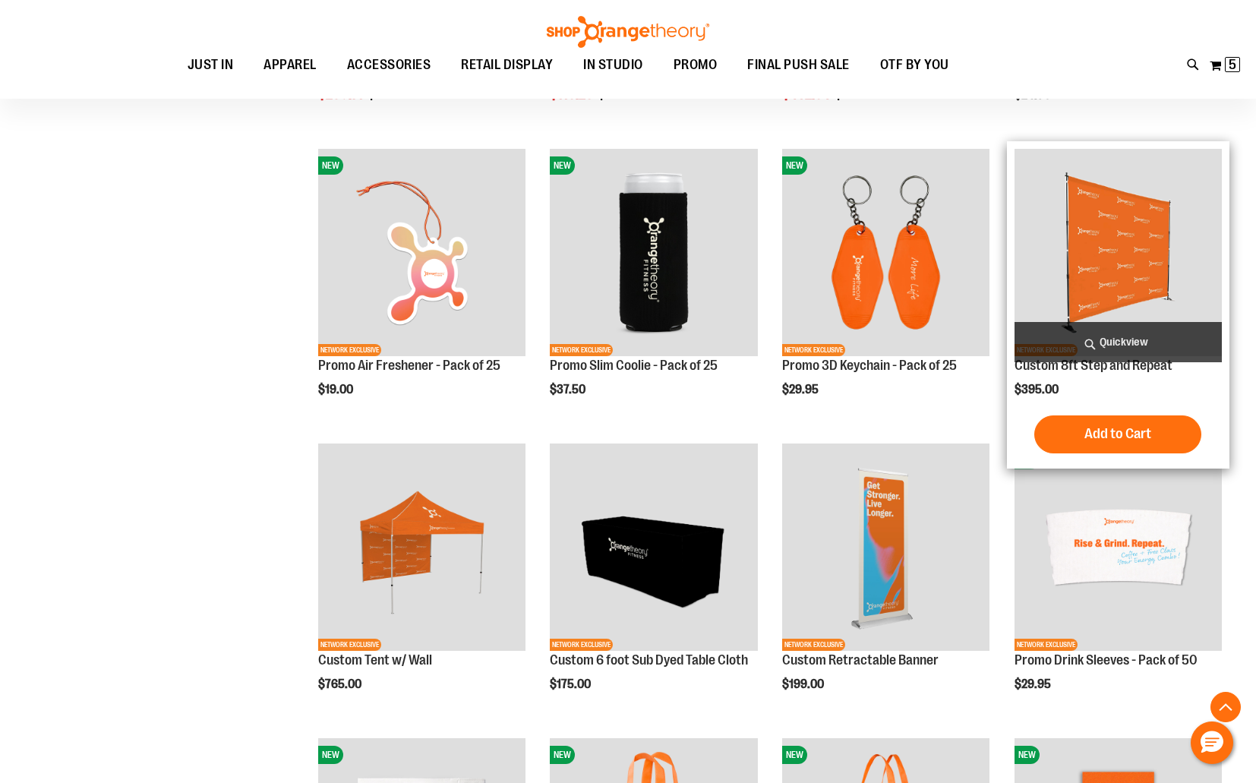
scroll to position [475, 0]
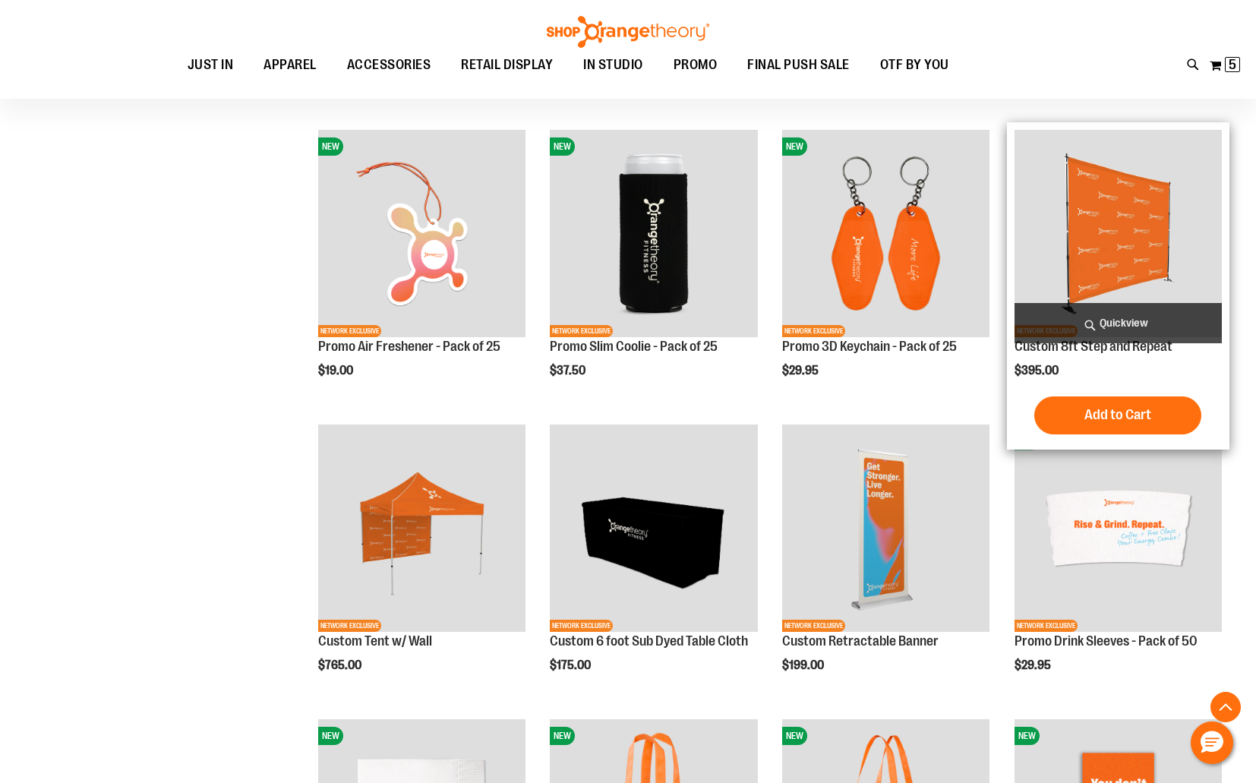
type input "**********"
click at [1124, 226] on img "product" at bounding box center [1117, 233] width 207 height 207
click at [1092, 328] on span "Quickview" at bounding box center [1117, 323] width 207 height 40
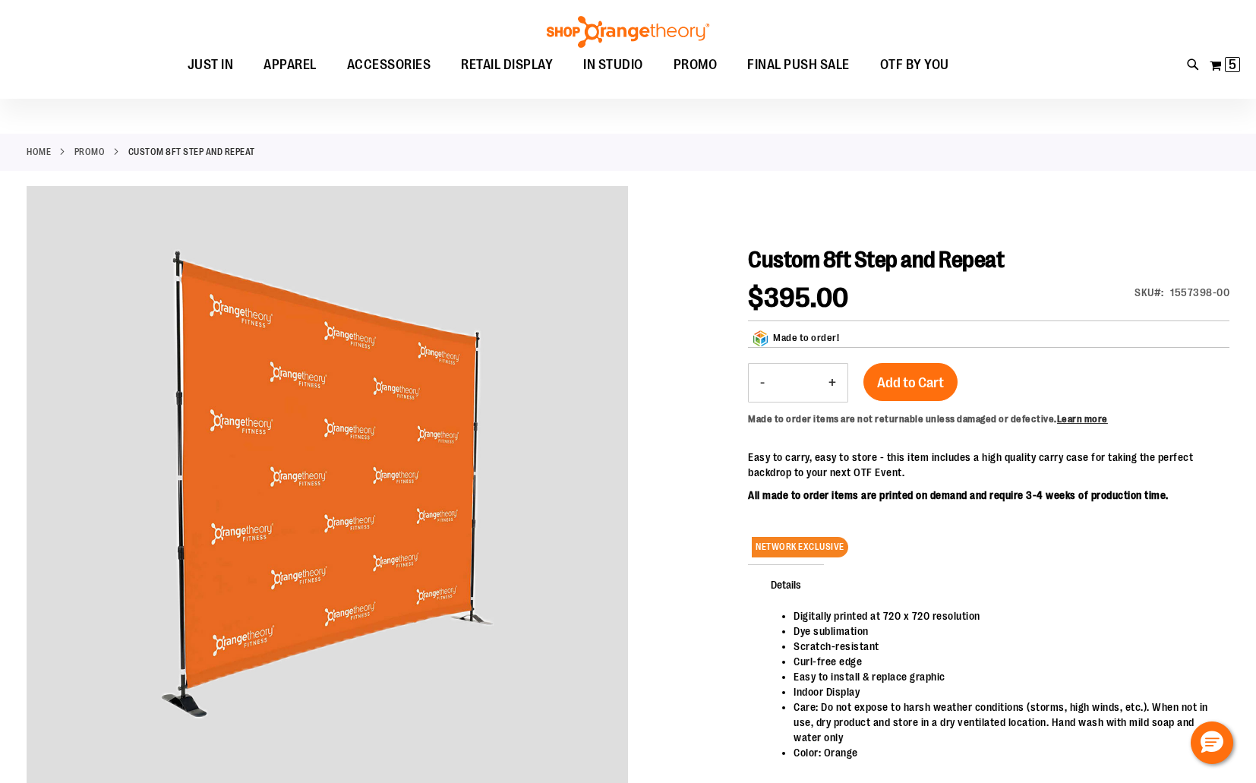
scroll to position [48, 0]
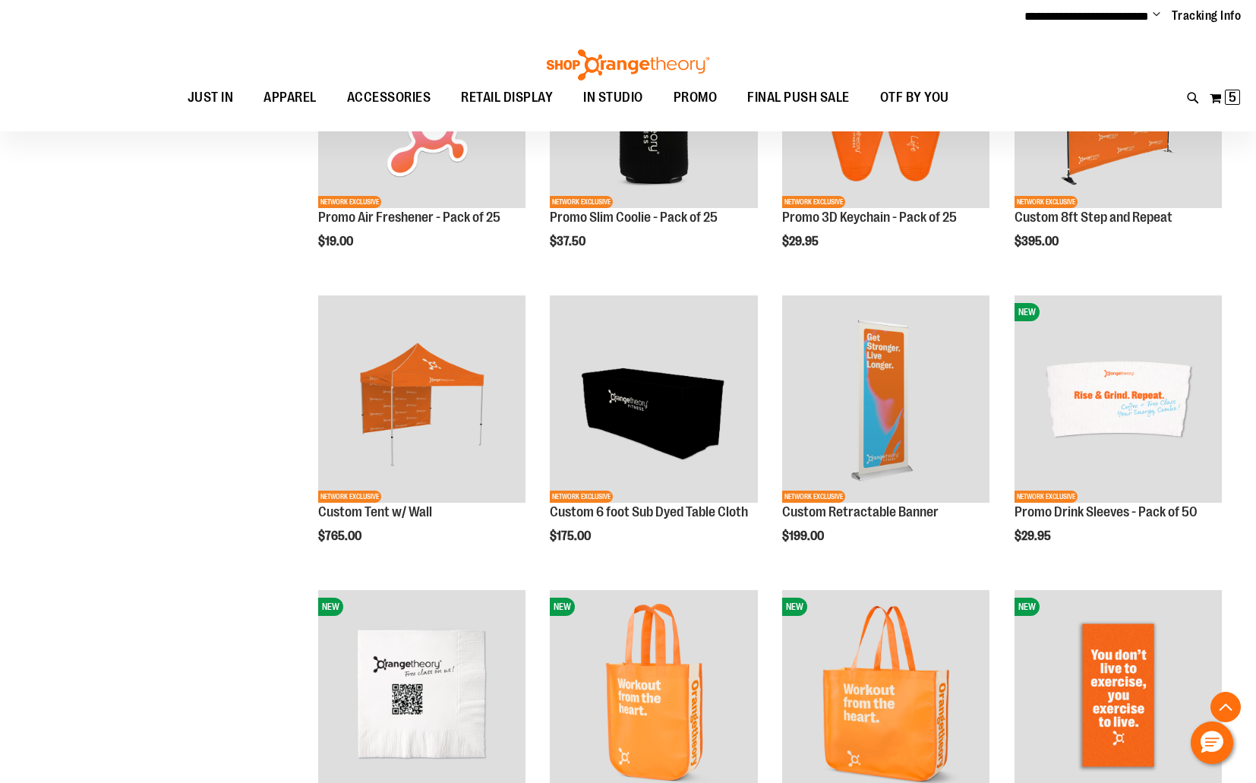
scroll to position [440, 0]
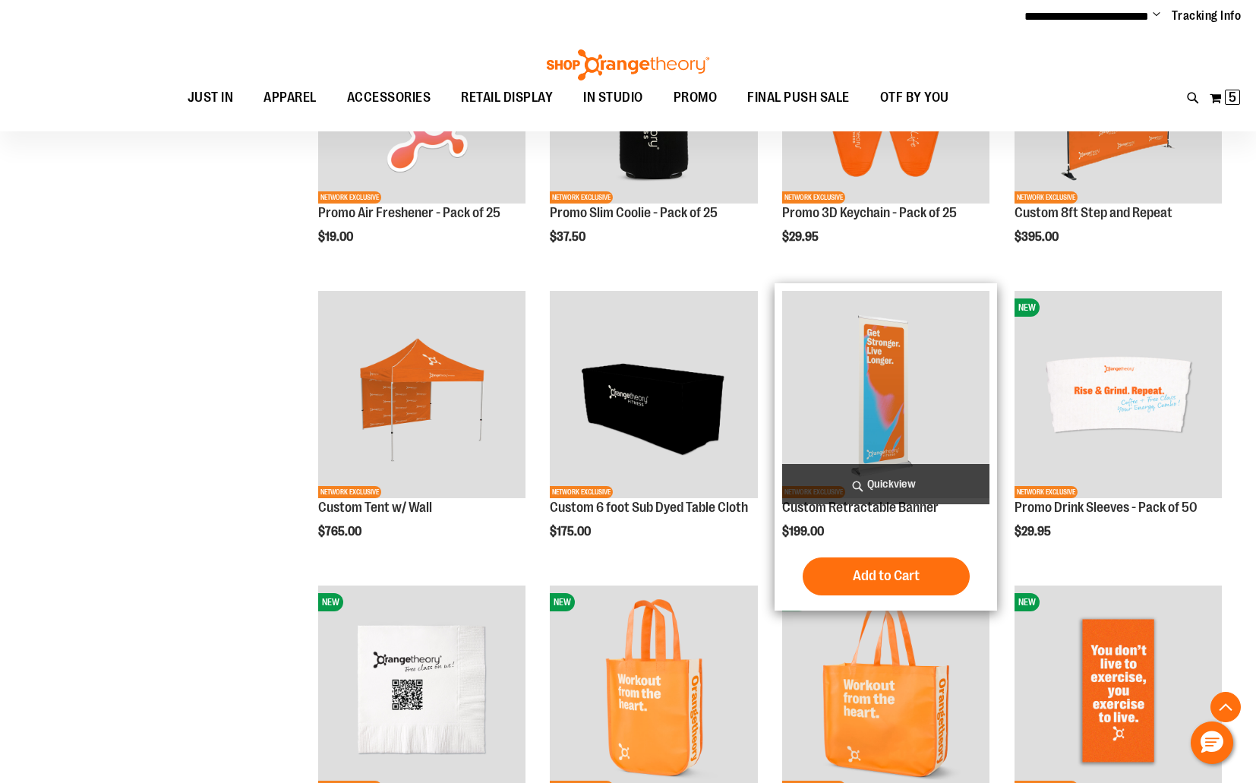
type input "**********"
click at [924, 485] on span "Quickview" at bounding box center [885, 484] width 207 height 40
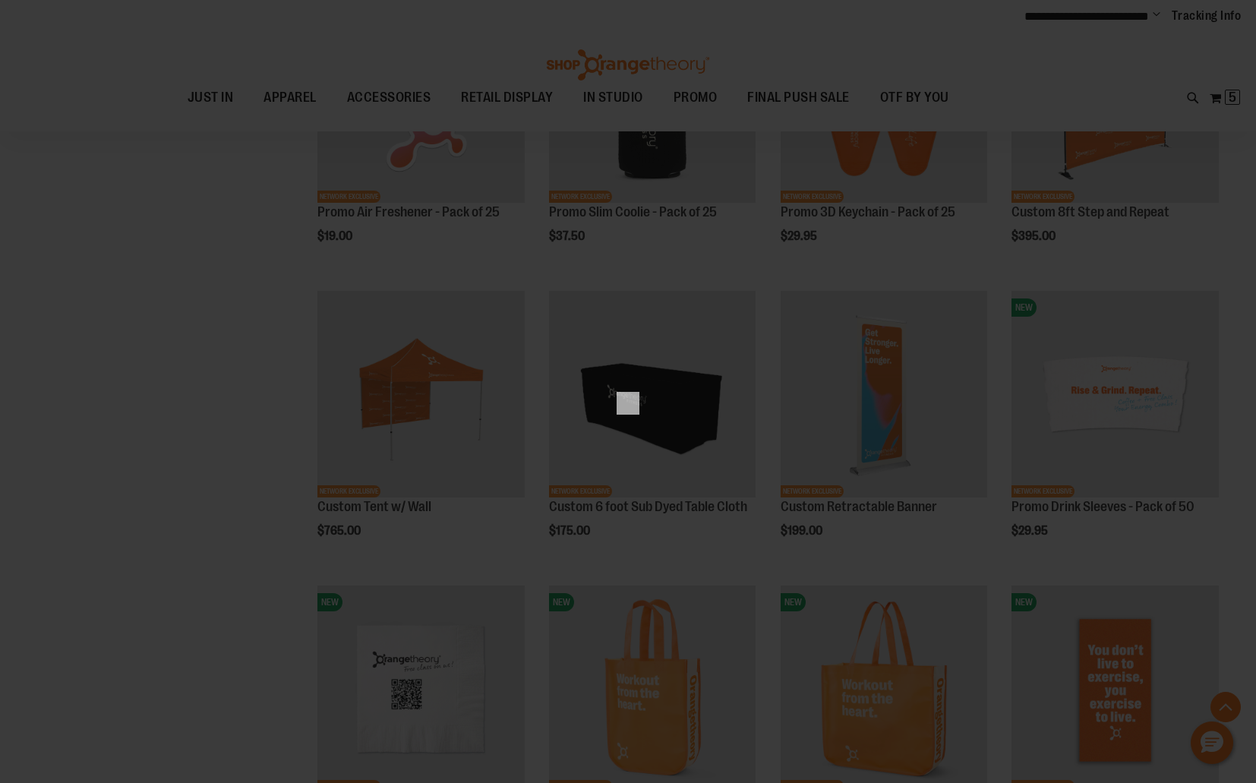
scroll to position [0, 0]
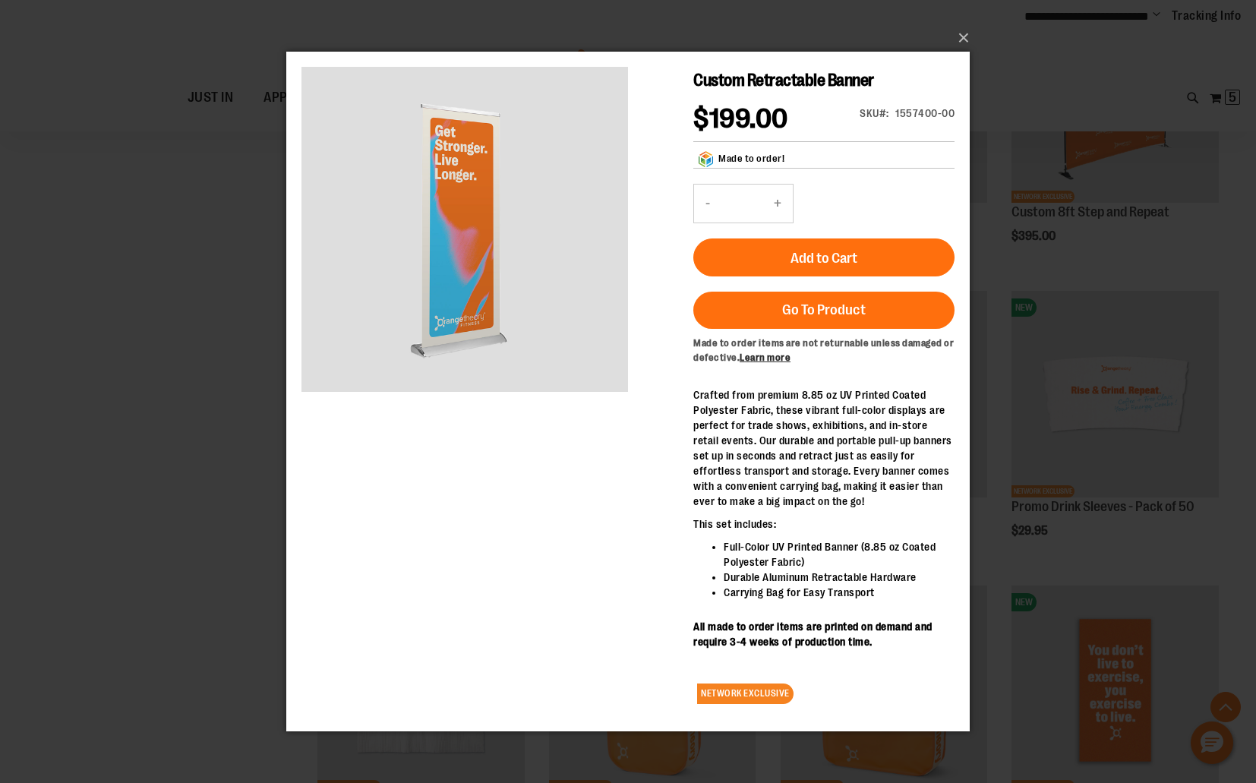
click at [208, 342] on div "×" at bounding box center [628, 391] width 1256 height 783
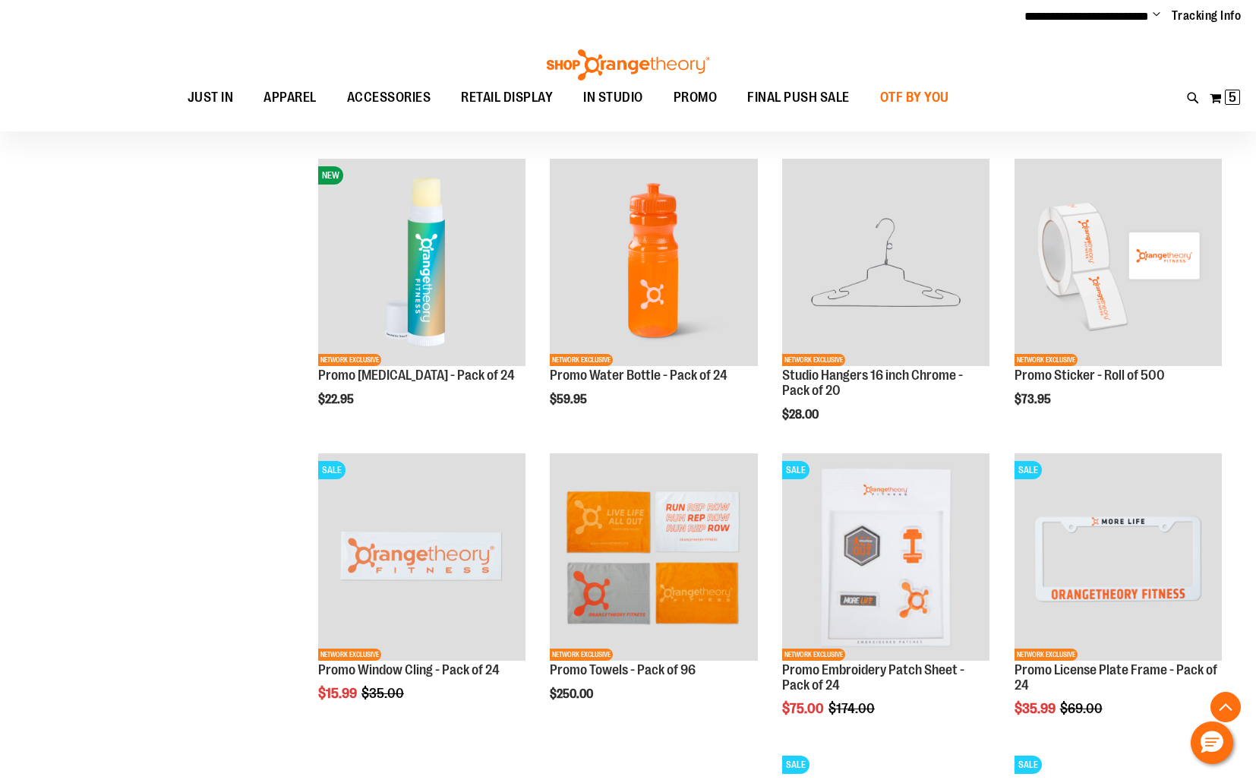
scroll to position [1159, 0]
